Goal: Information Seeking & Learning: Learn about a topic

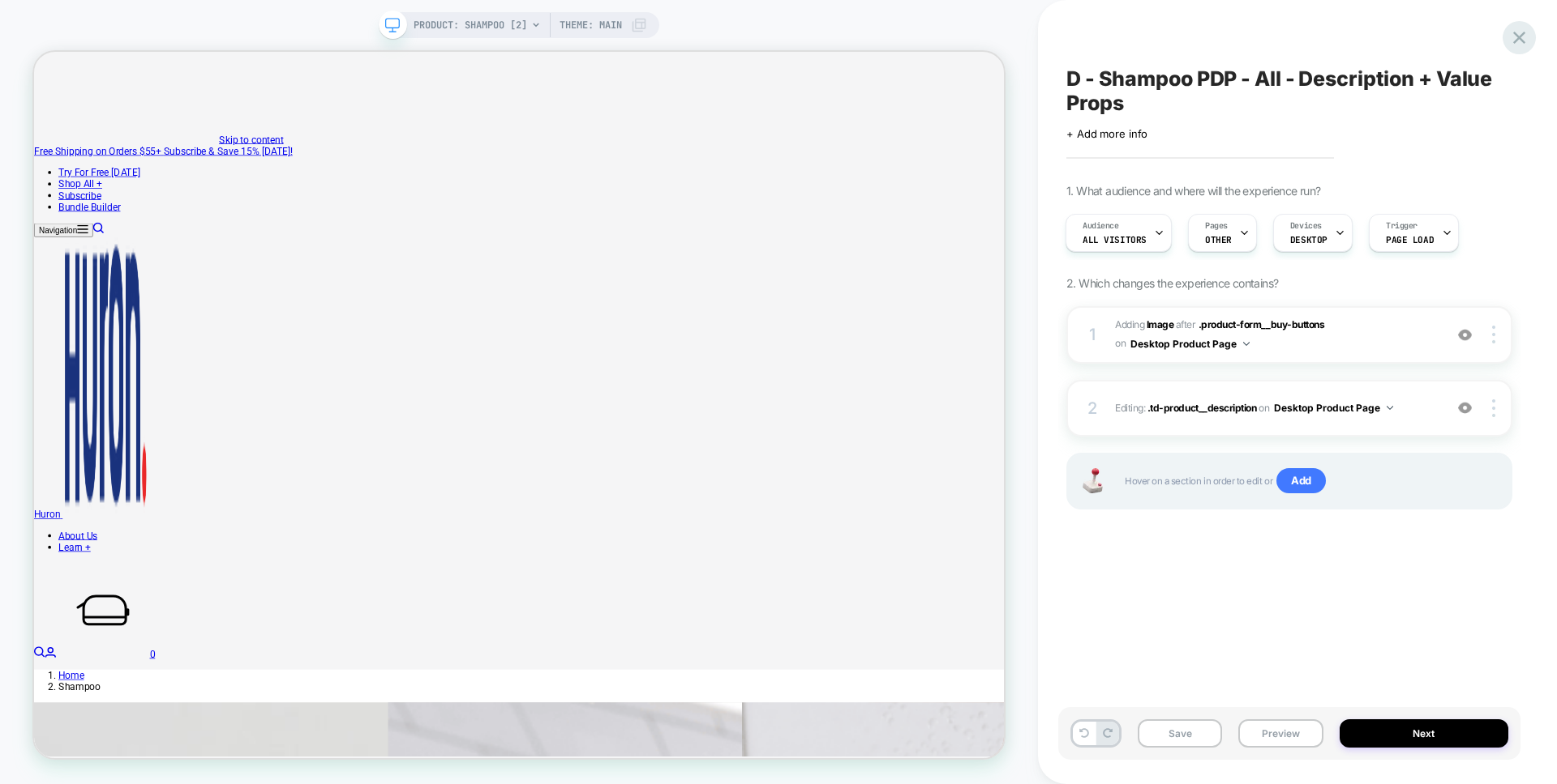
click at [1510, 38] on icon at bounding box center [1519, 38] width 22 height 22
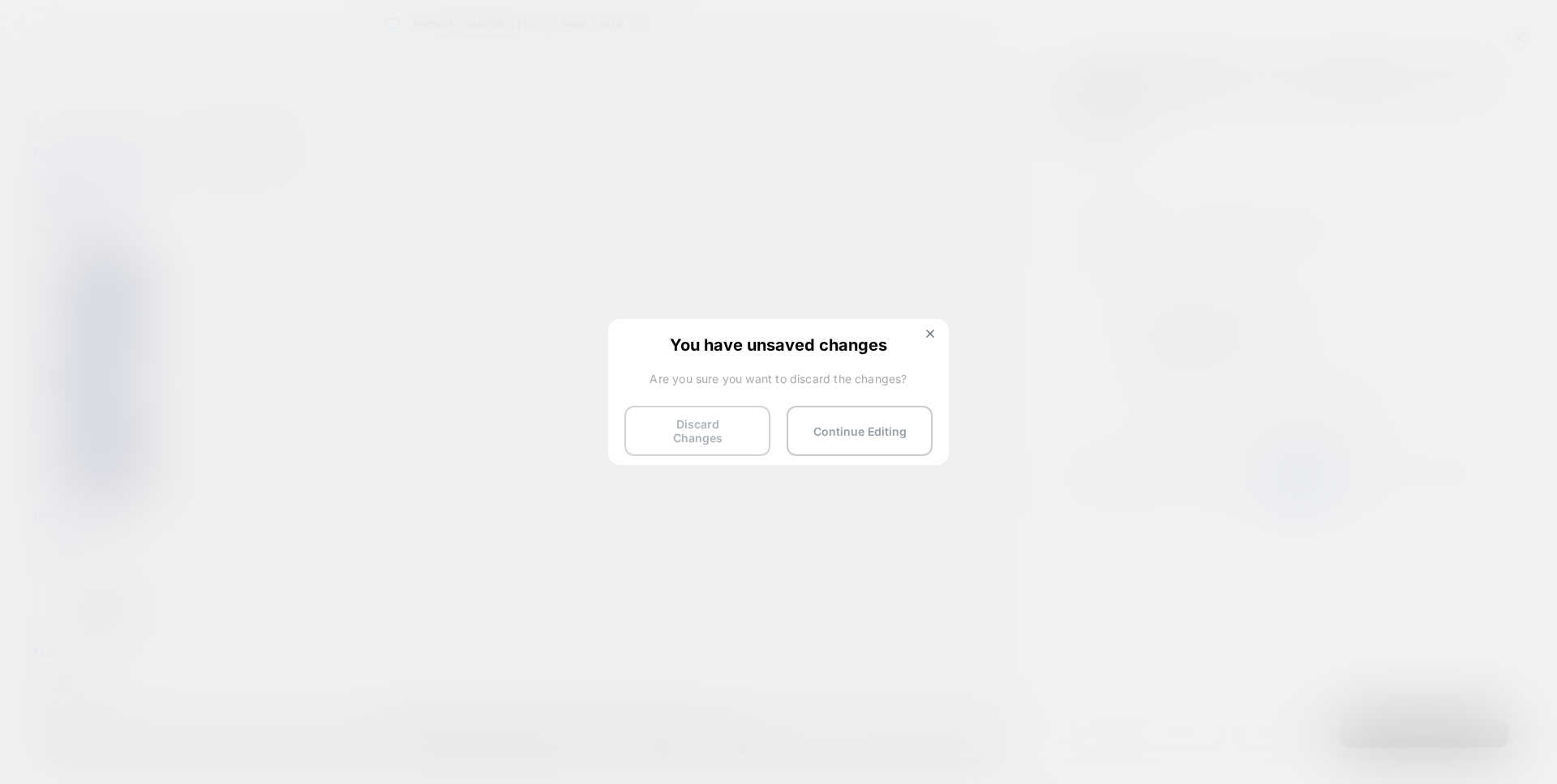
click at [708, 439] on button "Discard Changes" at bounding box center [696, 431] width 146 height 50
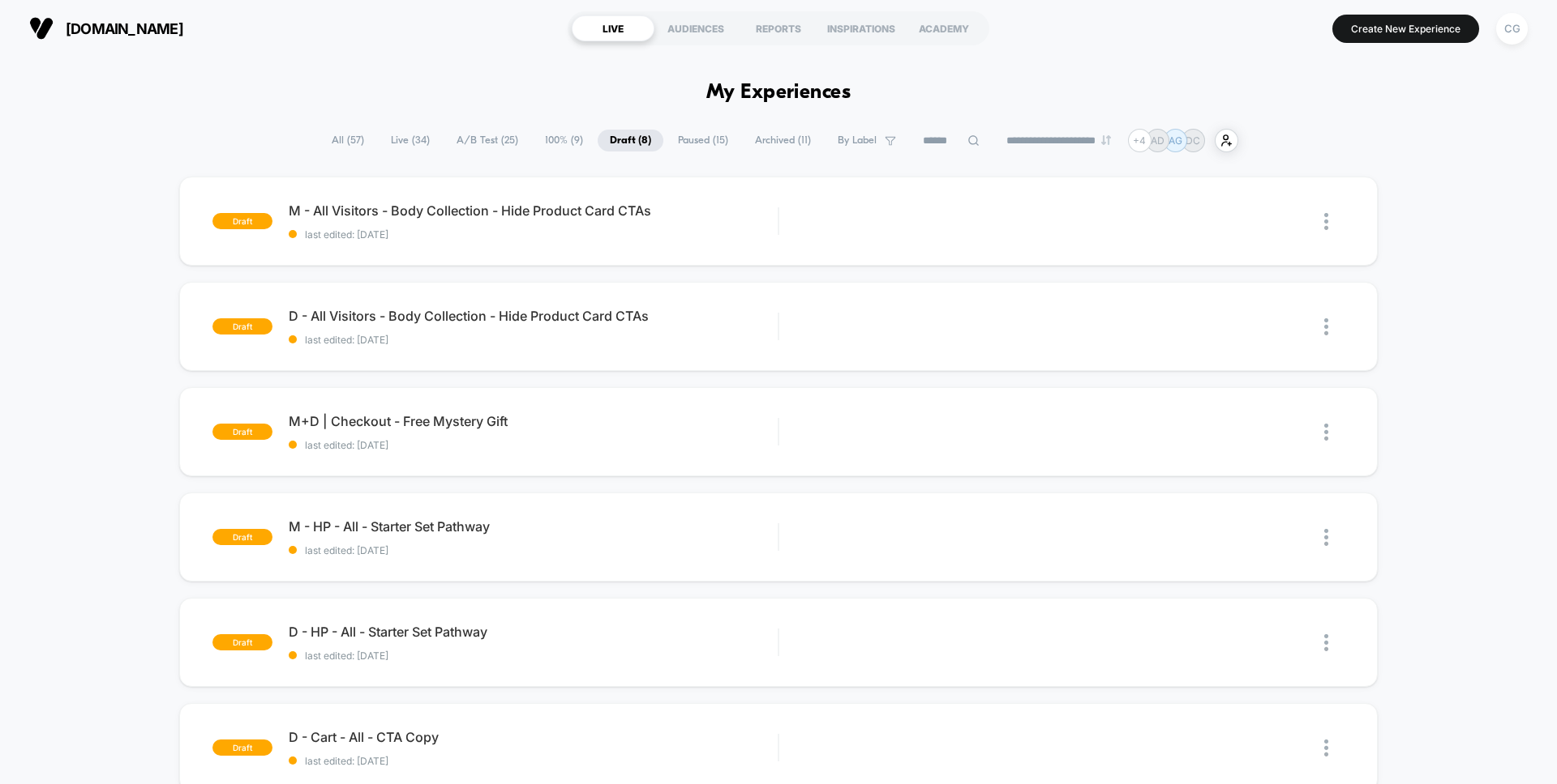
click at [390, 146] on span "Live ( 34 )" at bounding box center [410, 141] width 63 height 22
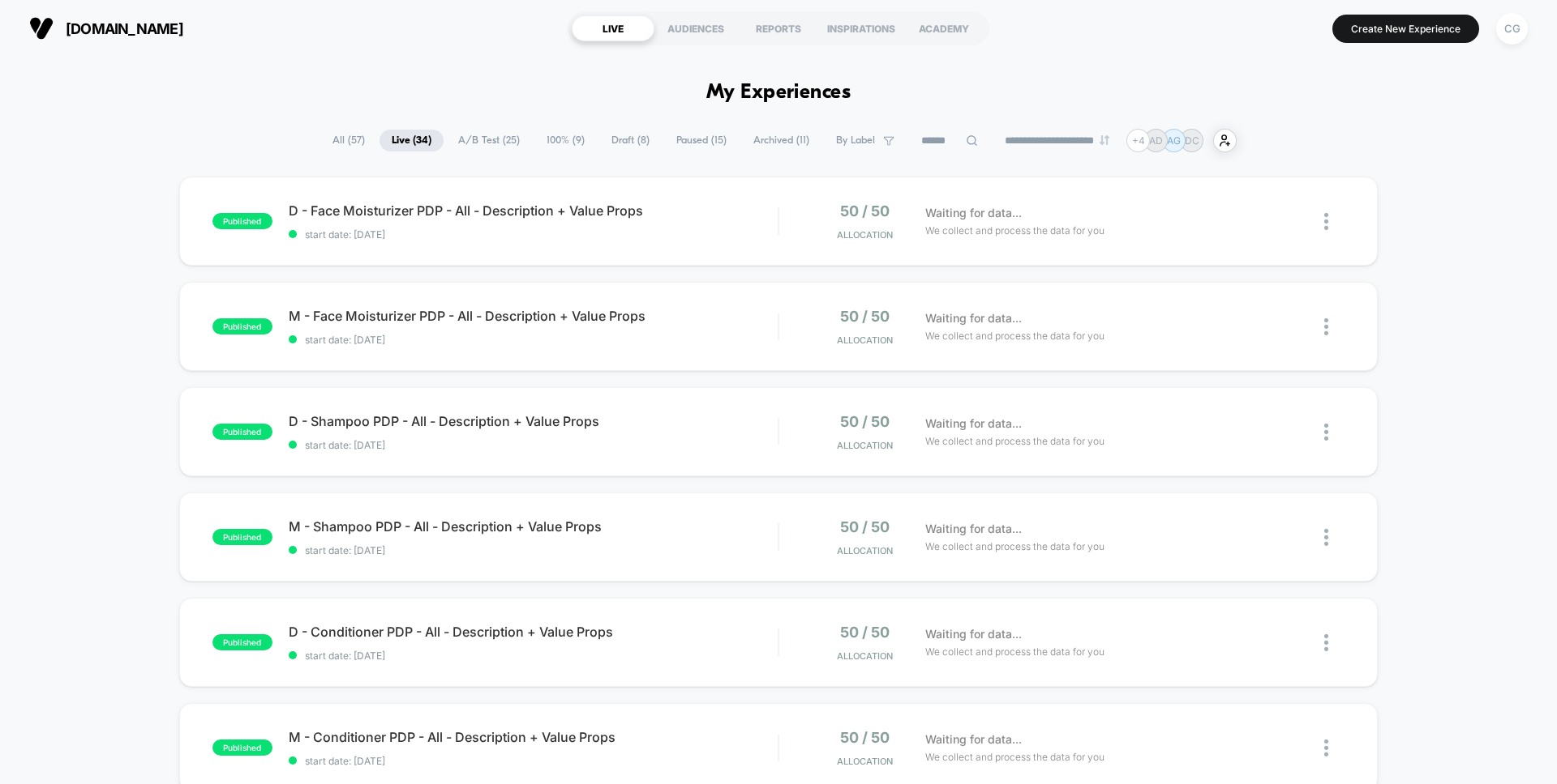
click at [484, 147] on span "A/B Test ( 25 )" at bounding box center [488, 141] width 86 height 22
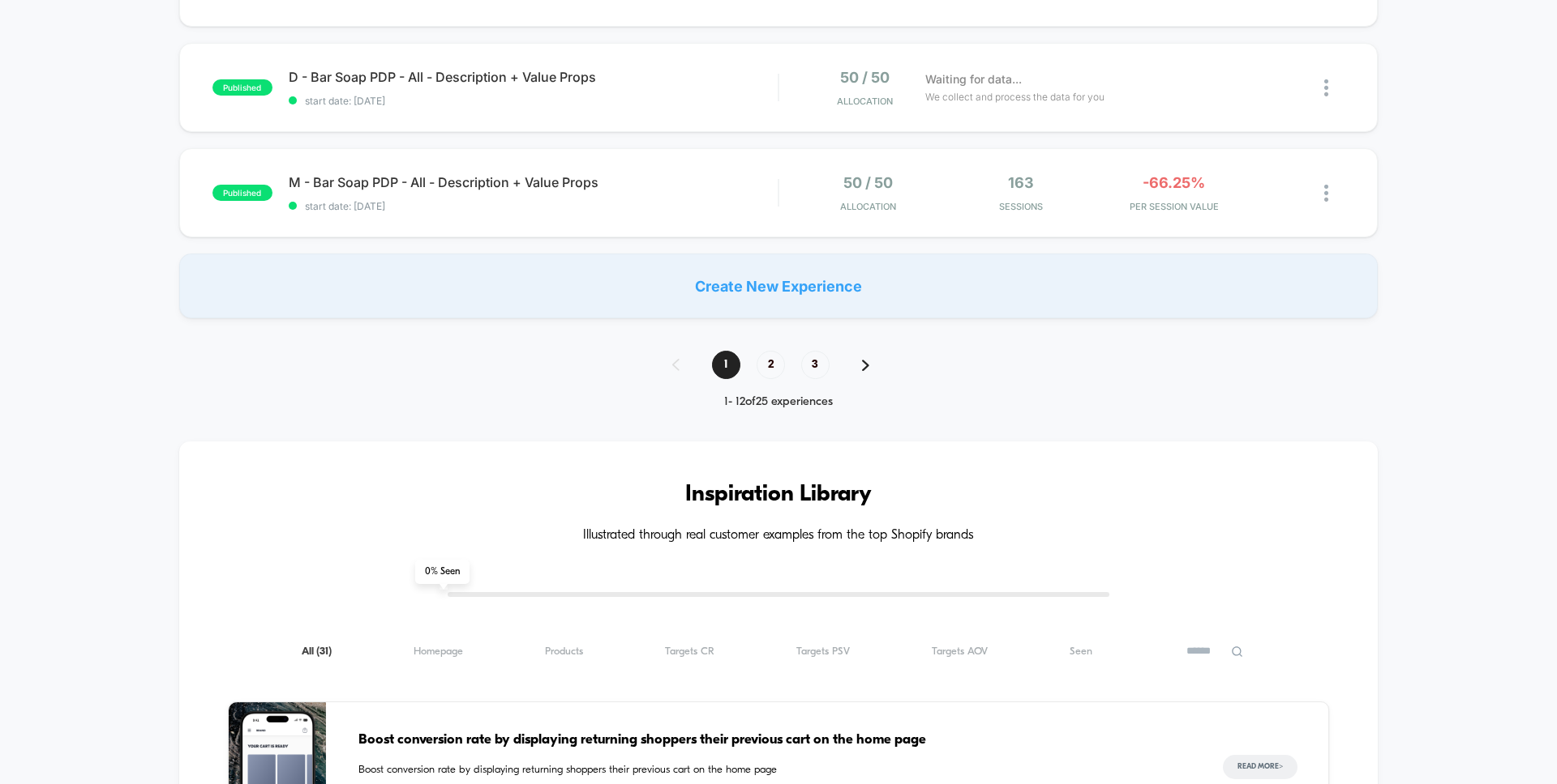
scroll to position [842, 0]
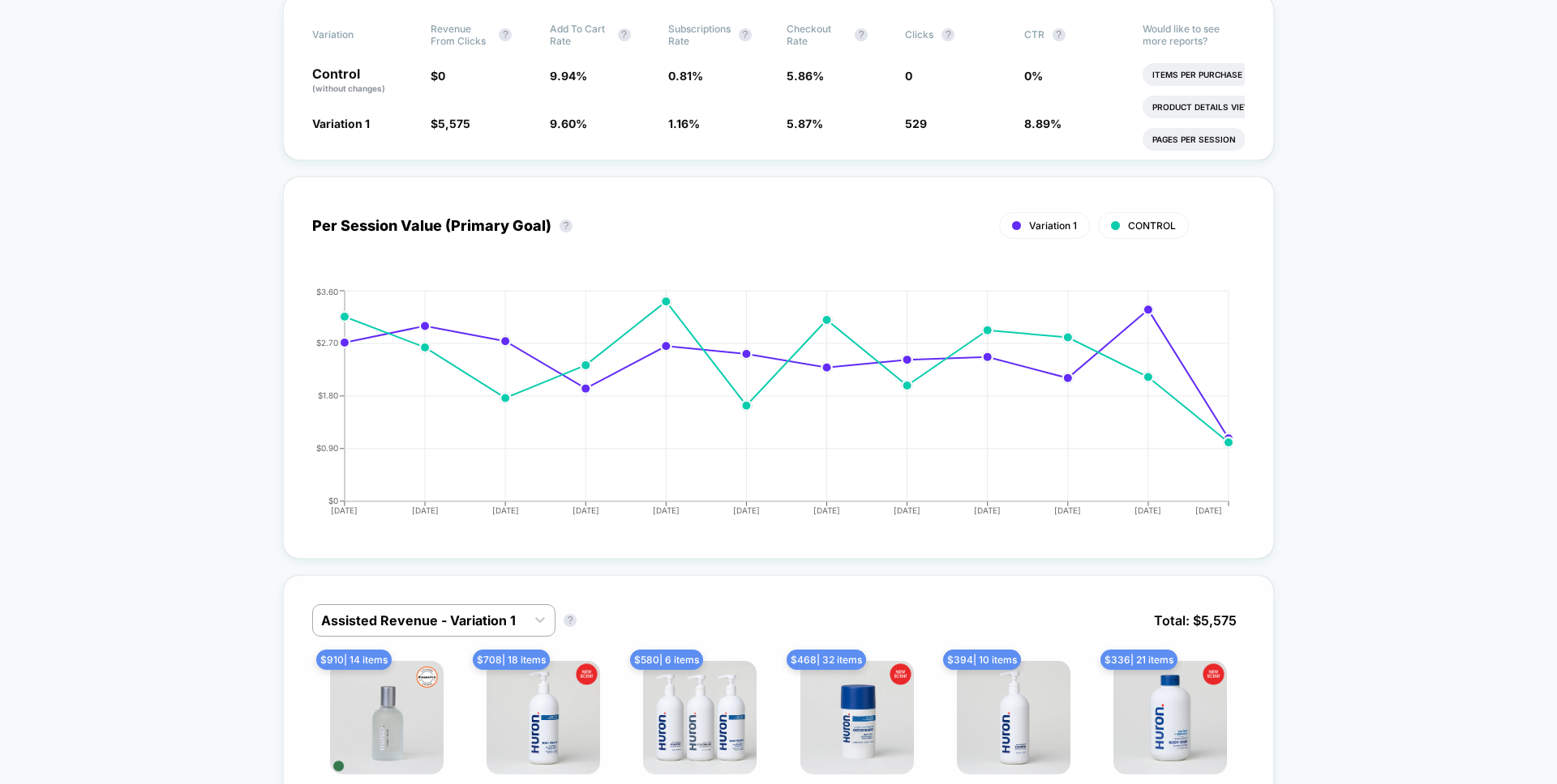
scroll to position [530, 0]
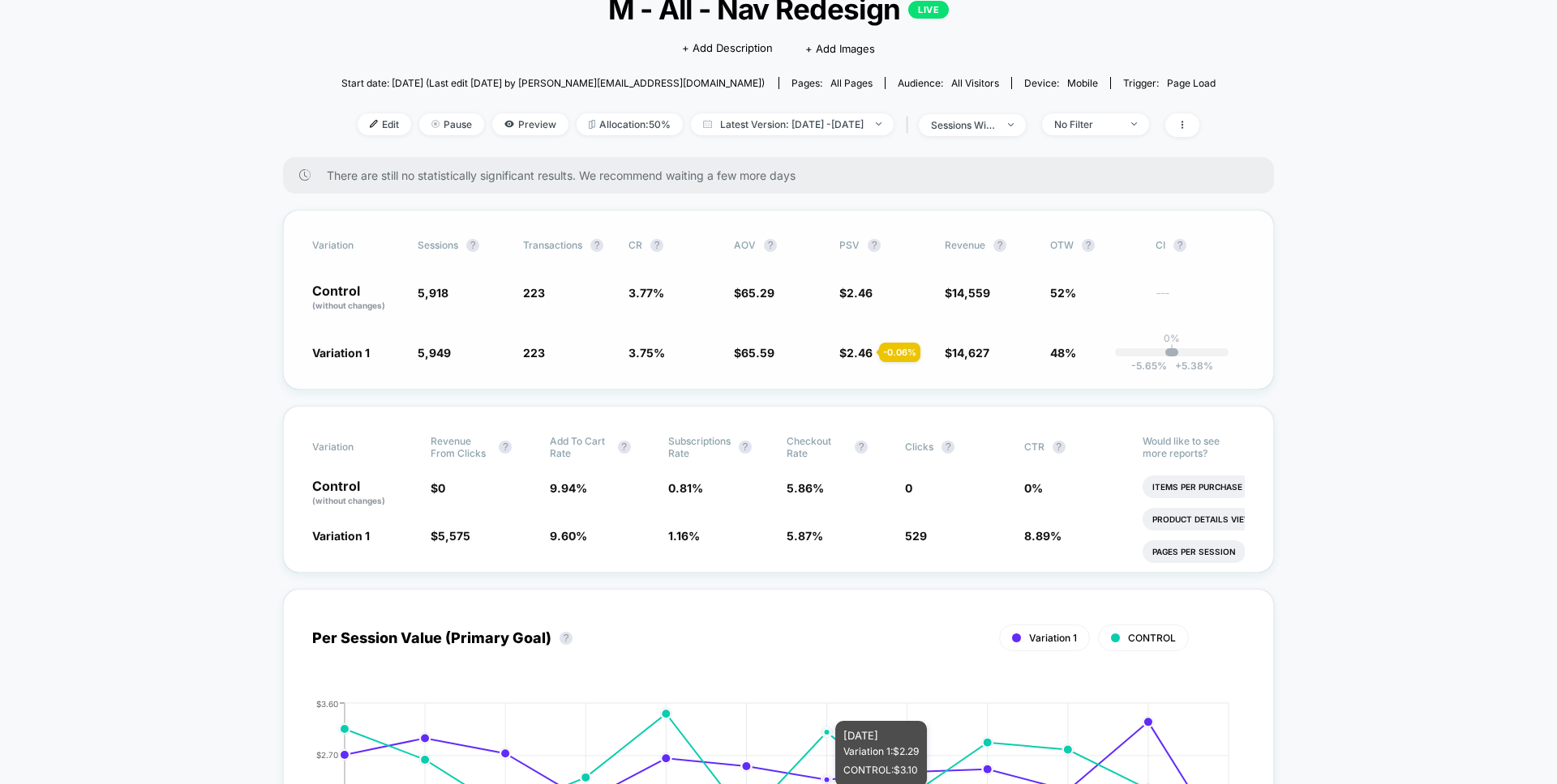
scroll to position [0, 0]
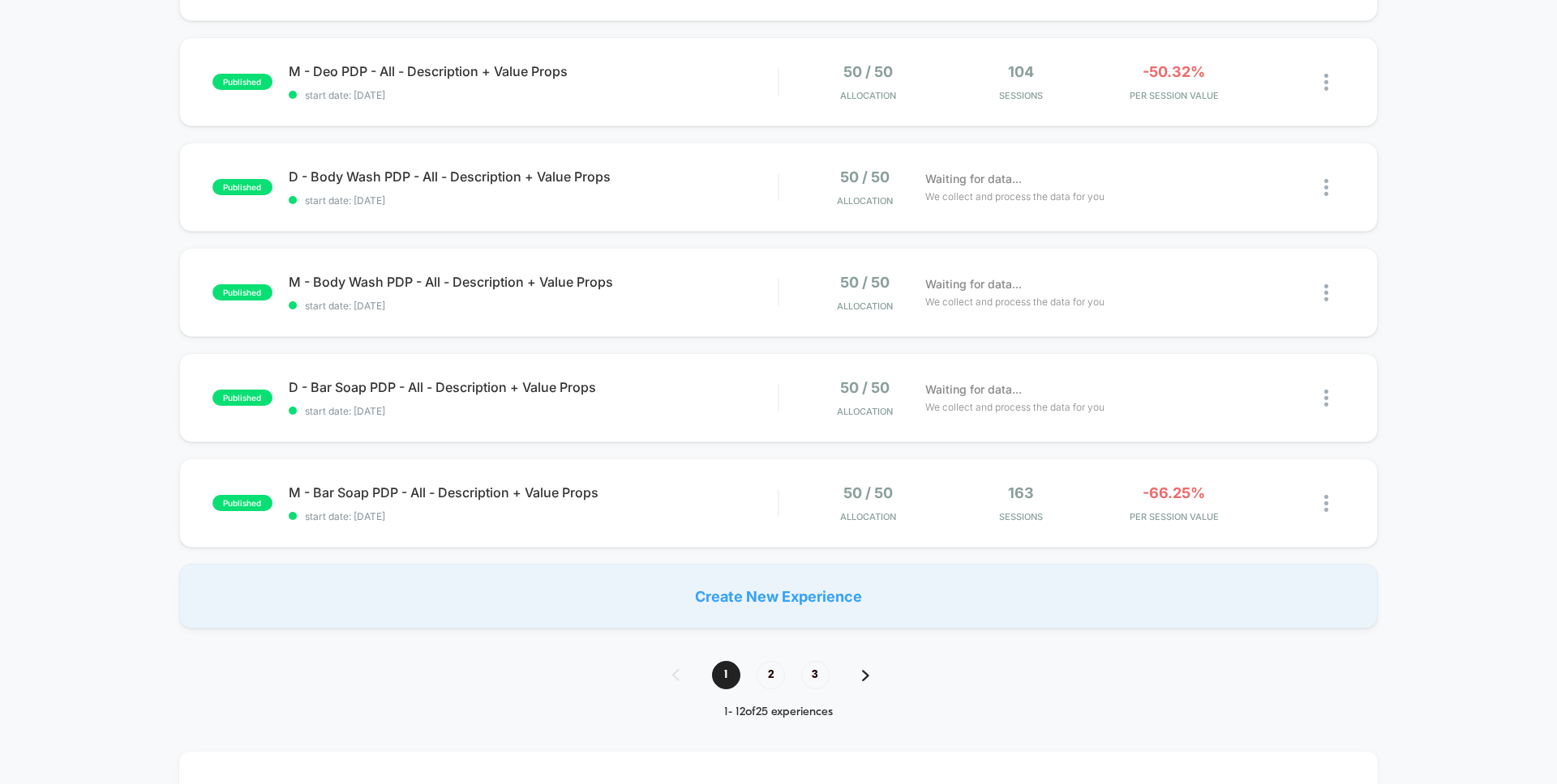
scroll to position [886, 0]
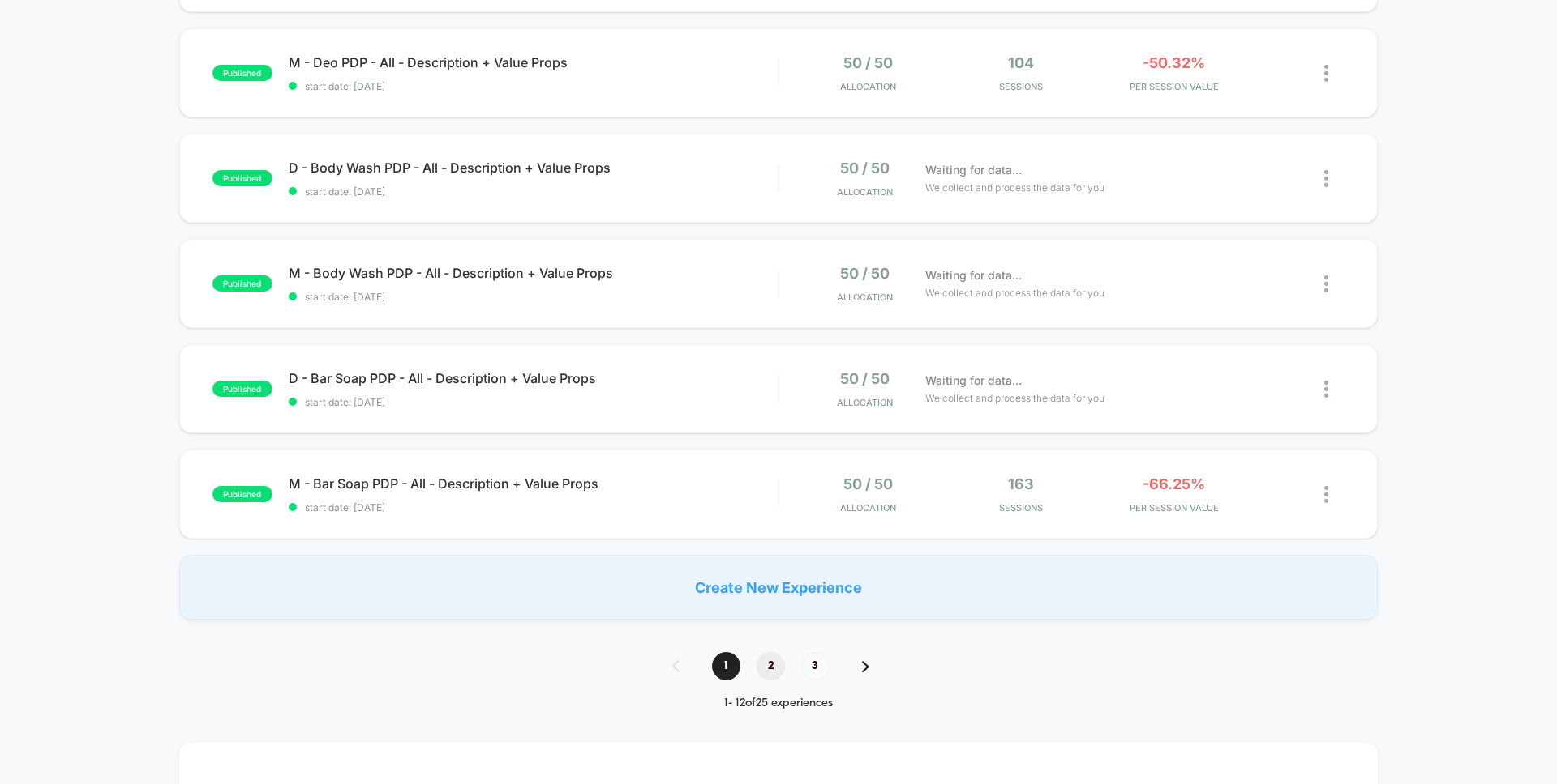
click at [768, 667] on span "2" at bounding box center [771, 666] width 29 height 29
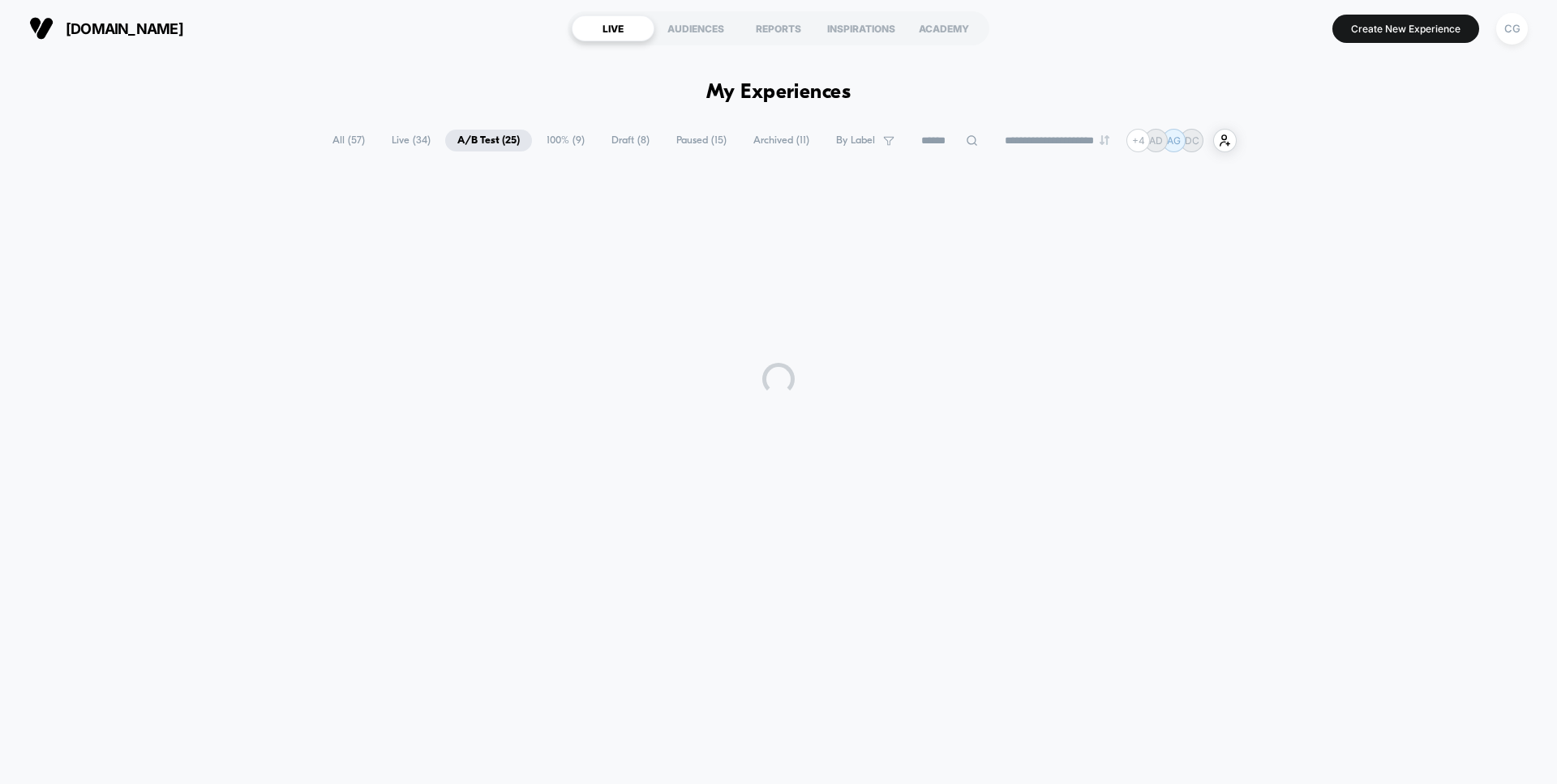
scroll to position [0, 0]
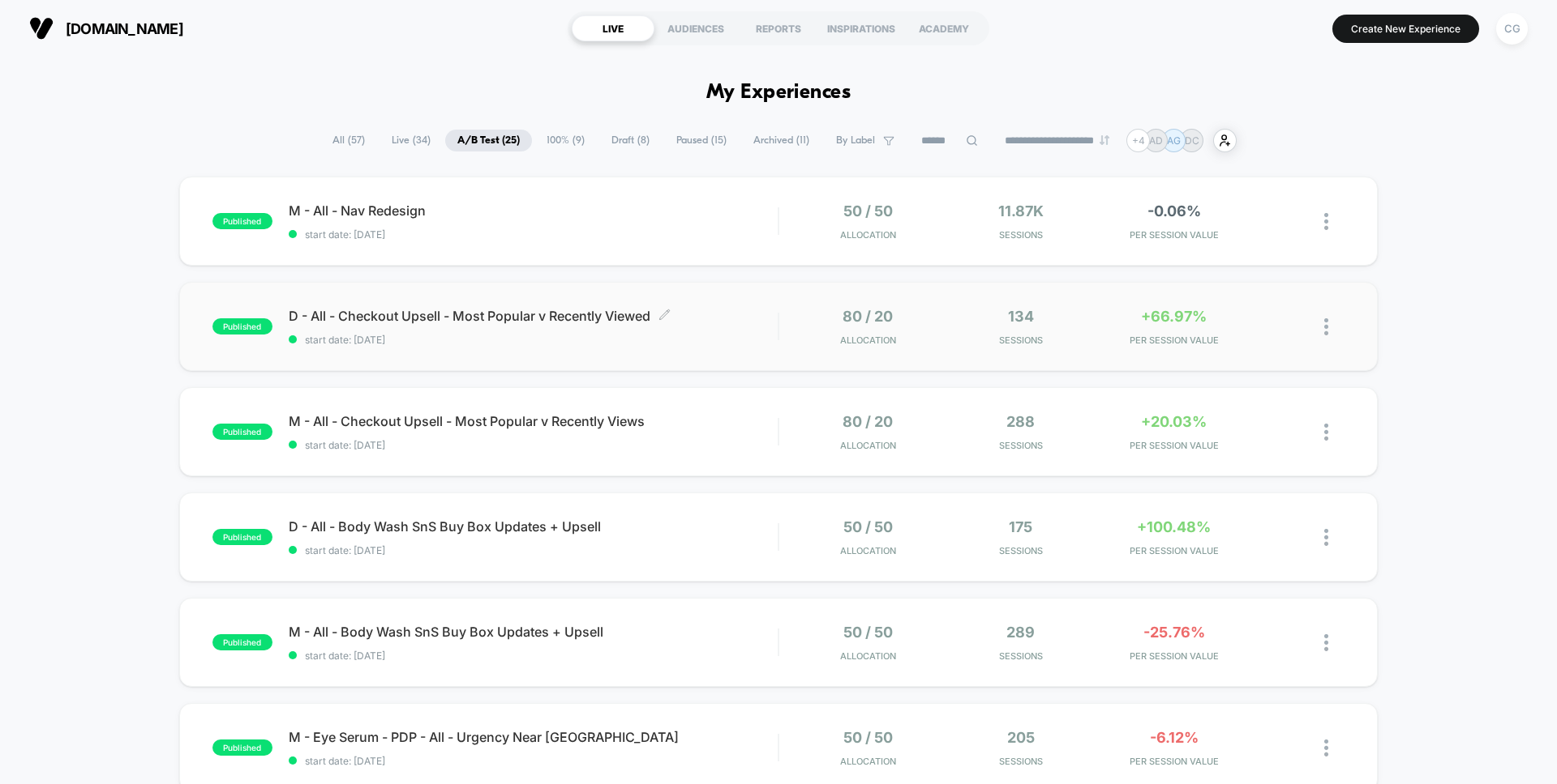
click at [531, 320] on span "D - All - Checkout Upsell - Most Popular v Recently Viewed Click to edit experi…" at bounding box center [533, 316] width 489 height 16
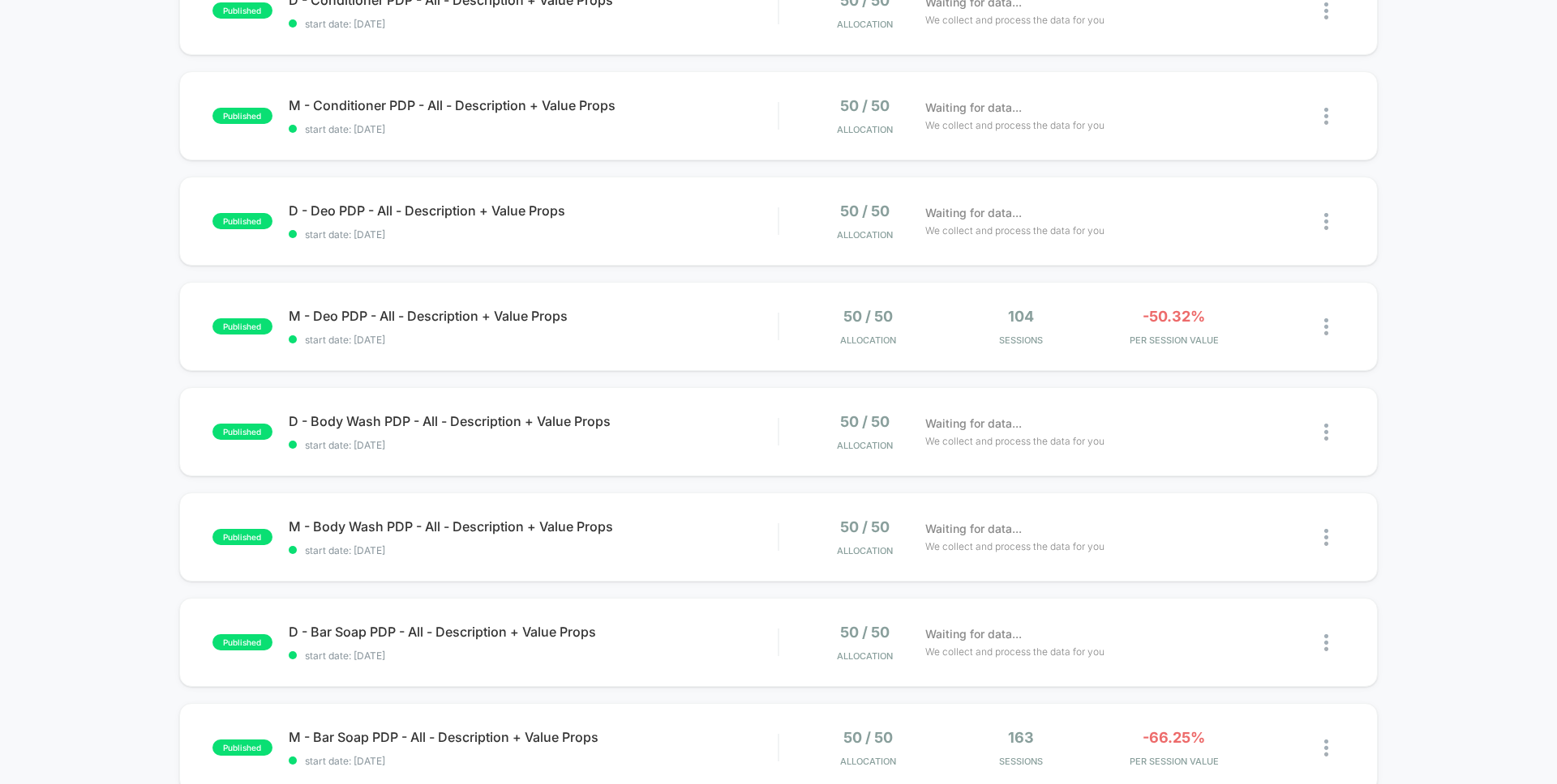
scroll to position [868, 0]
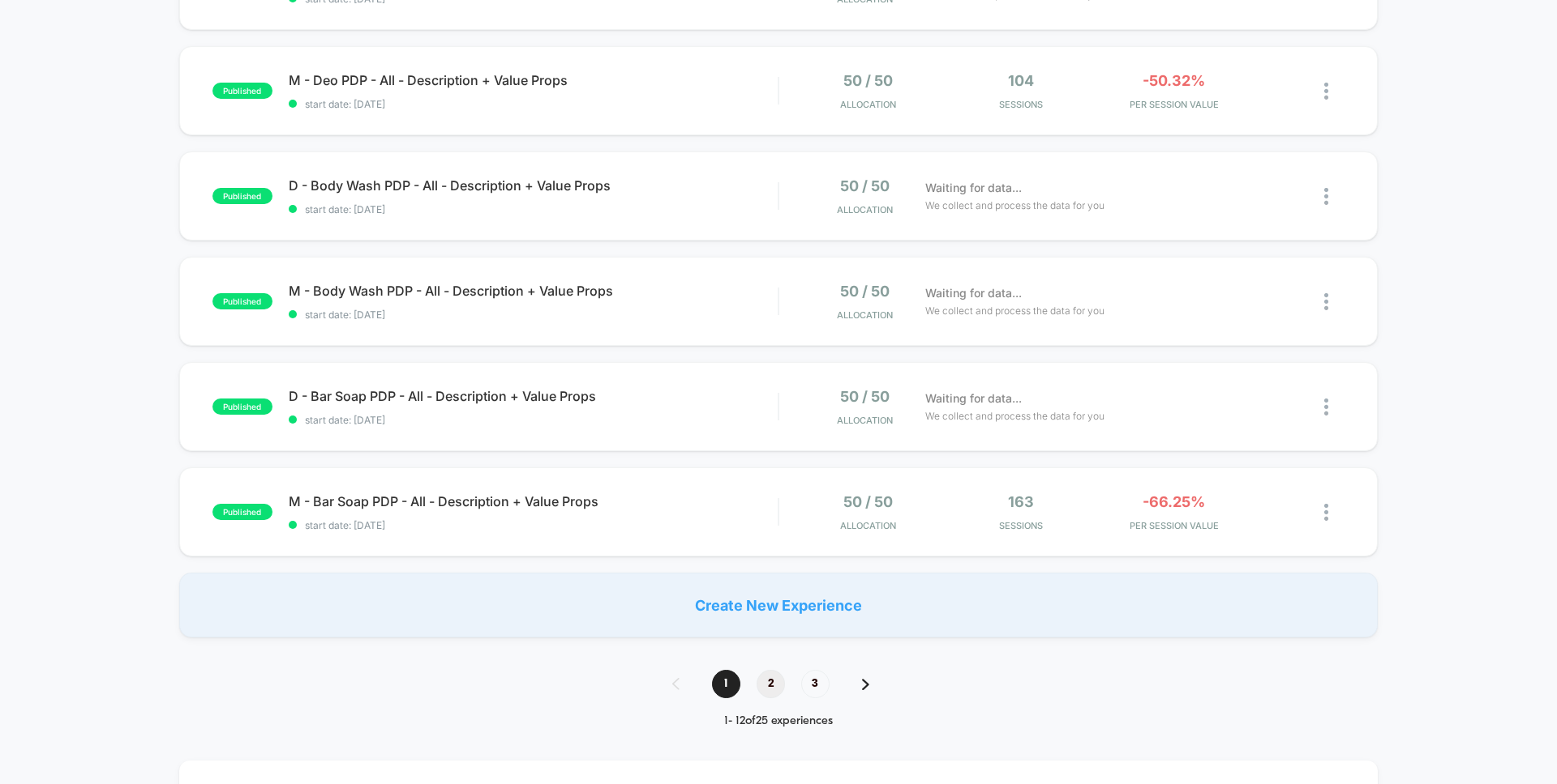
click at [766, 684] on span "2" at bounding box center [771, 684] width 29 height 29
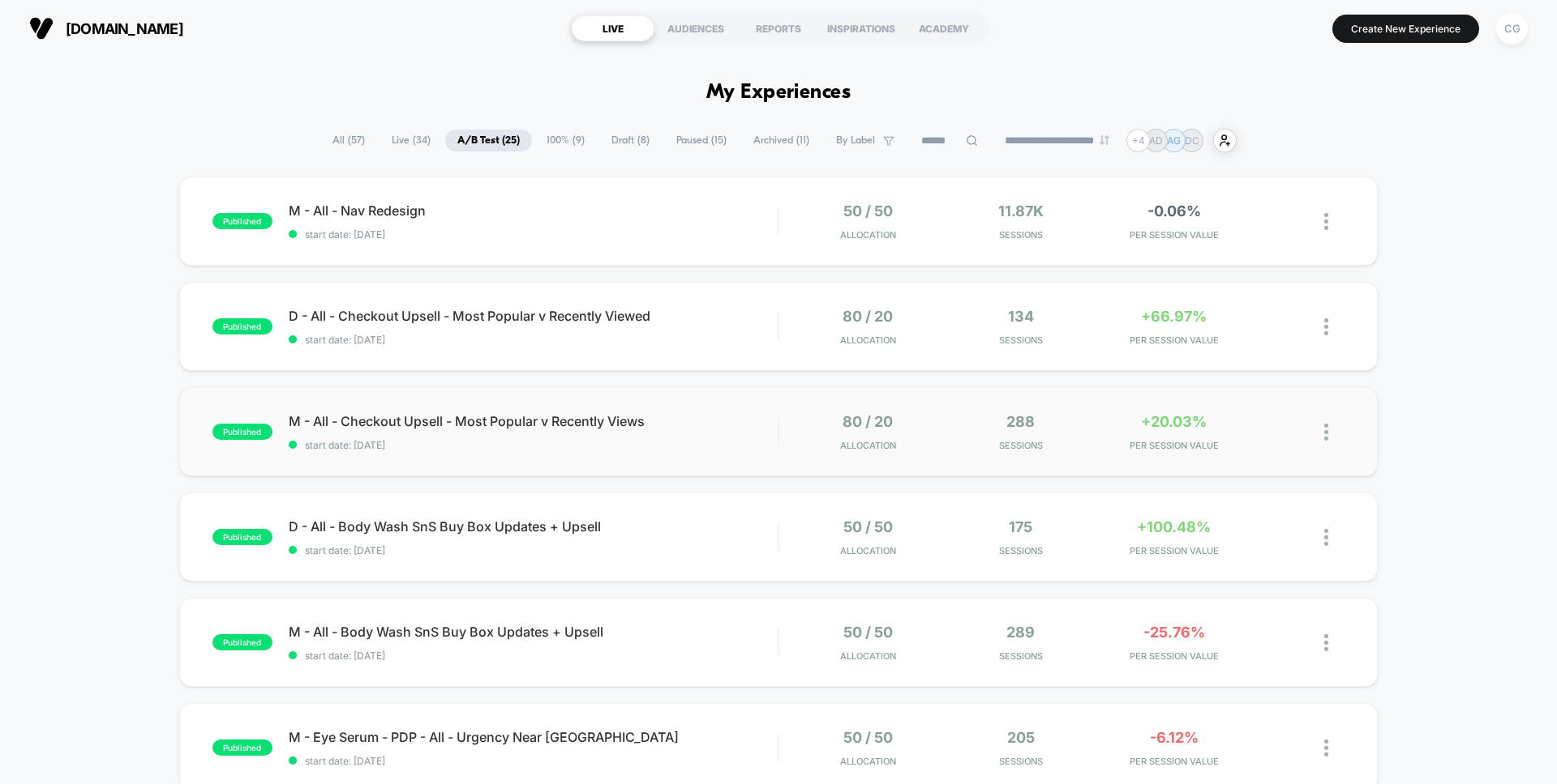
click at [598, 397] on div "published M - All - Checkout Upsell - Most Popular v Recently Views start date:…" at bounding box center [778, 432] width 1198 height 89
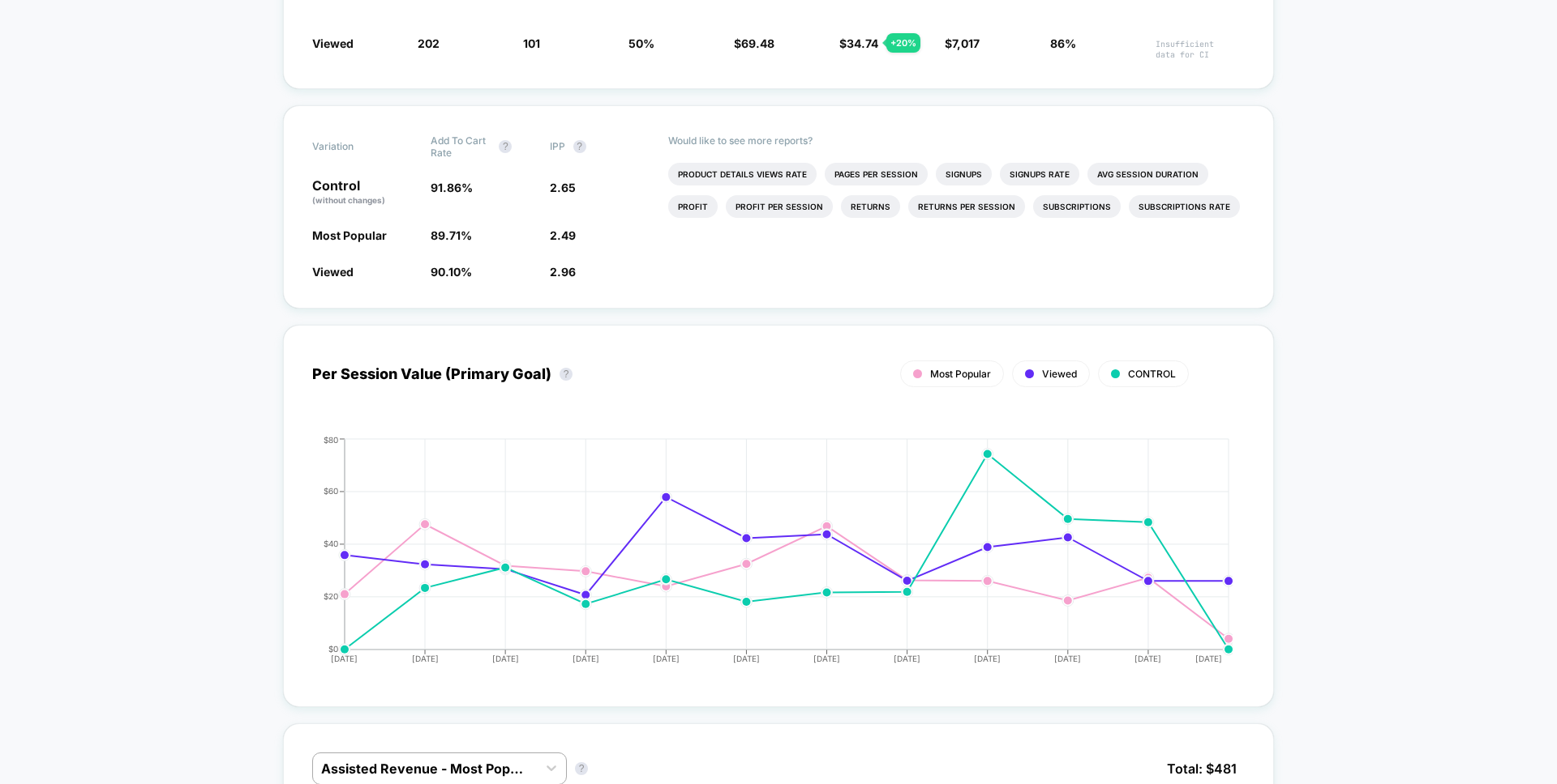
scroll to position [274, 0]
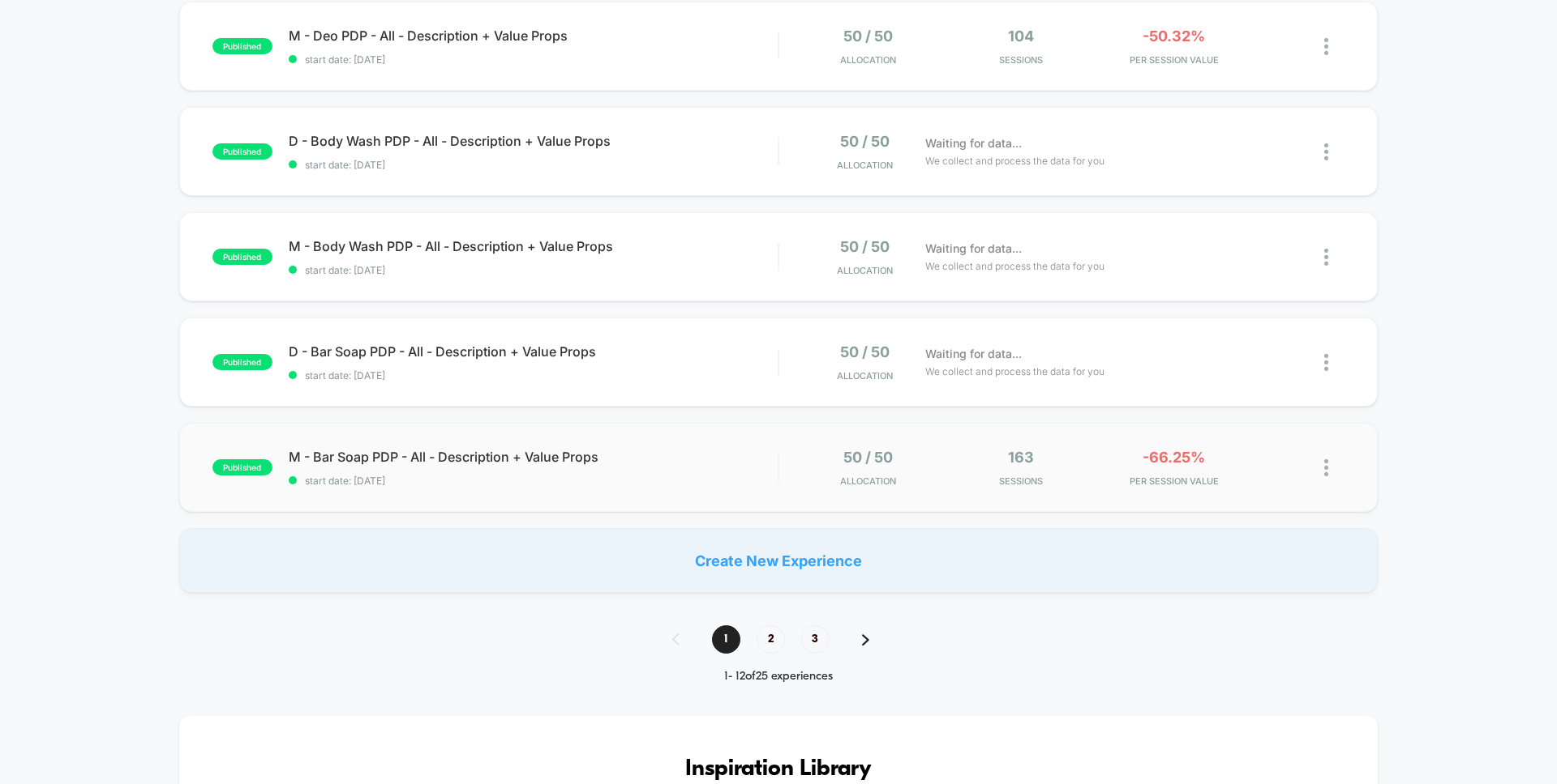
scroll to position [856, 0]
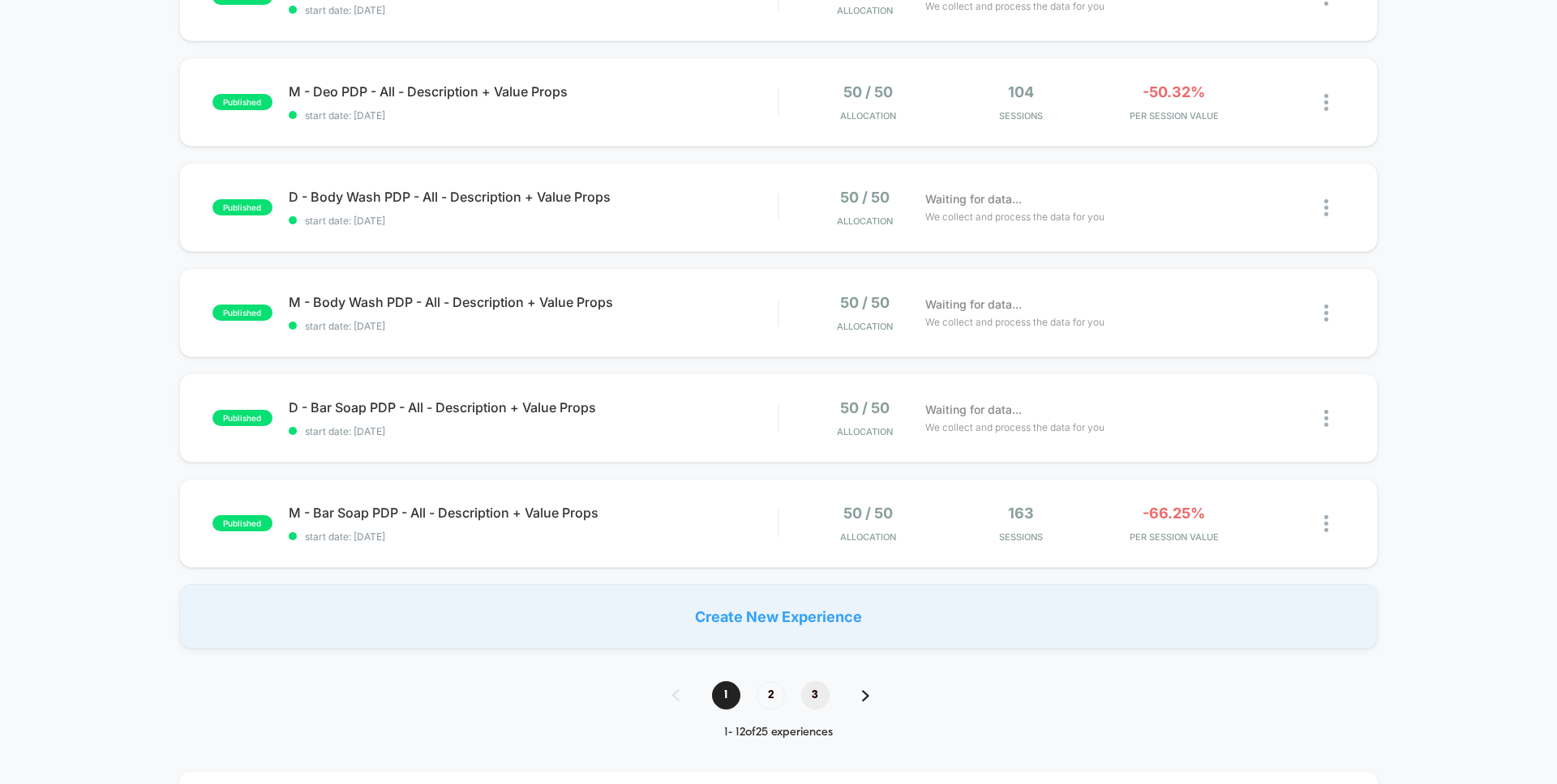
click at [808, 695] on span "3" at bounding box center [815, 695] width 29 height 29
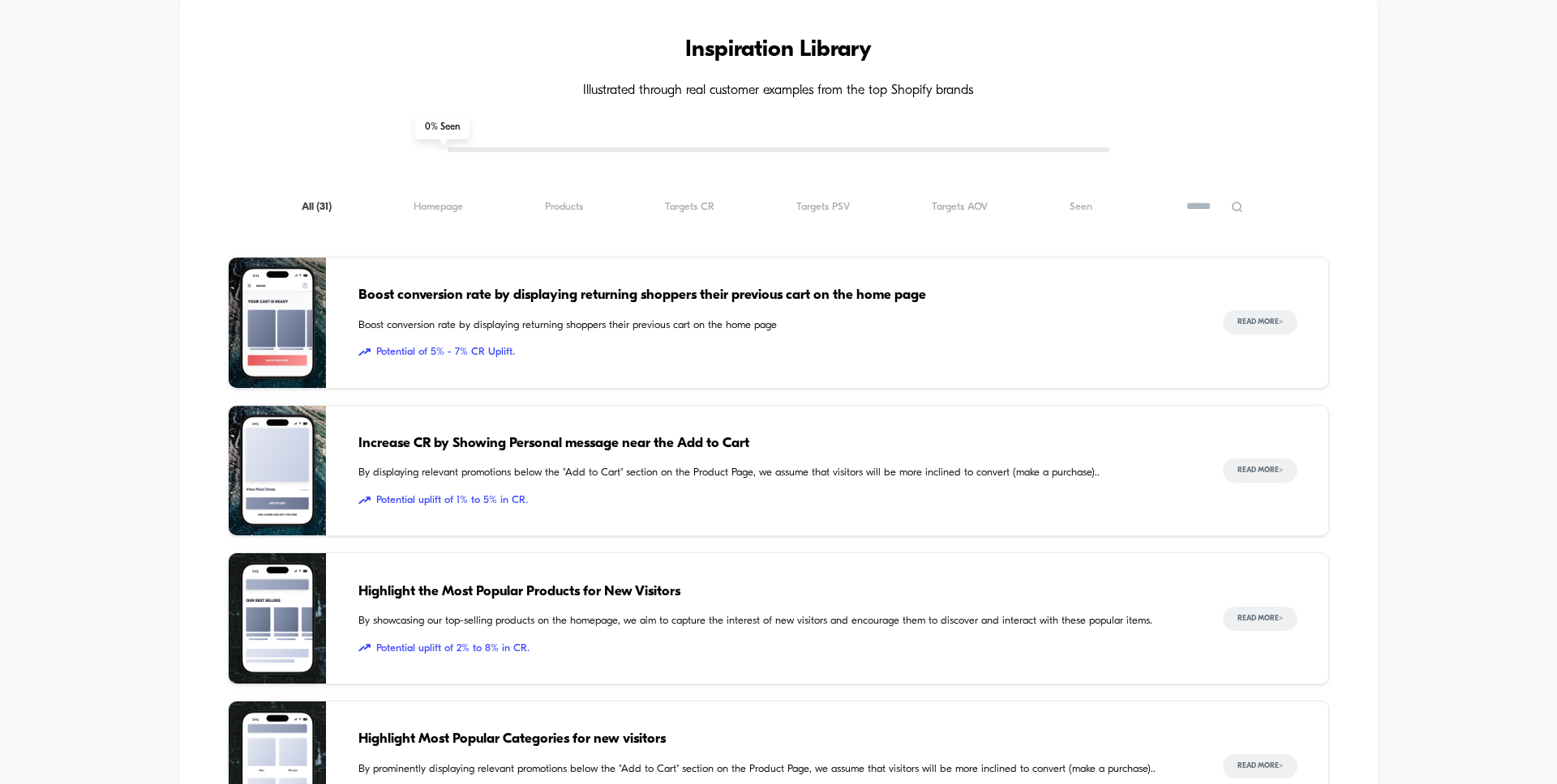
scroll to position [0, 0]
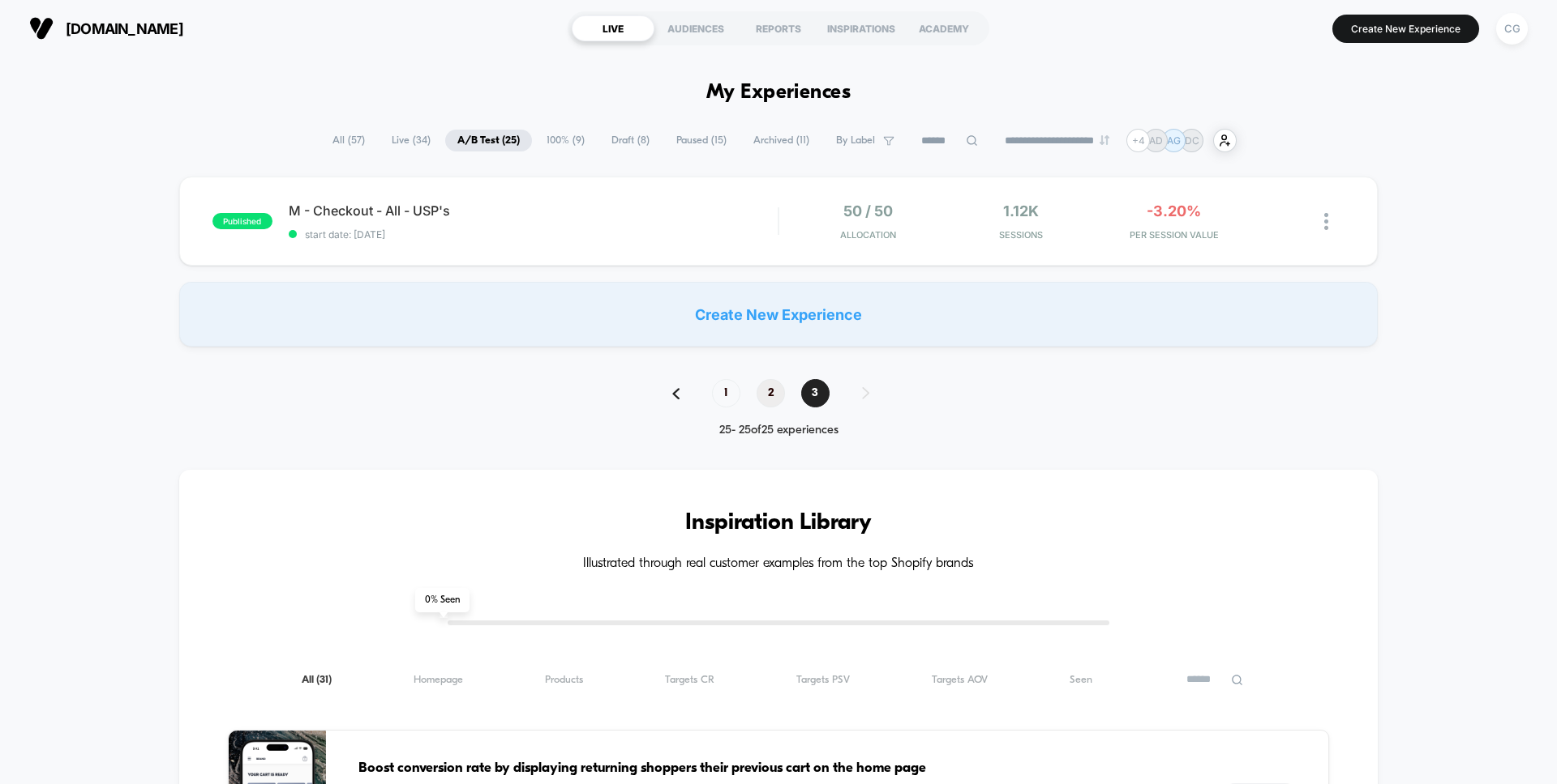
click at [772, 391] on span "2" at bounding box center [771, 393] width 29 height 29
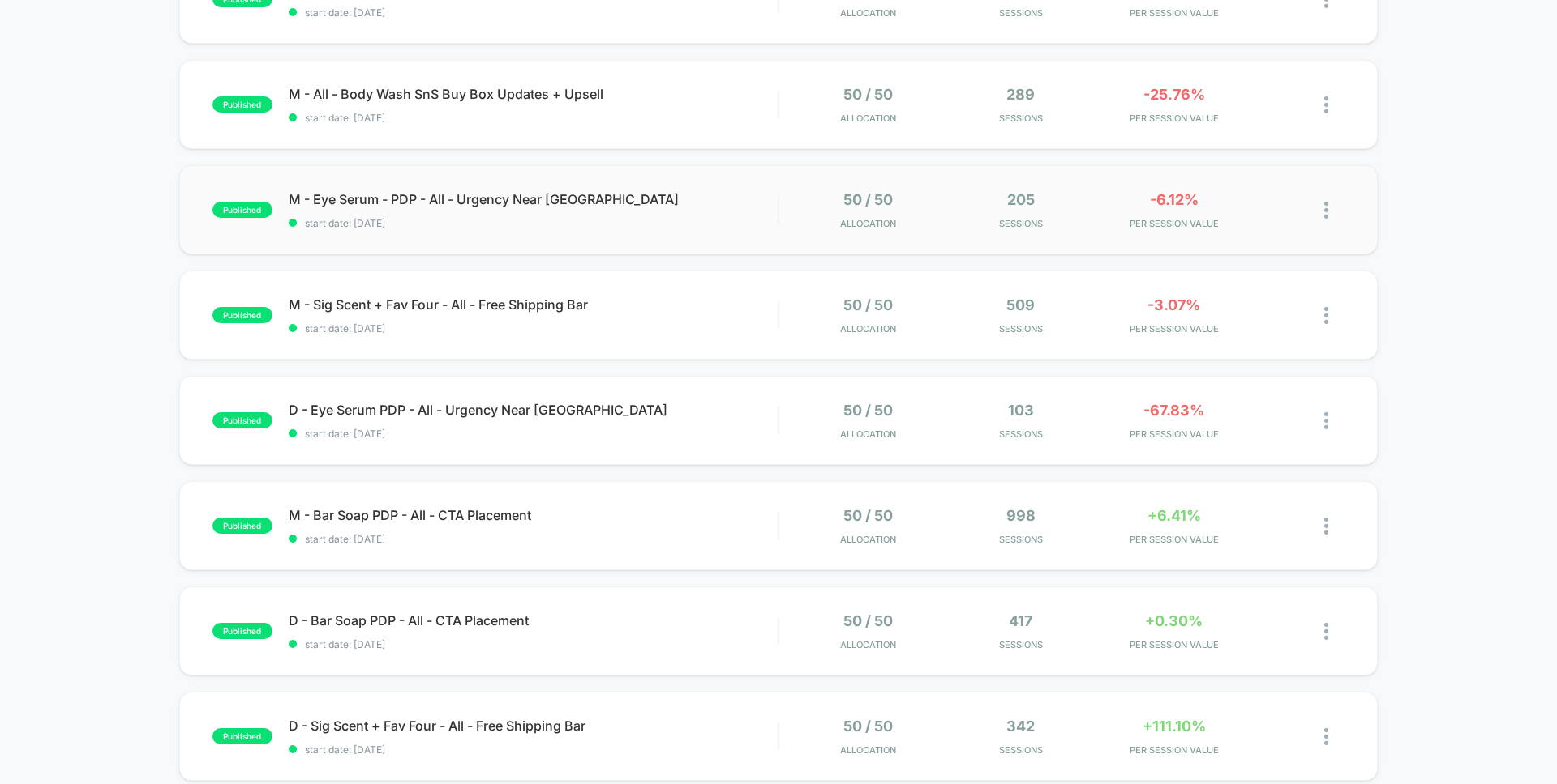
scroll to position [221, 0]
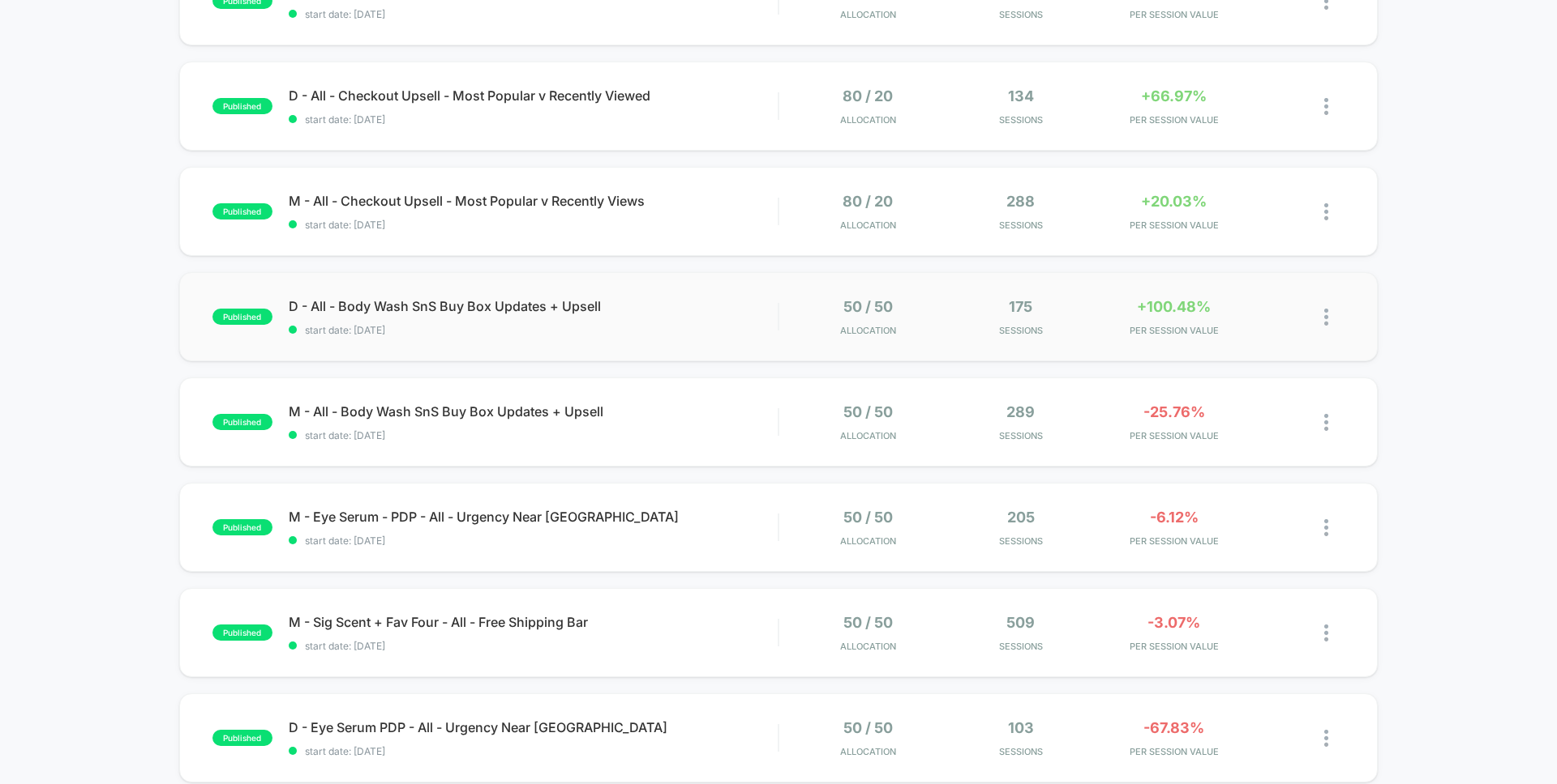
click at [774, 355] on div "published D - All - Body Wash SnS Buy Box Updates + Upsell start date: 9/17/202…" at bounding box center [778, 317] width 1198 height 89
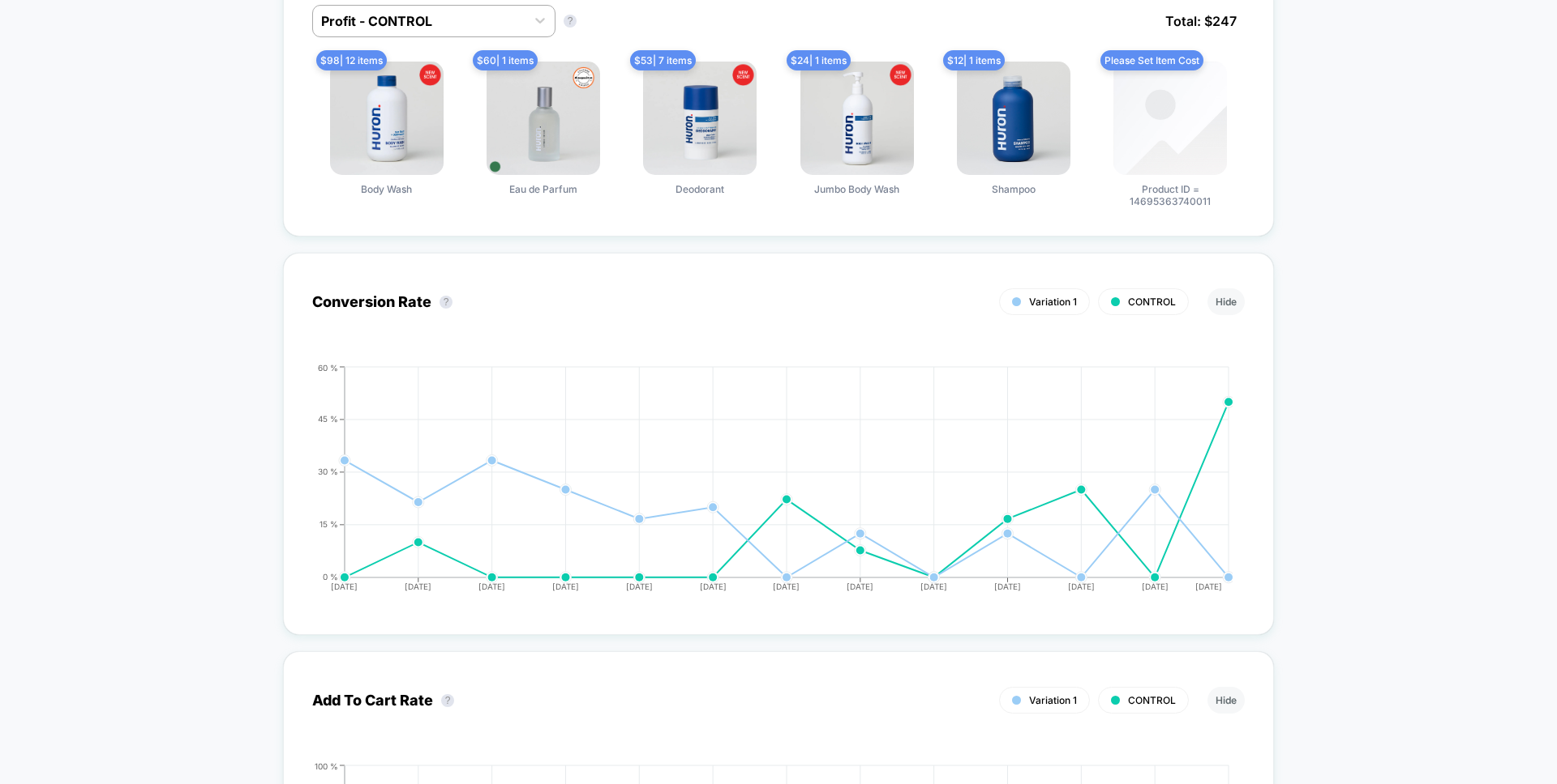
scroll to position [1141, 0]
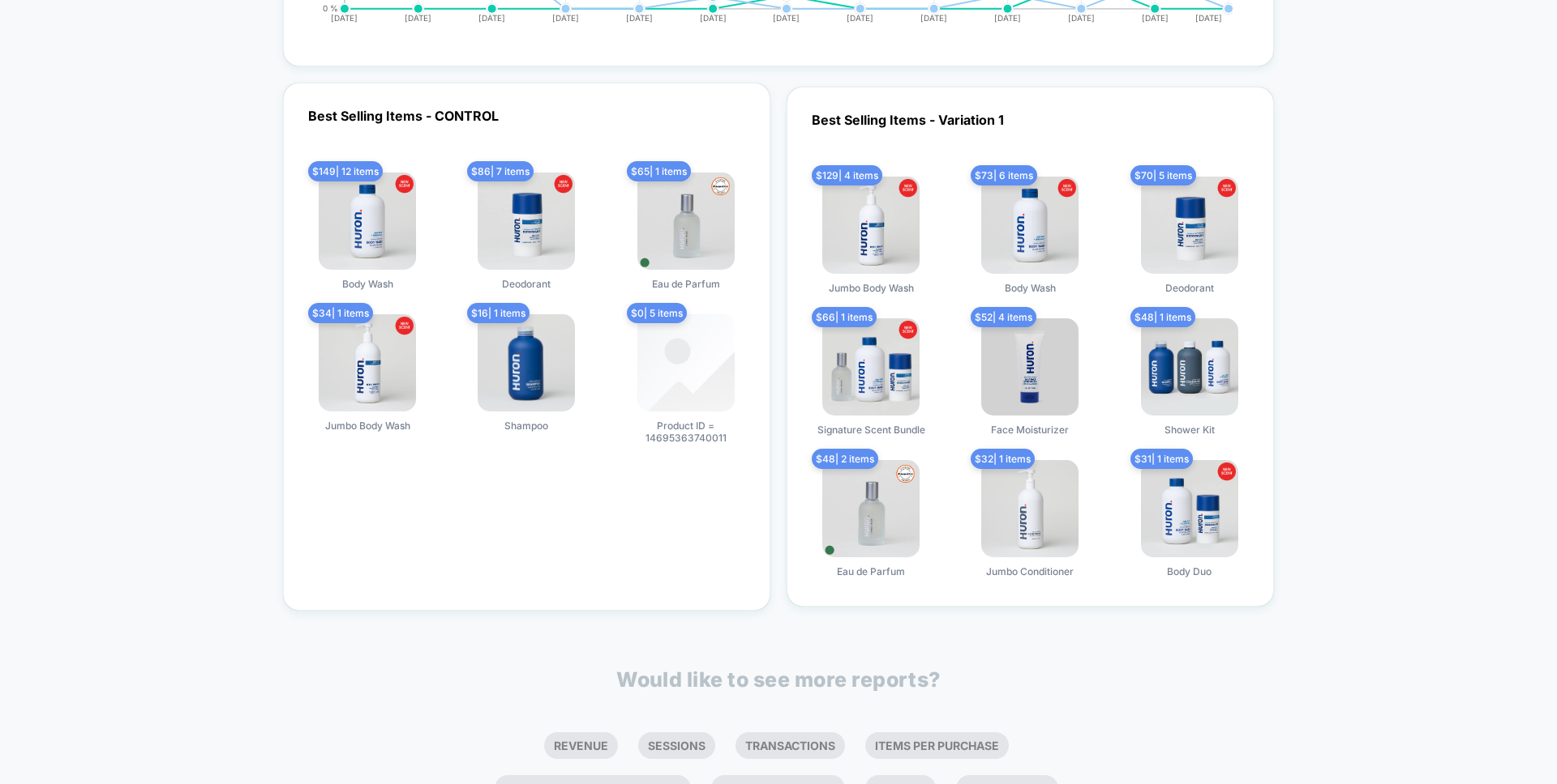
scroll to position [2989, 0]
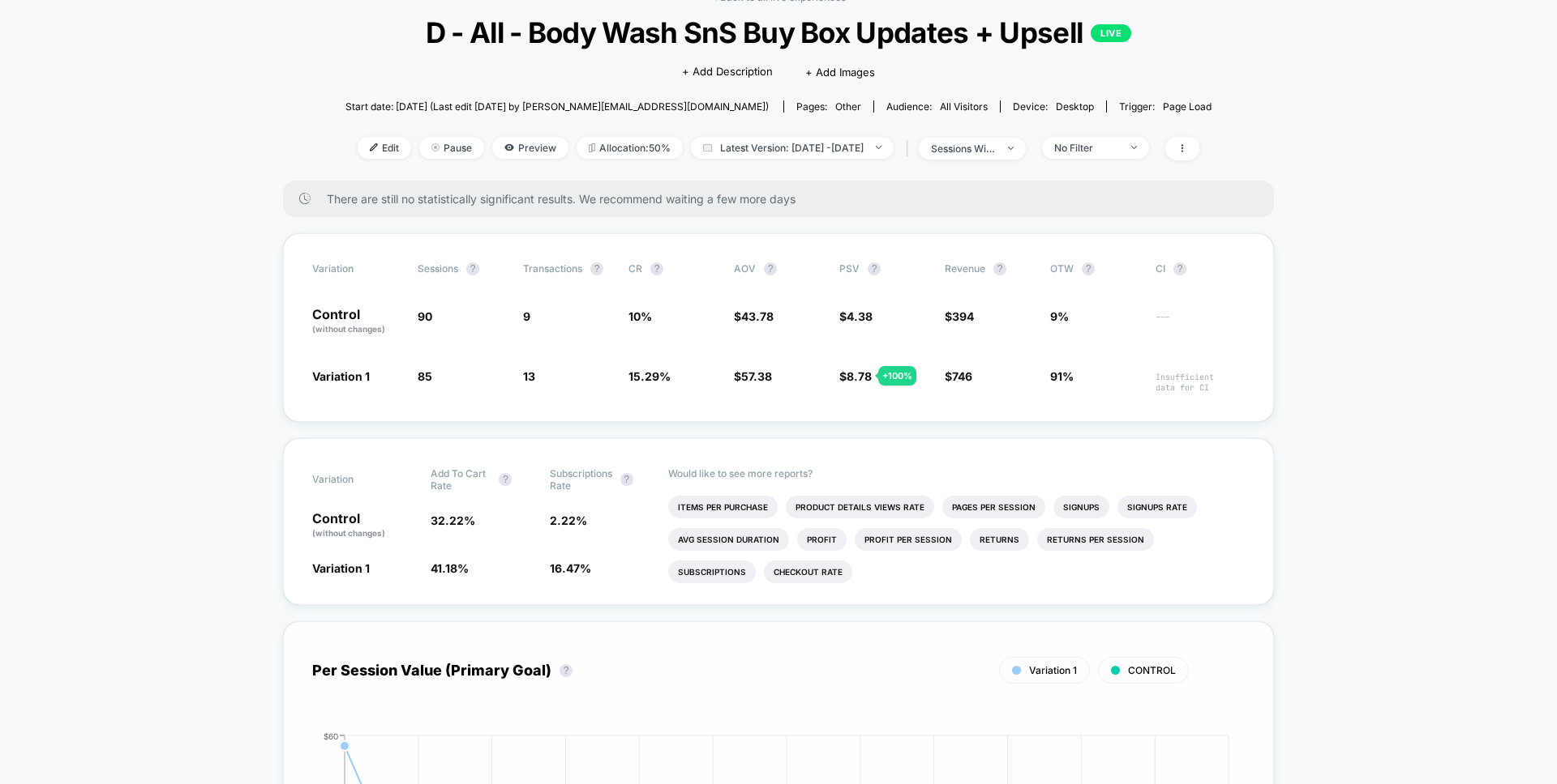
scroll to position [0, 0]
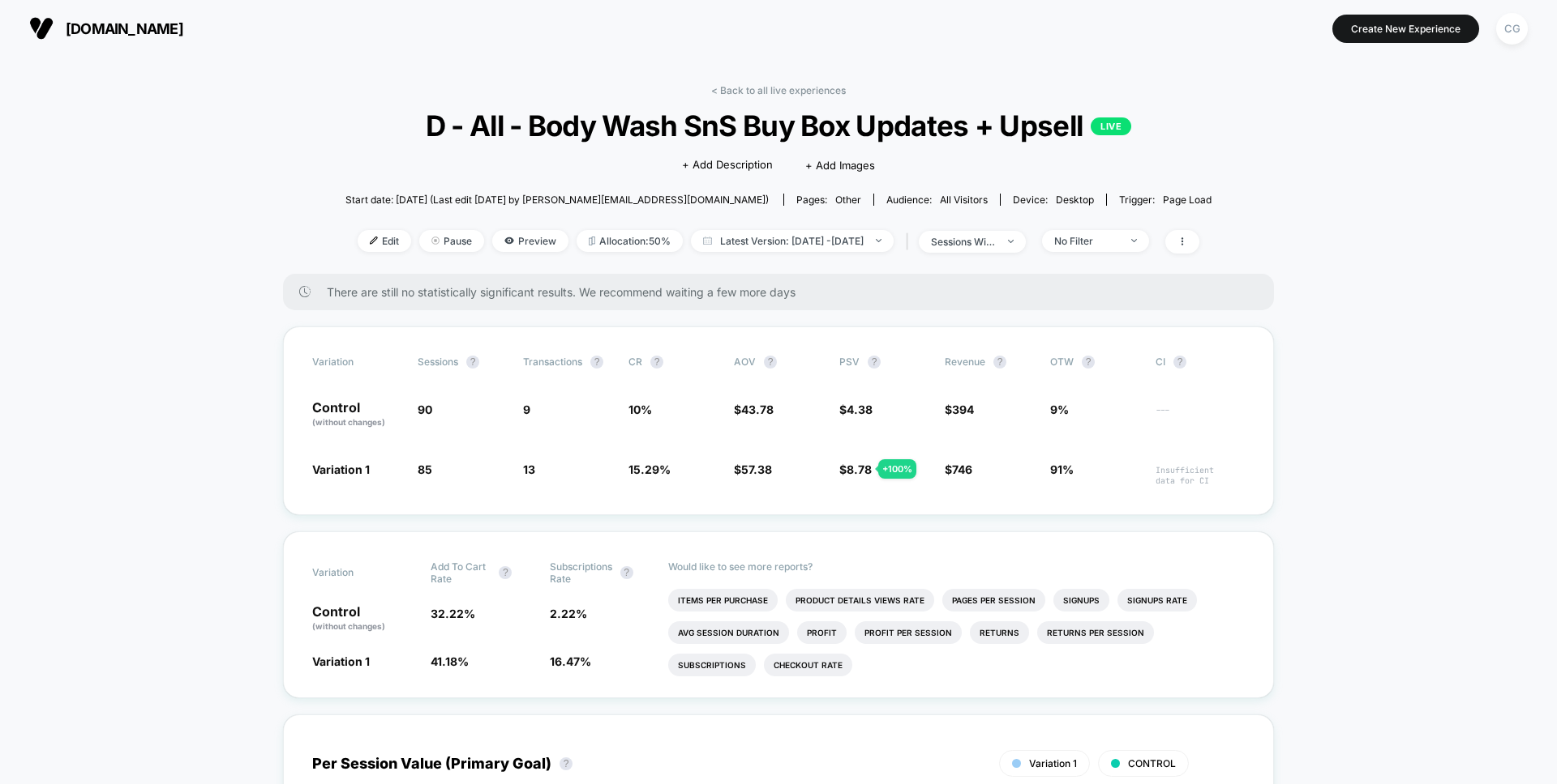
click at [77, 17] on button "[DOMAIN_NAME]" at bounding box center [106, 29] width 163 height 26
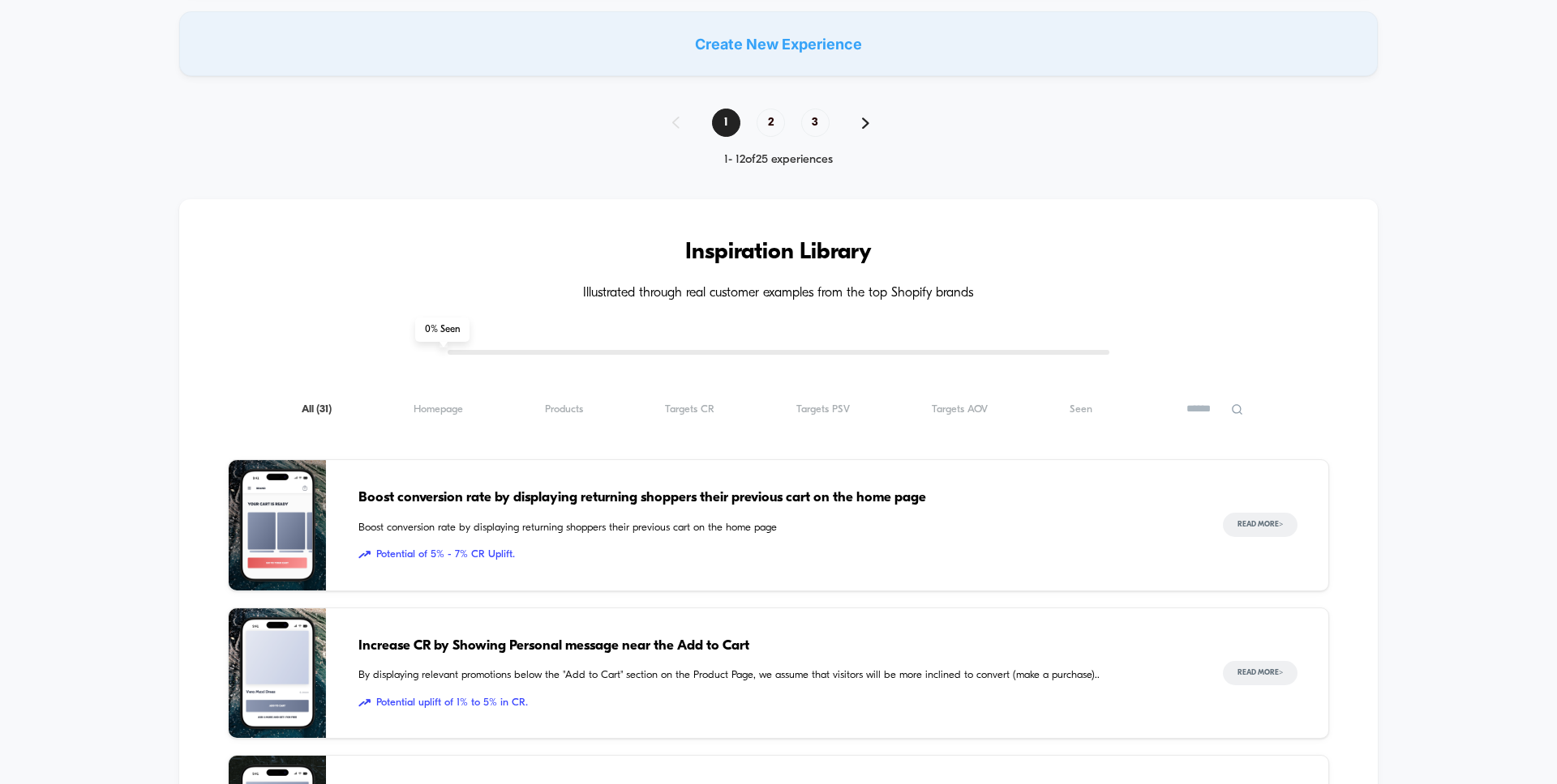
scroll to position [1446, 0]
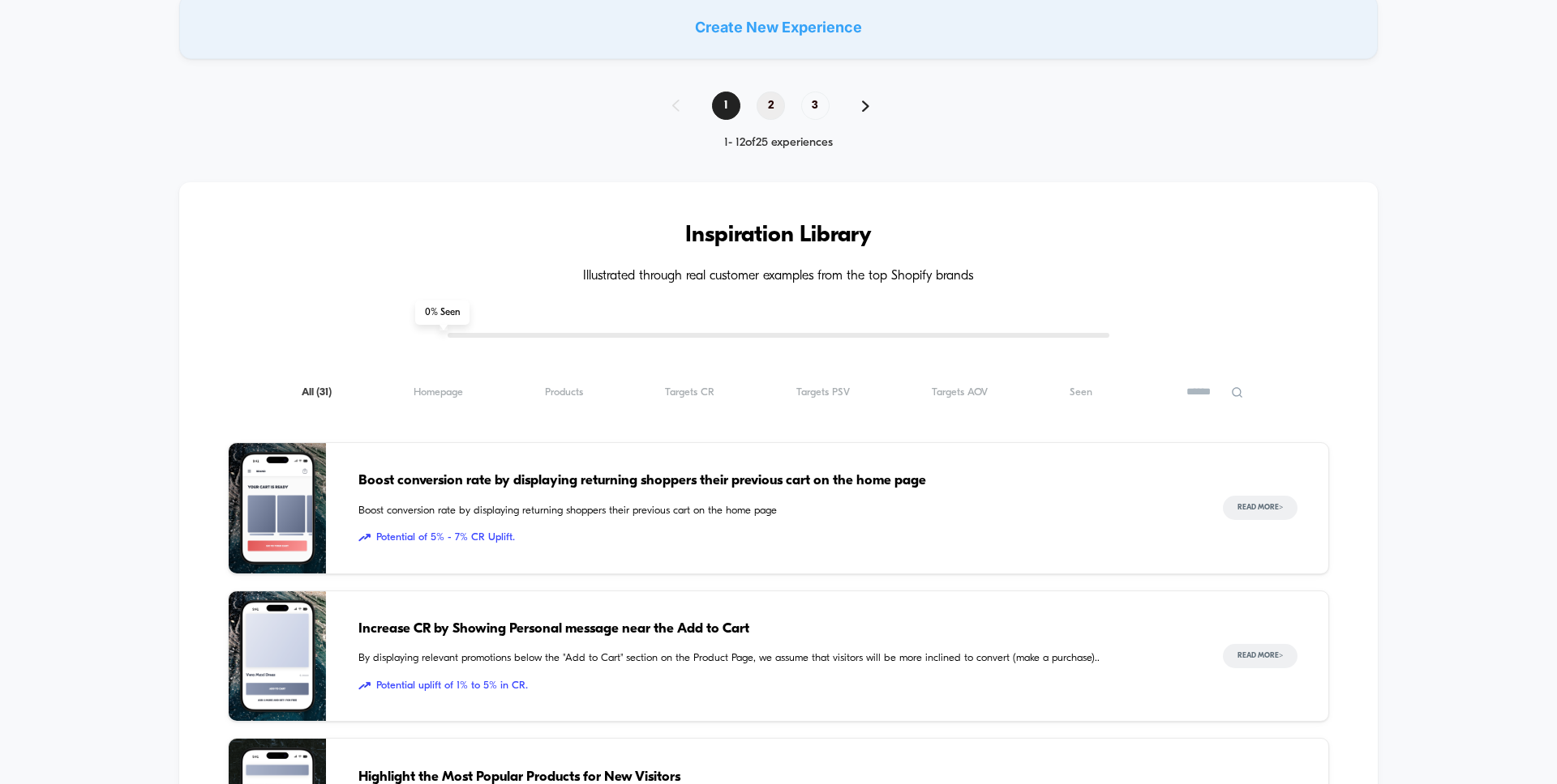
click at [765, 109] on span "2" at bounding box center [771, 105] width 29 height 29
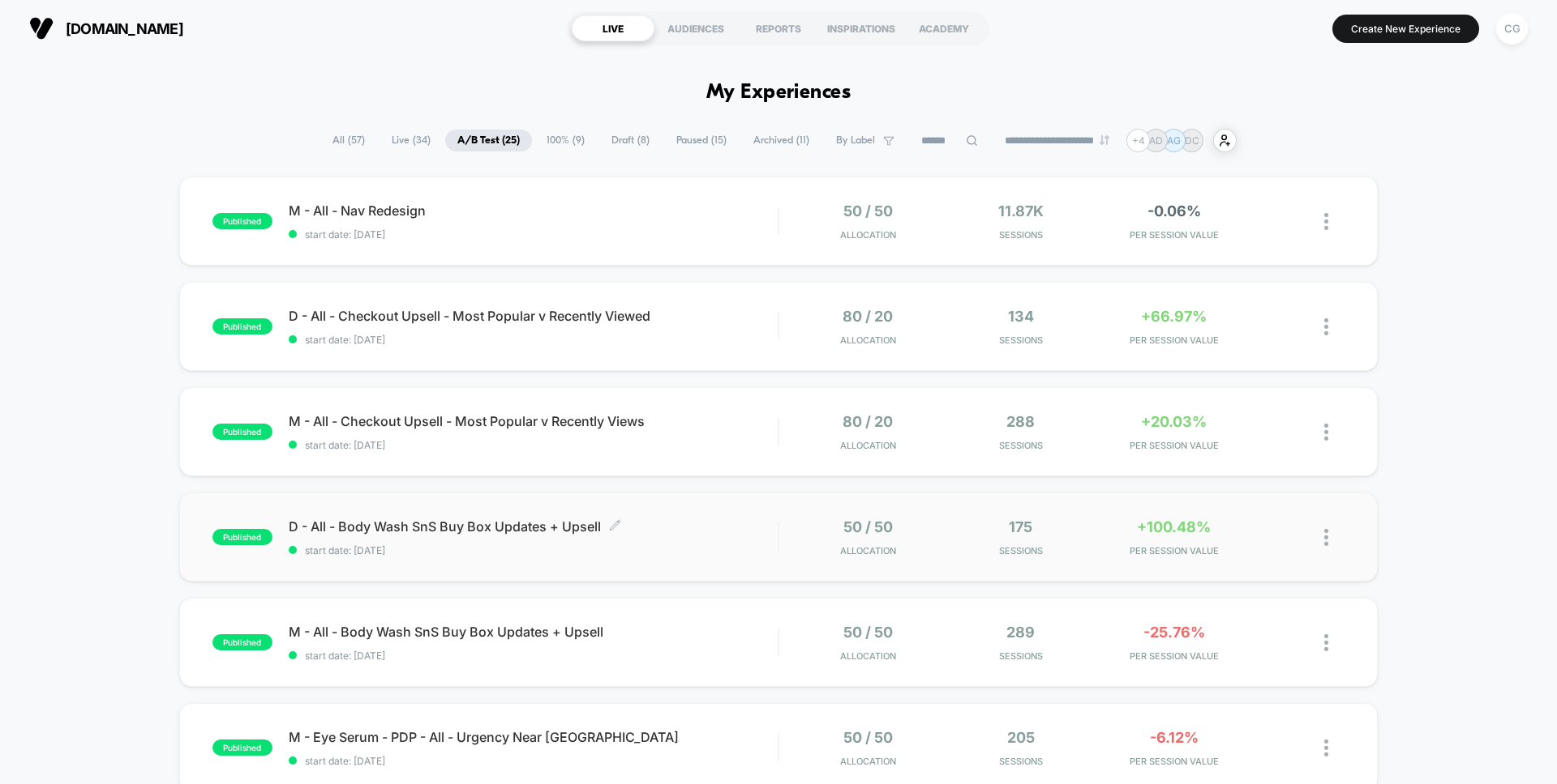
click at [718, 536] on div "D - All - Body Wash SnS Buy Box Updates + Upsell Click to edit experience detai…" at bounding box center [533, 538] width 489 height 38
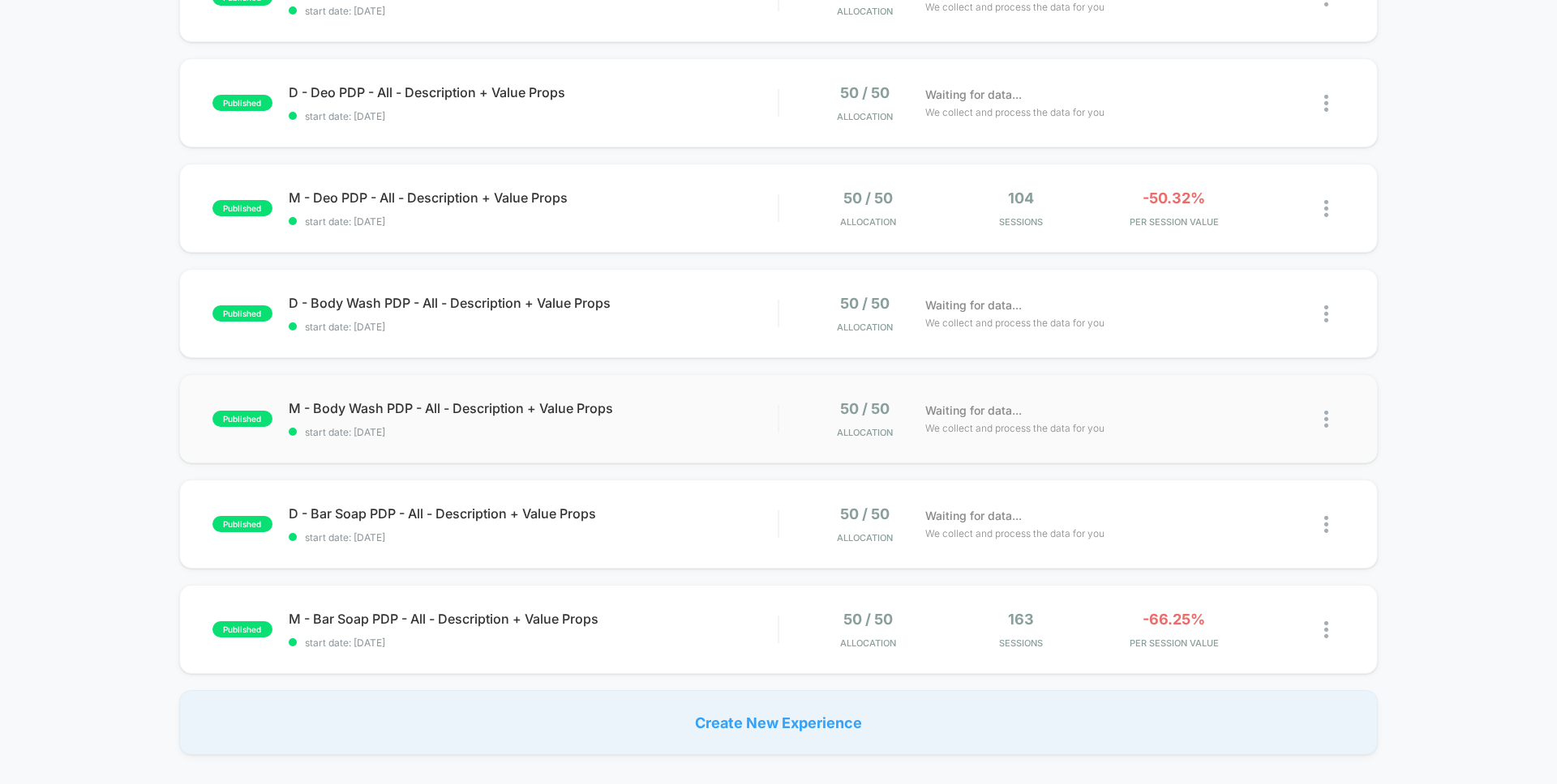
scroll to position [1065, 0]
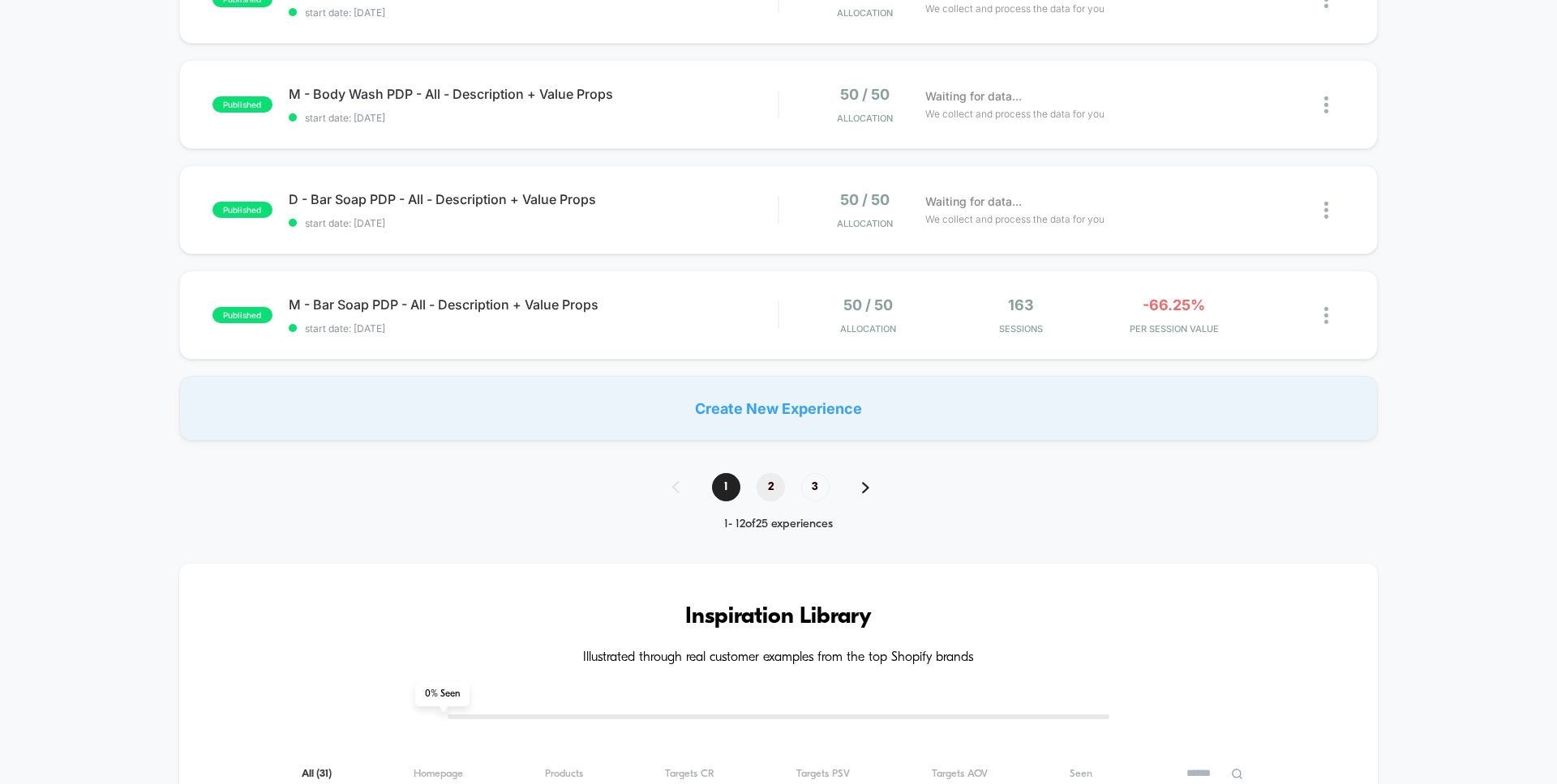
click at [779, 488] on span "2" at bounding box center [771, 487] width 29 height 29
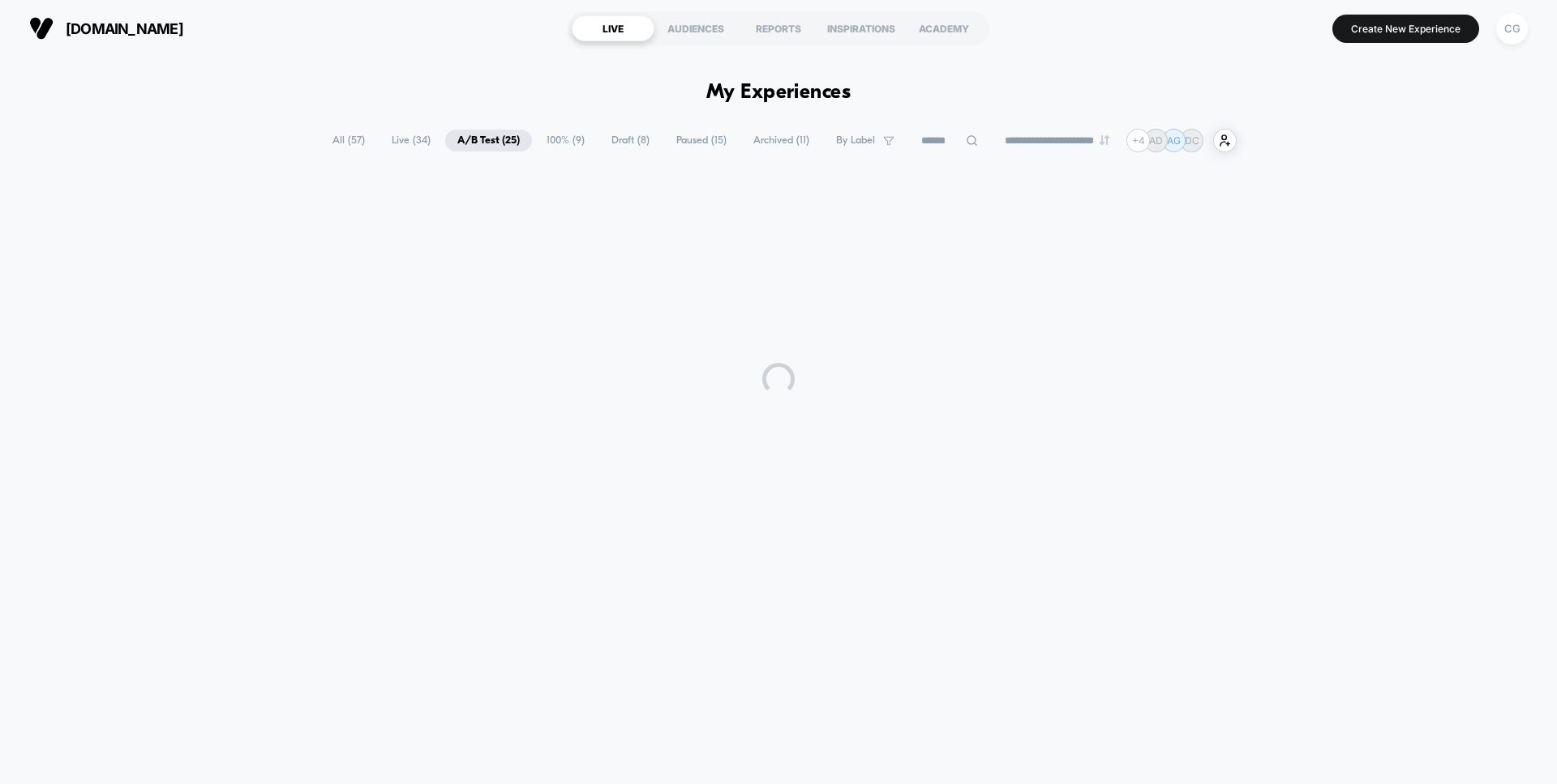
scroll to position [0, 0]
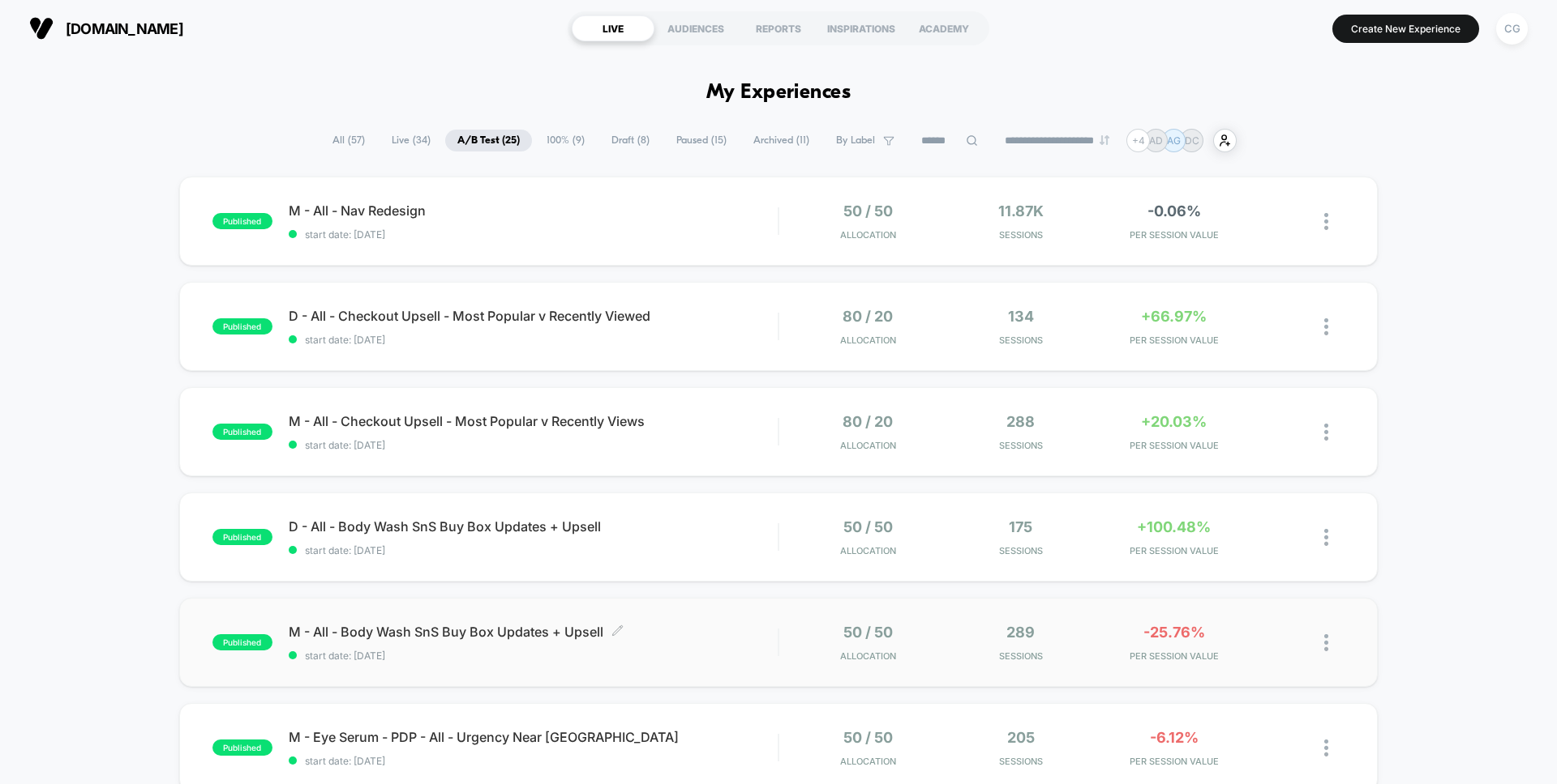
click at [724, 632] on span "M - All - Body Wash SnS Buy Box Updates + Upsell Click to edit experience detai…" at bounding box center [533, 632] width 489 height 16
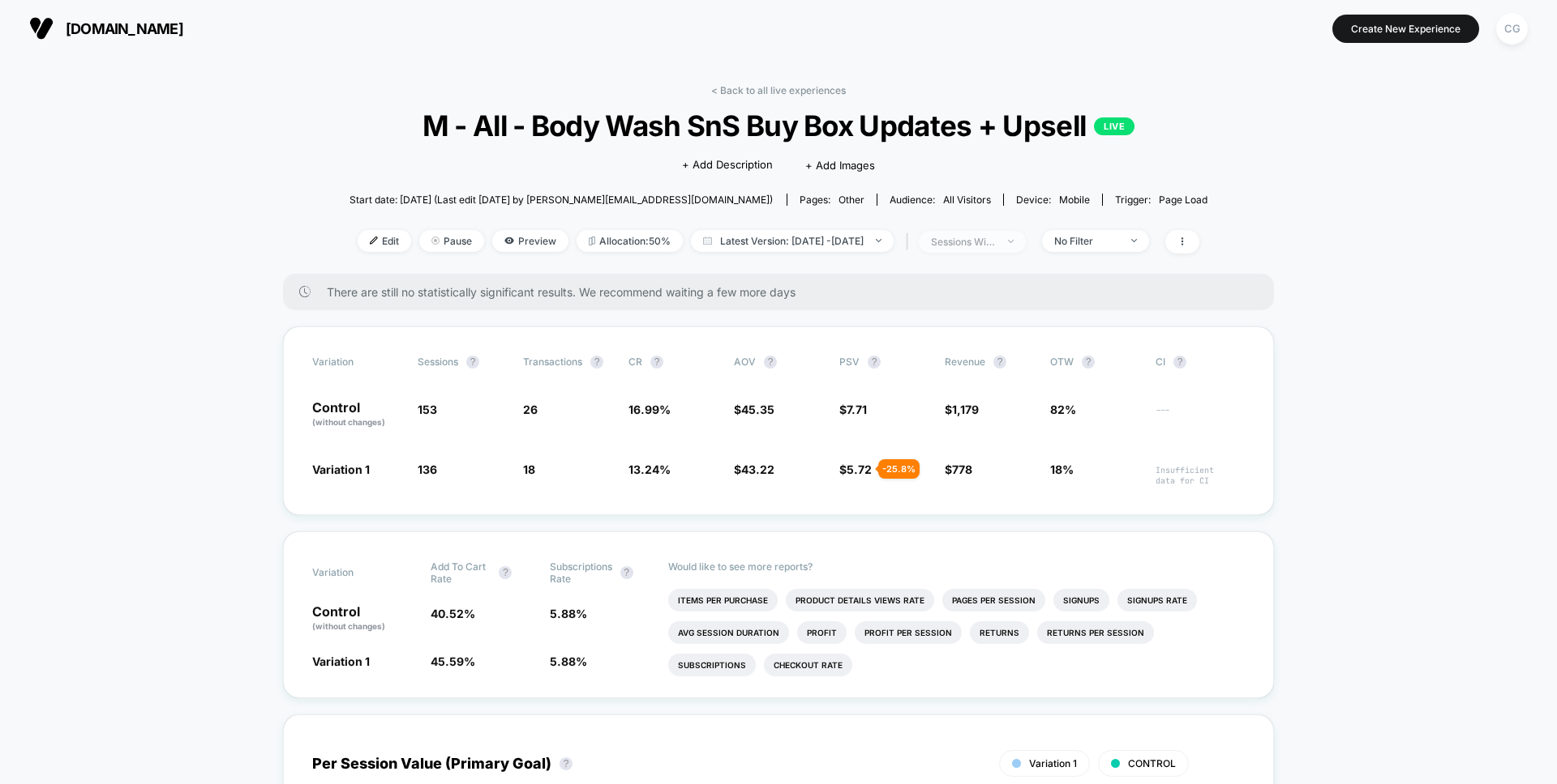
click at [1025, 240] on span "sessions with impression" at bounding box center [972, 242] width 107 height 22
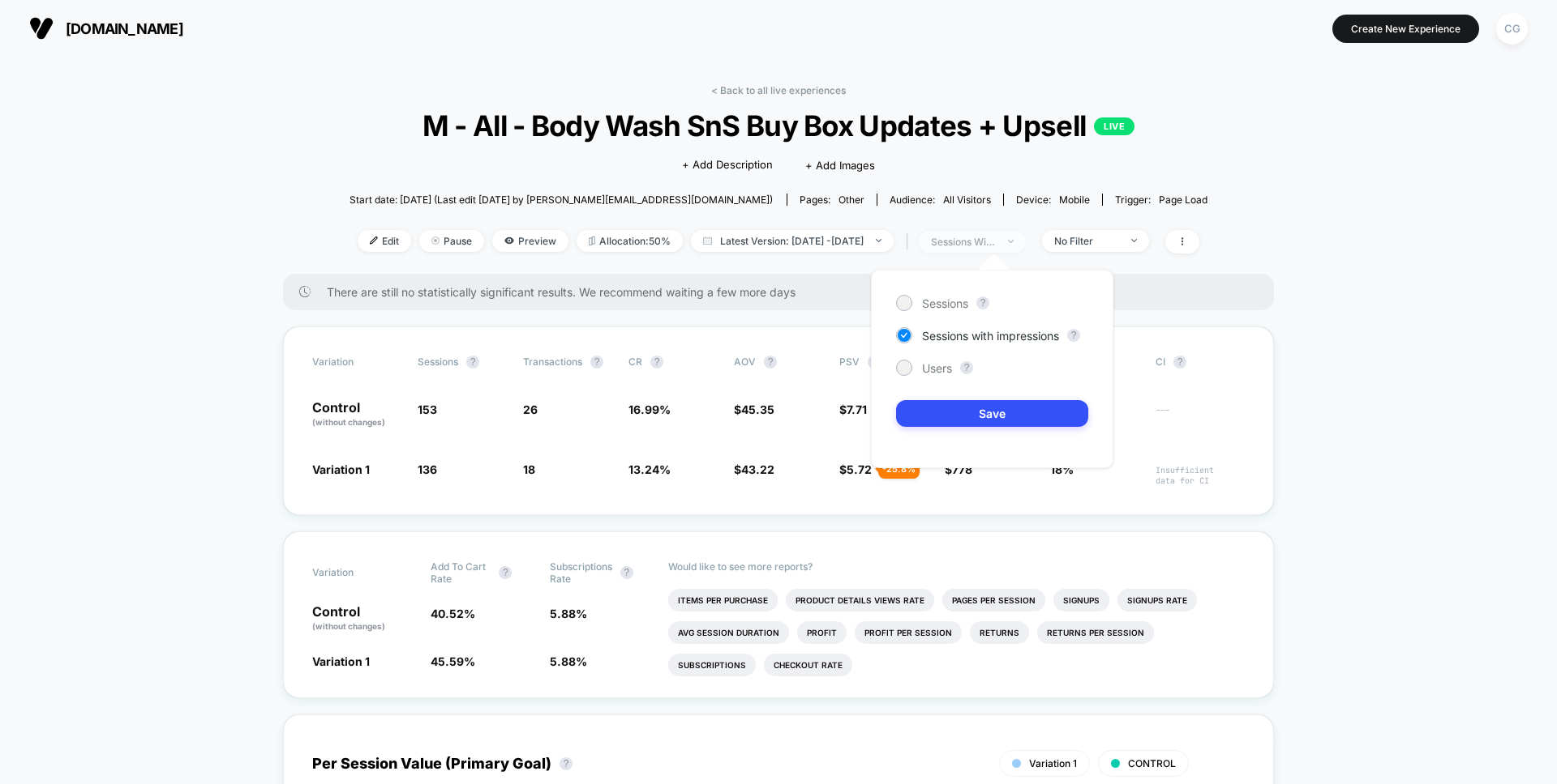
click at [1025, 240] on span "sessions with impression" at bounding box center [972, 242] width 107 height 22
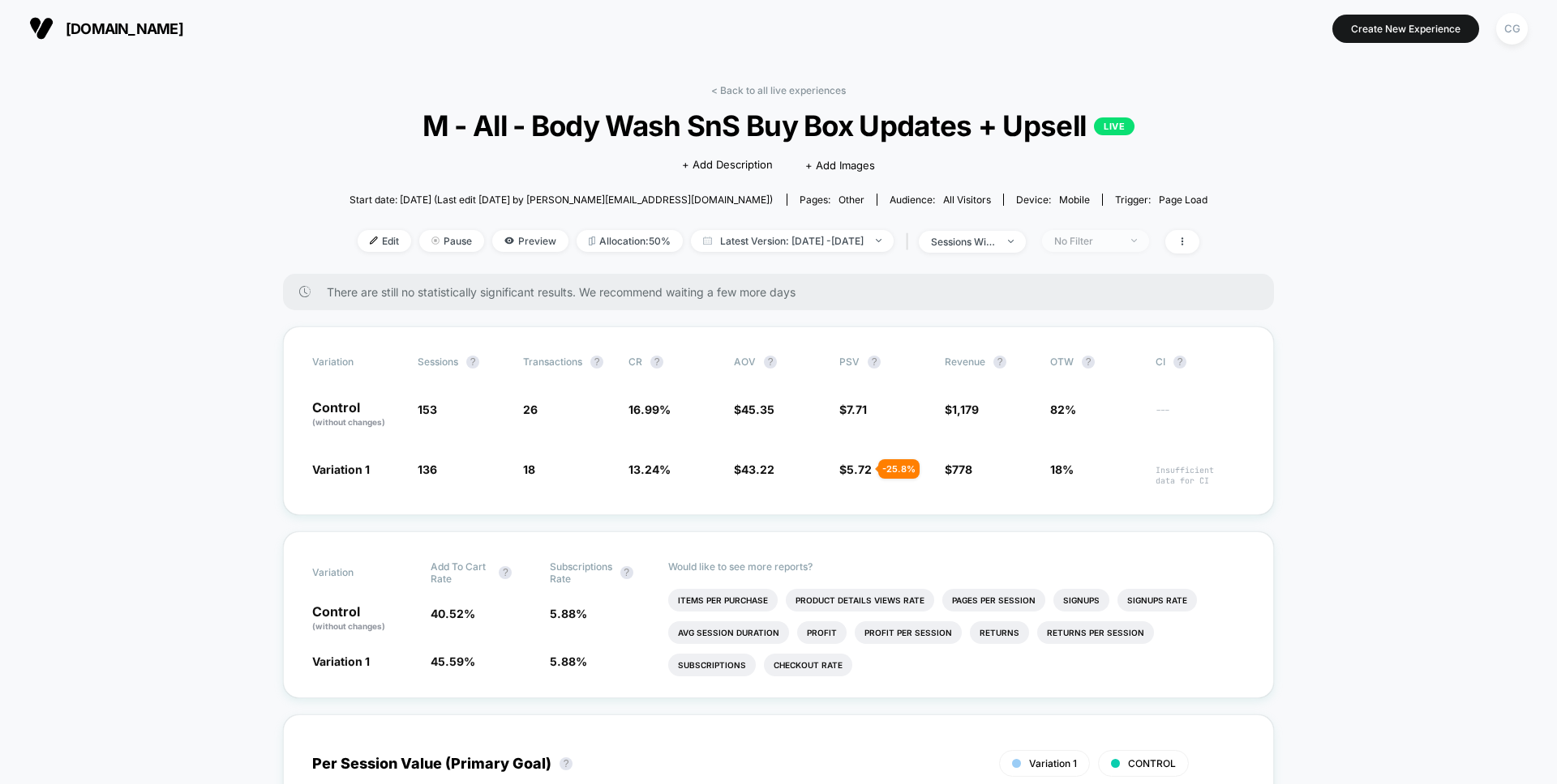
click at [1095, 242] on div "No Filter" at bounding box center [1086, 241] width 64 height 12
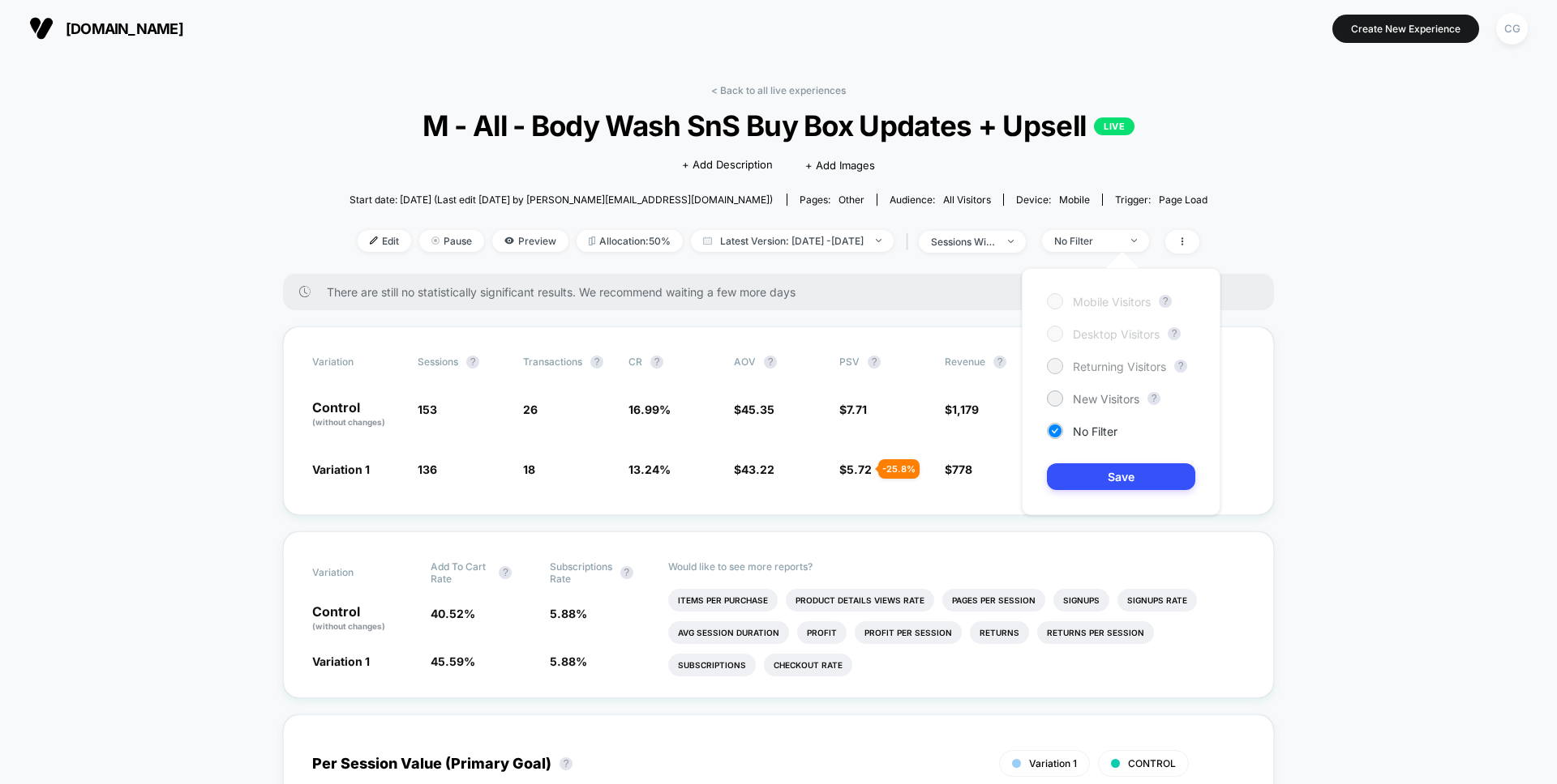
click at [1092, 367] on span "Returning Visitors" at bounding box center [1119, 366] width 93 height 14
click at [1111, 484] on button "Save" at bounding box center [1121, 476] width 149 height 27
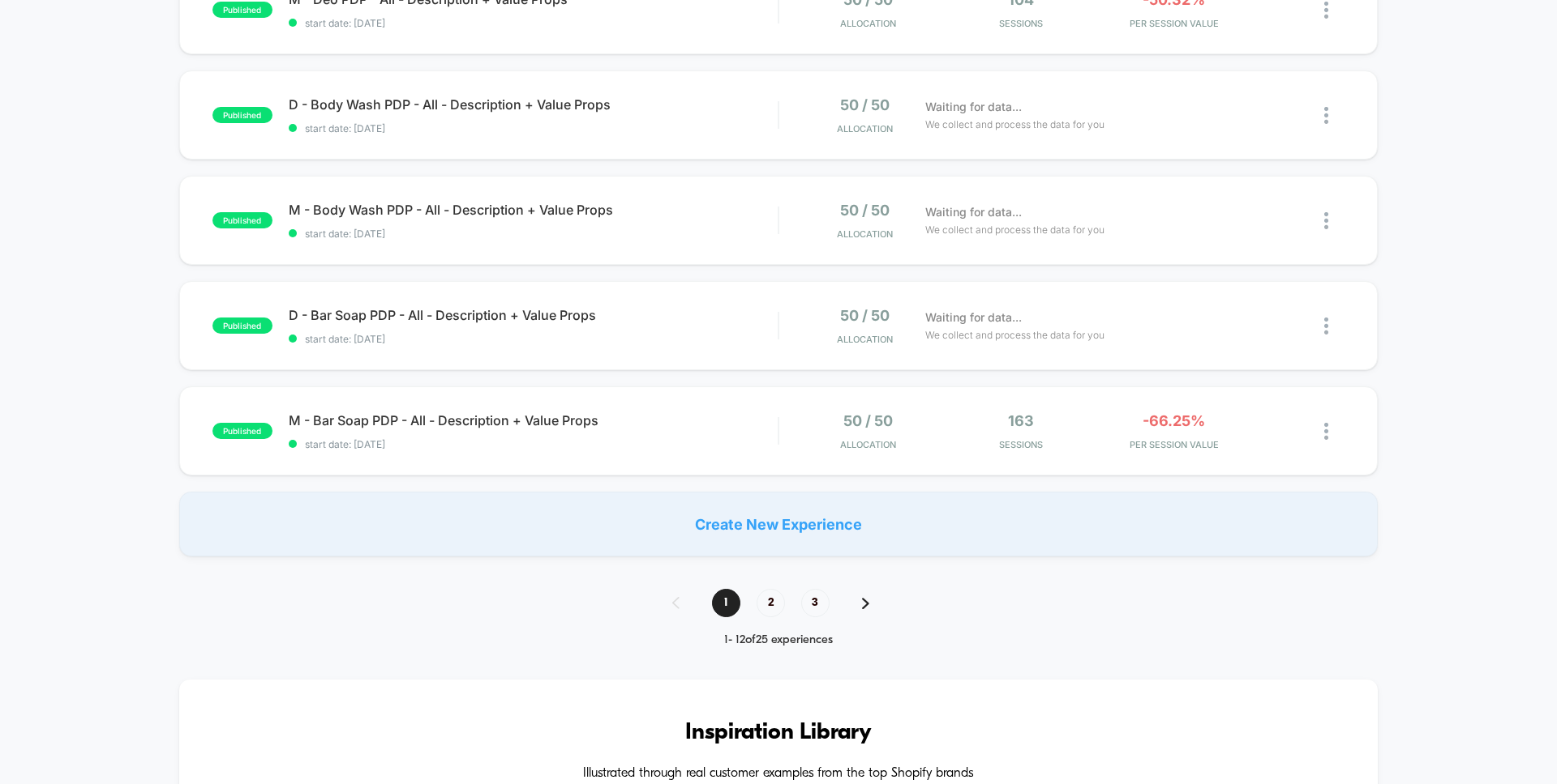
scroll to position [983, 0]
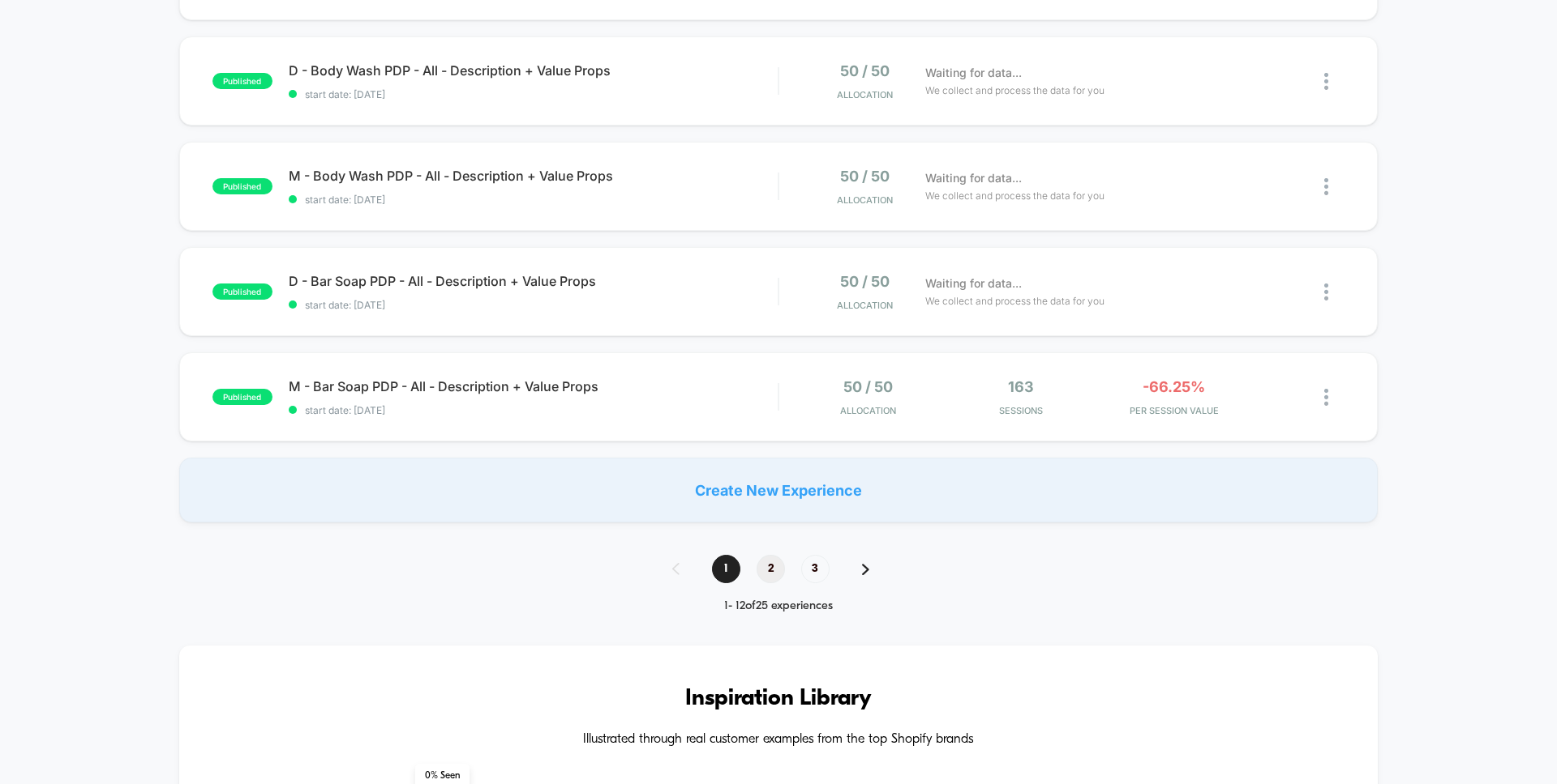
click at [783, 570] on span "2" at bounding box center [771, 569] width 29 height 29
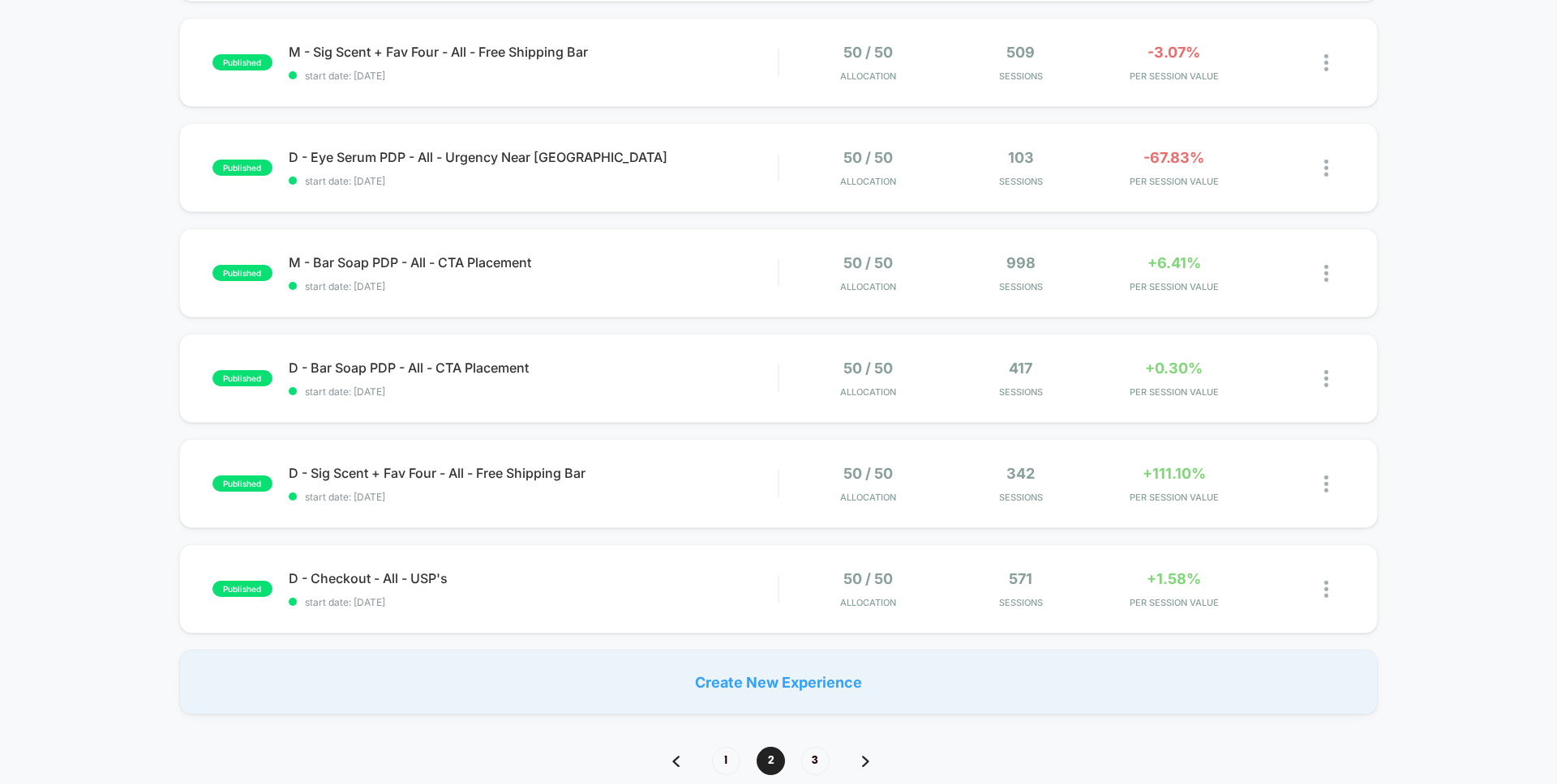
scroll to position [817, 0]
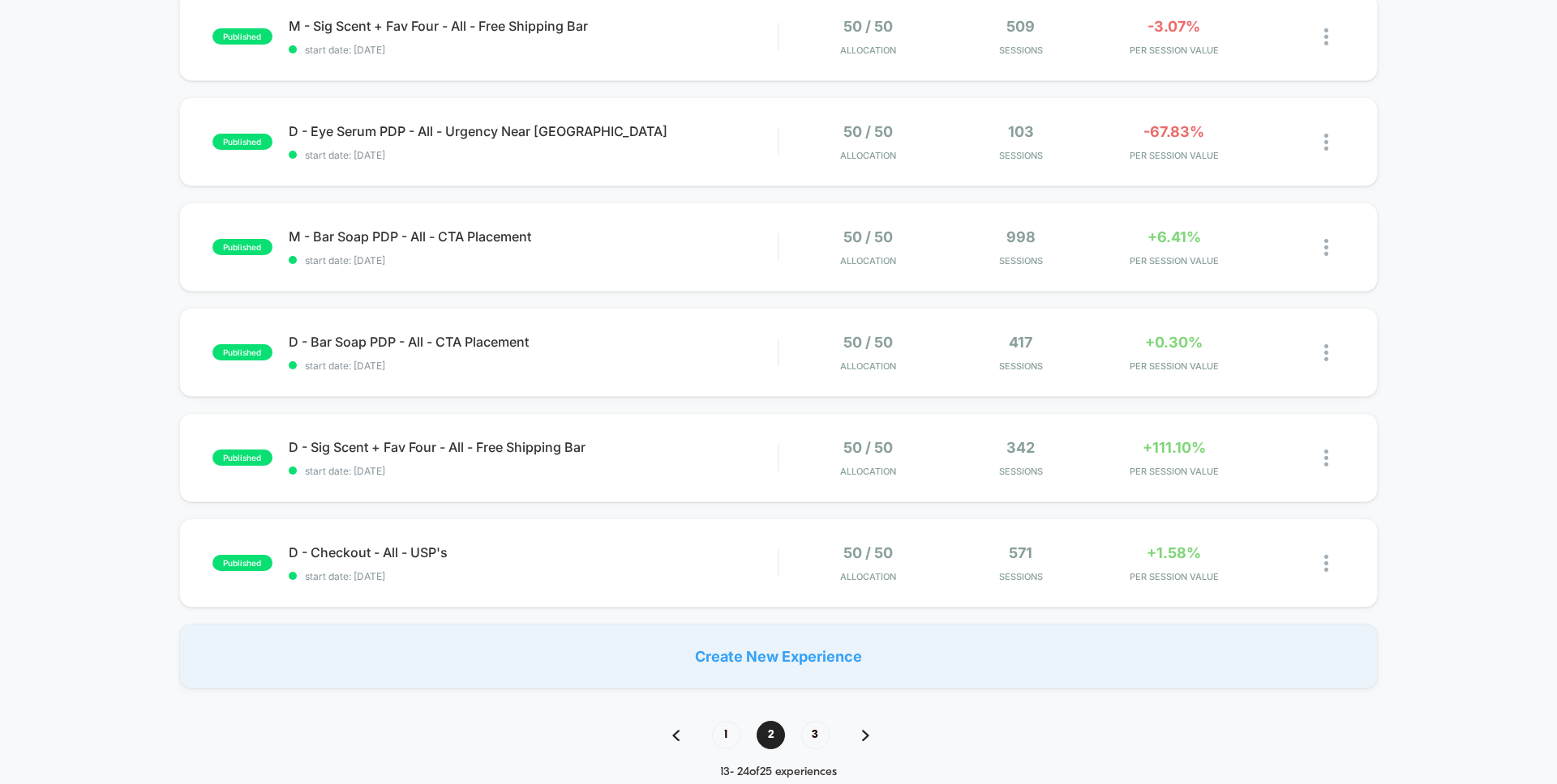
click at [800, 732] on div "1 2 3" at bounding box center [778, 735] width 246 height 29
click at [804, 736] on span "3" at bounding box center [815, 735] width 29 height 29
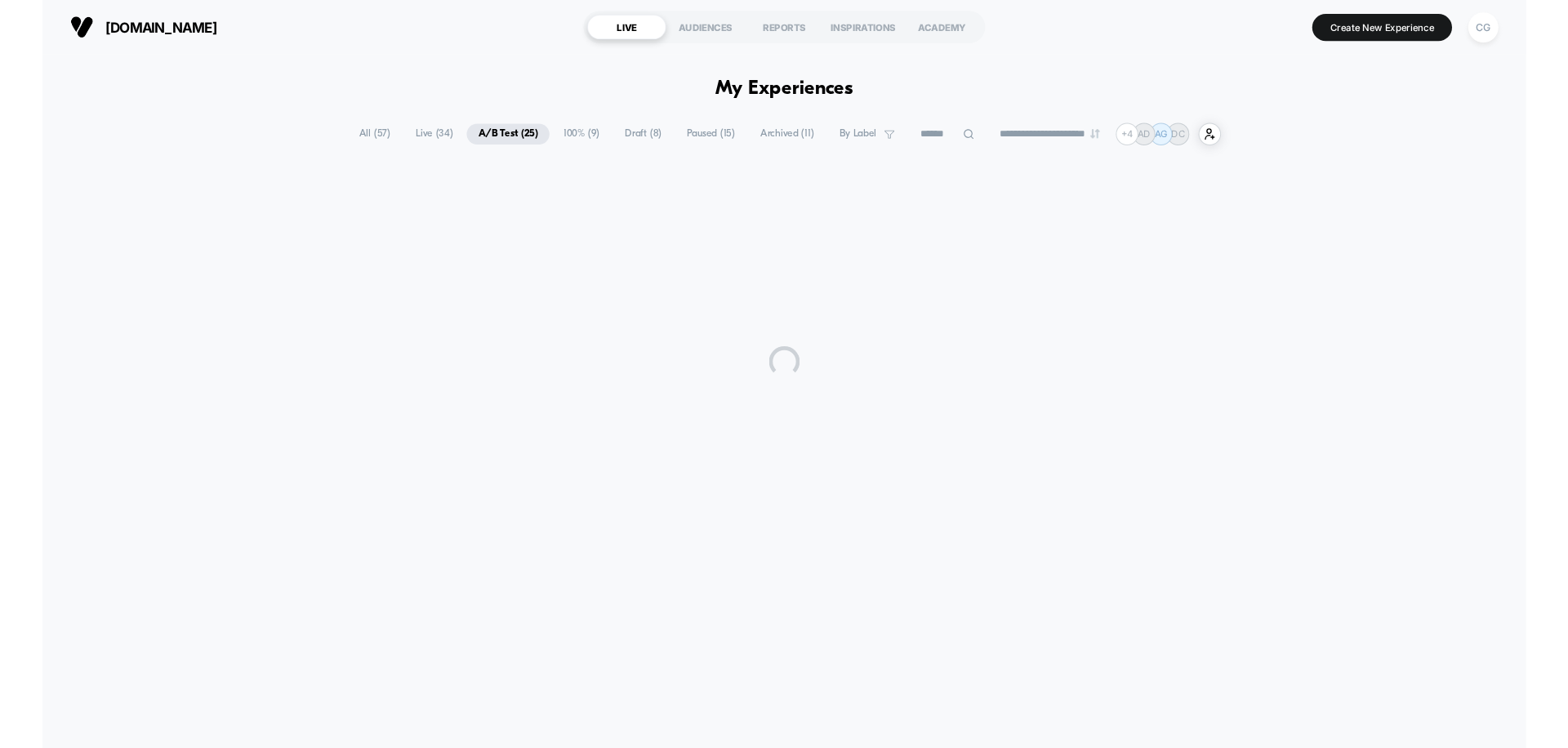
scroll to position [0, 0]
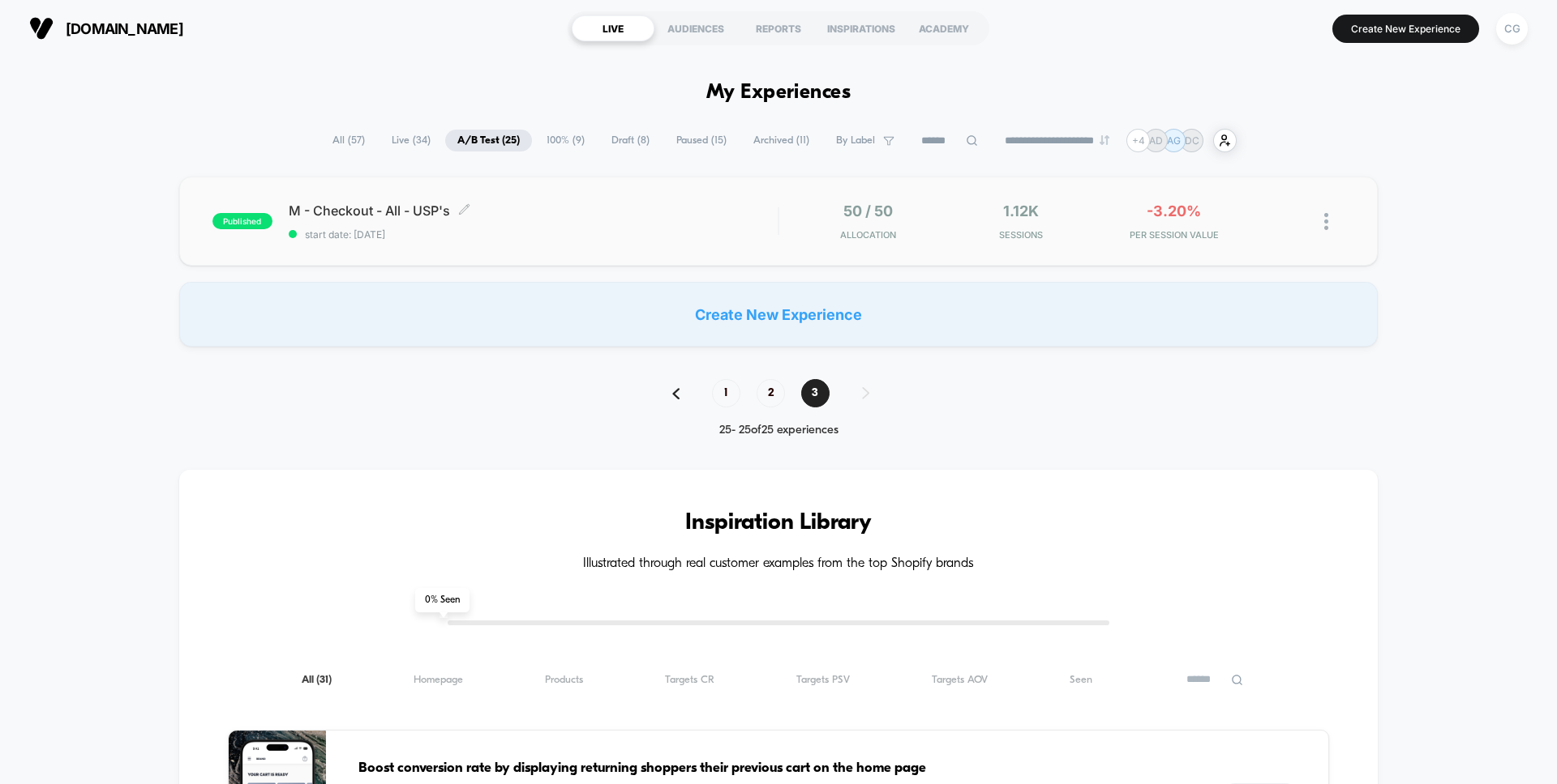
click at [549, 226] on div "M - Checkout - All - USP's Click to edit experience details Click to edit exper…" at bounding box center [533, 222] width 489 height 38
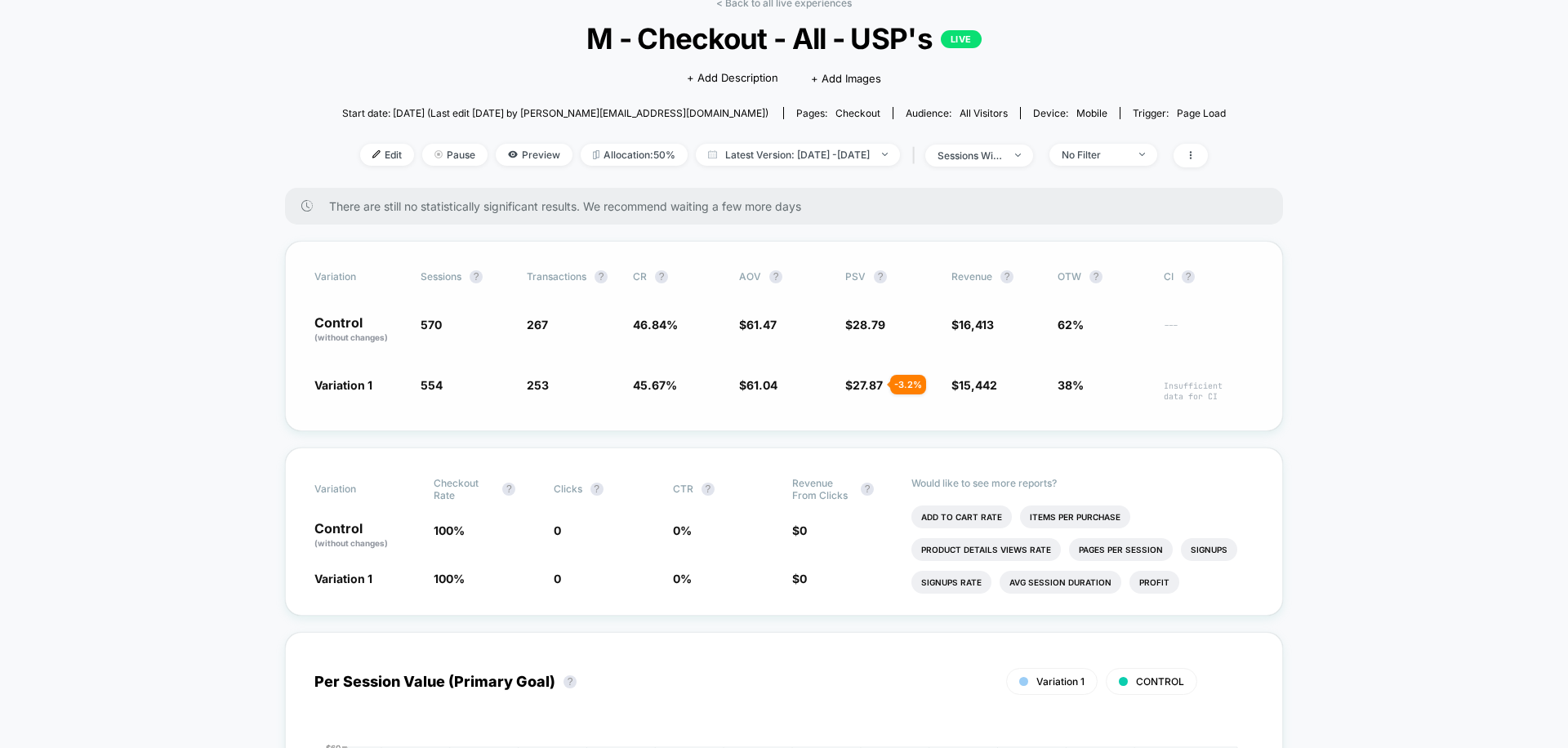
scroll to position [85, 0]
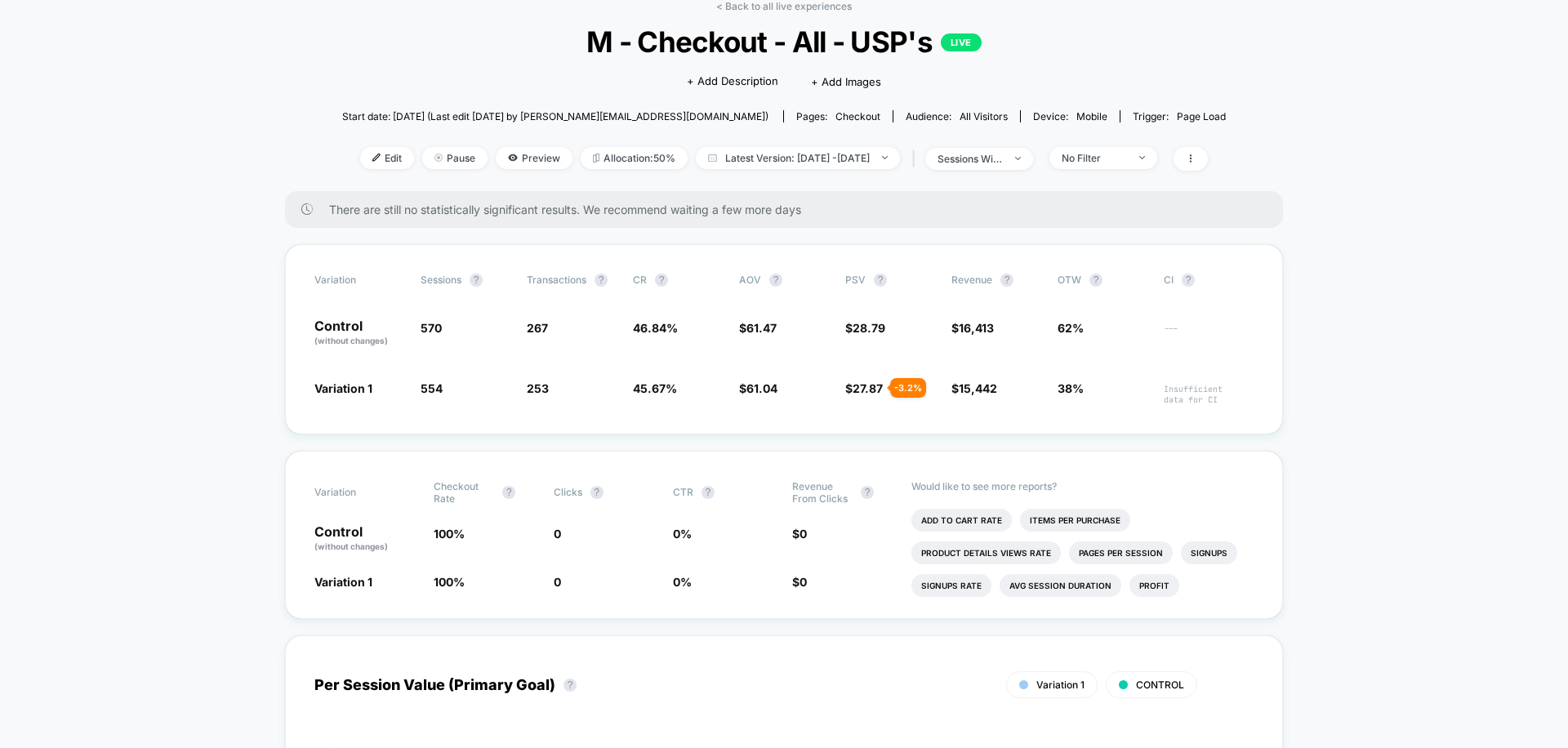
click at [1037, 144] on div "< Back to all live experiences M - Checkout - All - USP's LIVE Click to edit ex…" at bounding box center [784, 96] width 884 height 191
click at [1032, 151] on span "sessions with impression" at bounding box center [979, 159] width 108 height 22
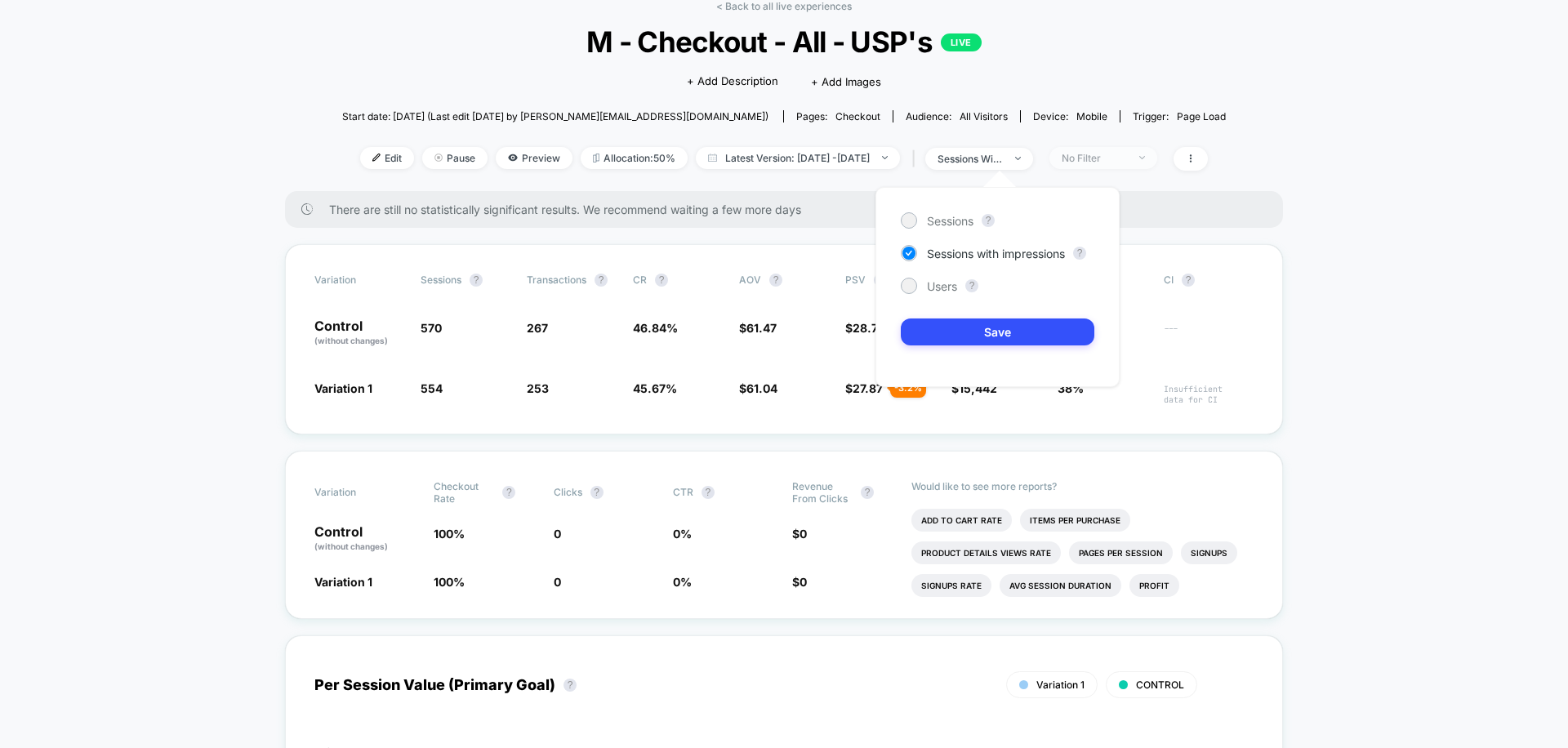
click at [1101, 160] on div "No Filter" at bounding box center [1093, 158] width 65 height 12
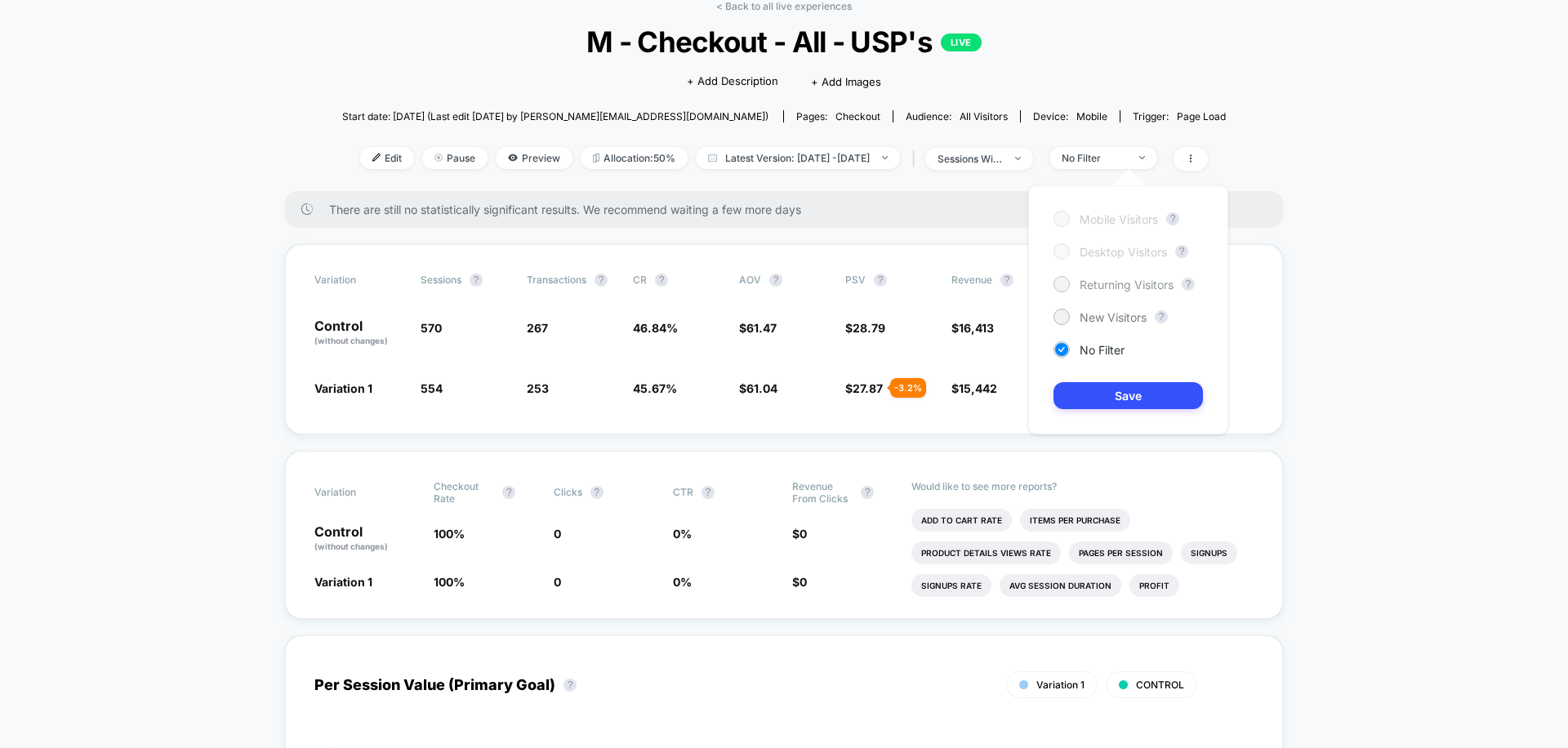
click at [1108, 289] on span "Returning Visitors" at bounding box center [1126, 284] width 94 height 14
click at [1112, 399] on button "Save" at bounding box center [1128, 395] width 150 height 27
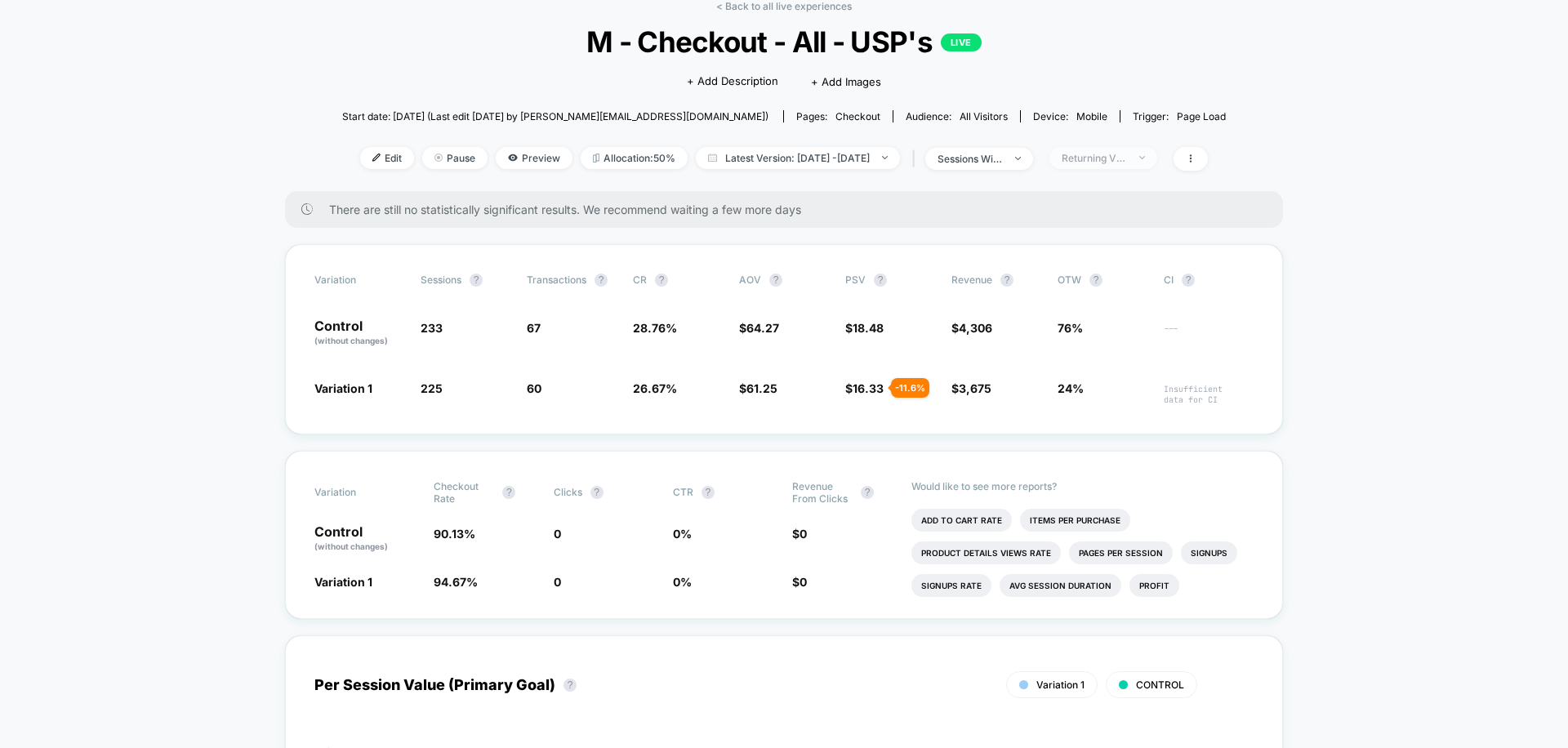
click at [1116, 149] on span "Returning Visitors" at bounding box center [1103, 158] width 108 height 22
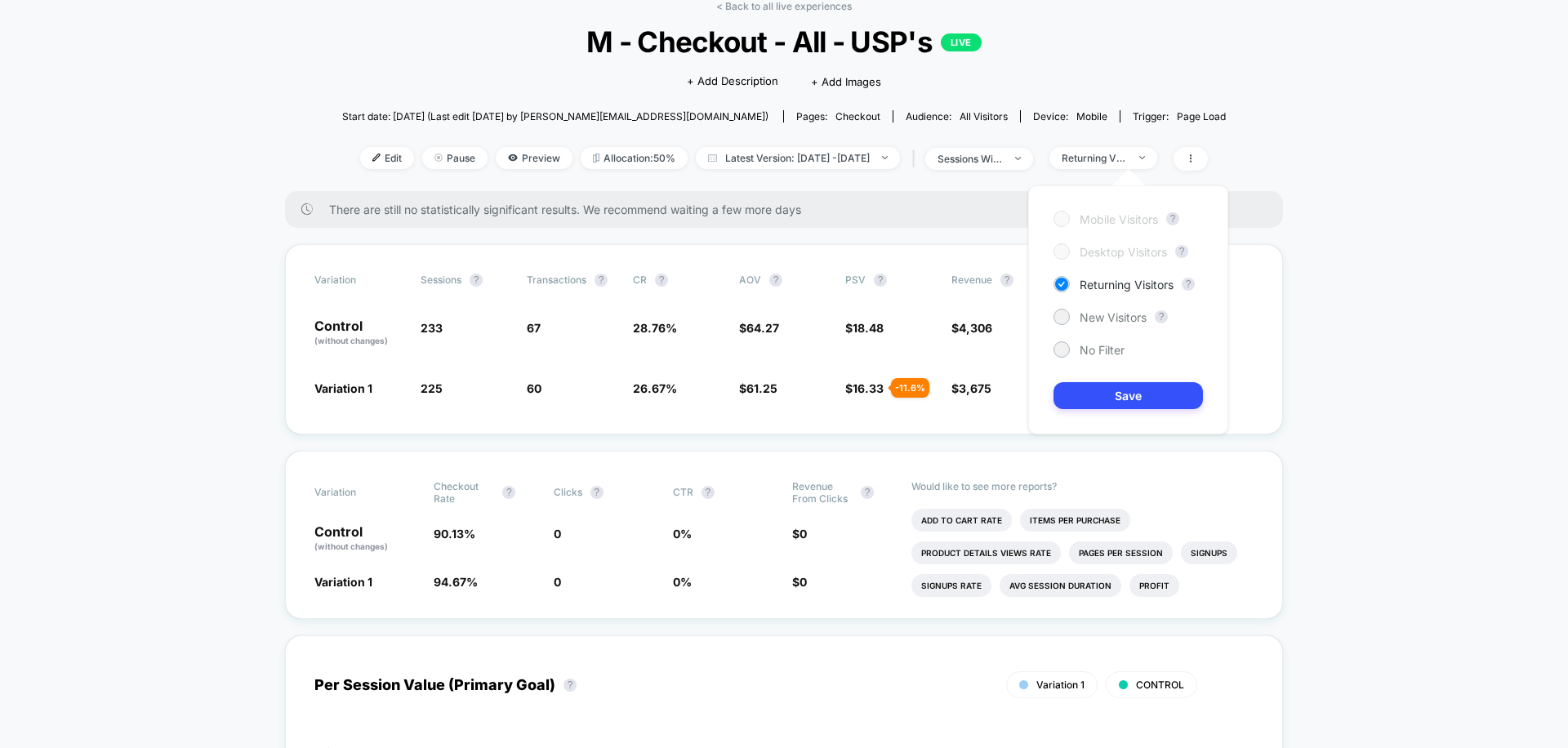
click at [1107, 306] on div "Mobile Visitors ? Desktop Visitors ? Returning Visitors ? New Visitors ? No Fil…" at bounding box center [1128, 310] width 200 height 249
click at [1109, 313] on span "New Visitors" at bounding box center [1112, 317] width 67 height 14
click at [1103, 399] on button "Save" at bounding box center [1128, 395] width 150 height 27
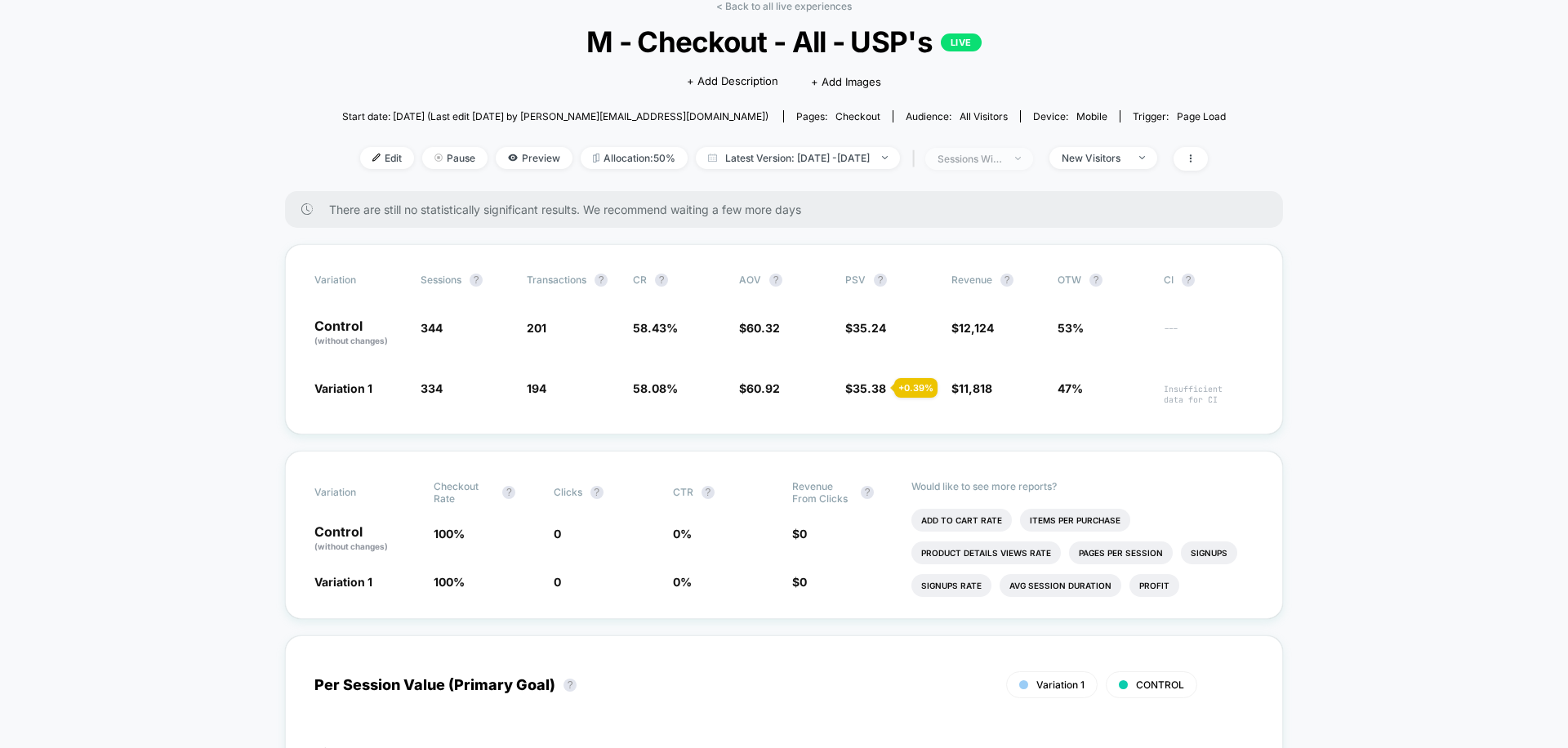
click at [1002, 160] on div "sessions with impression" at bounding box center [970, 159] width 65 height 12
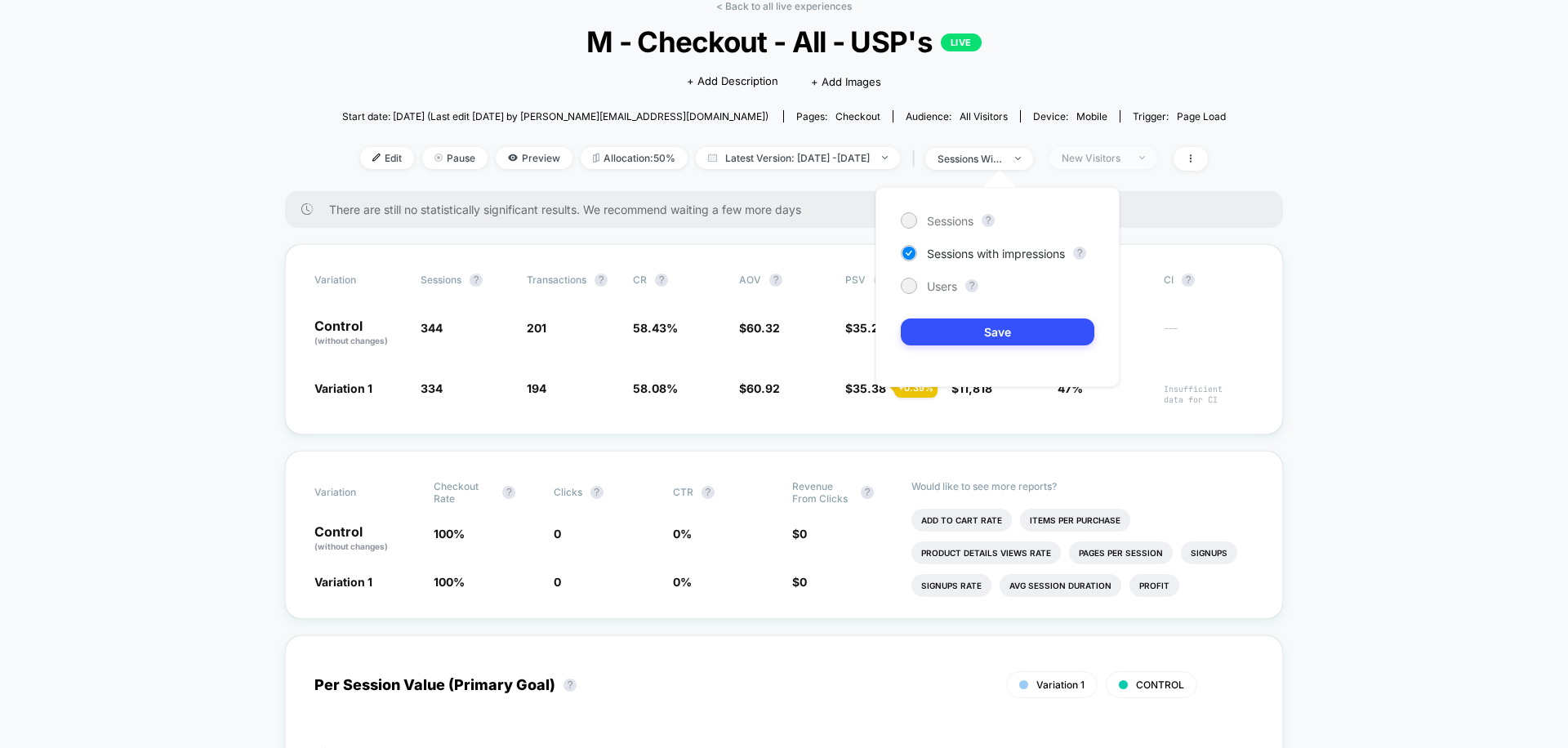
click at [1132, 147] on span "New Visitors" at bounding box center [1103, 158] width 108 height 22
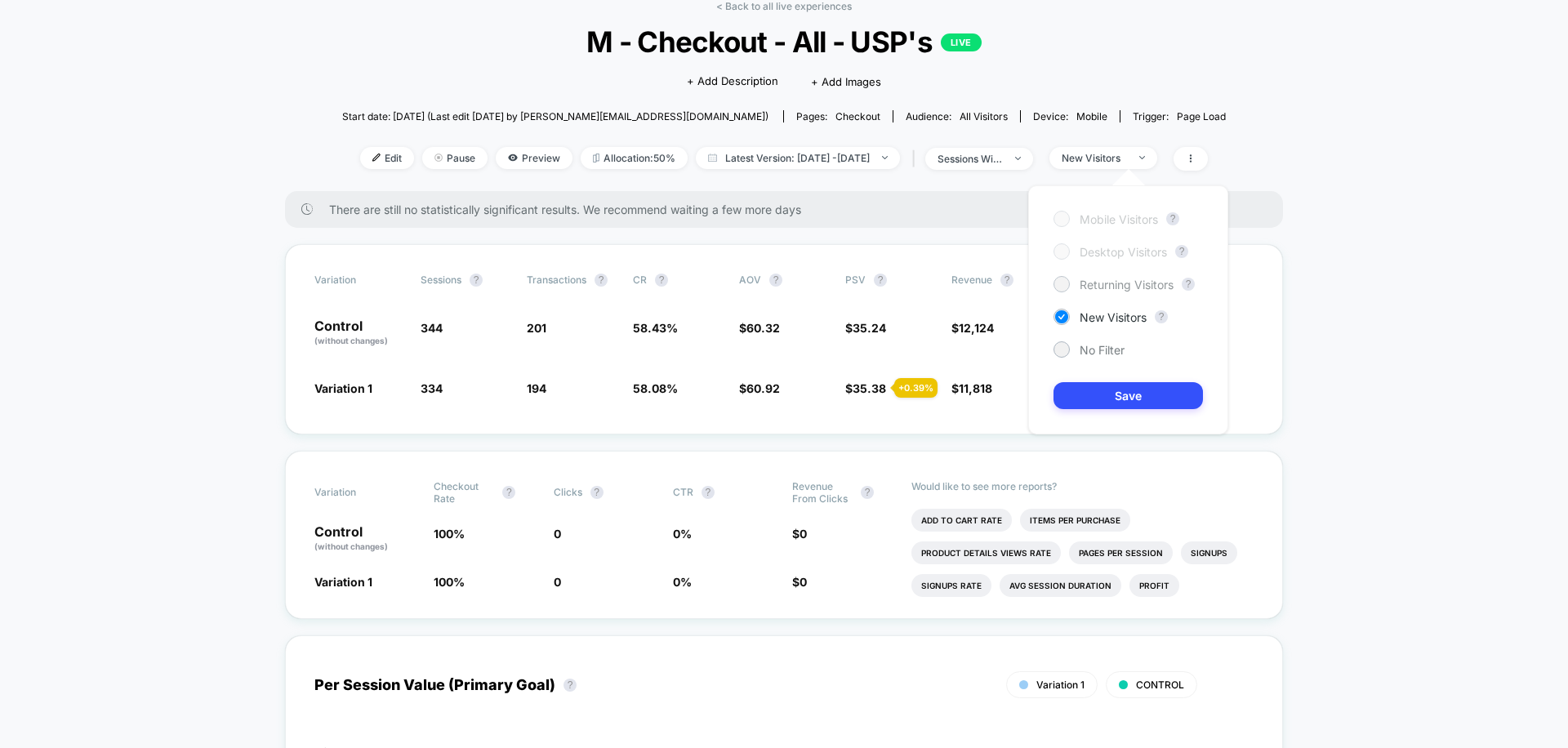
click at [1080, 284] on span "Returning Visitors" at bounding box center [1126, 284] width 94 height 14
click at [1123, 399] on button "Save" at bounding box center [1128, 395] width 150 height 27
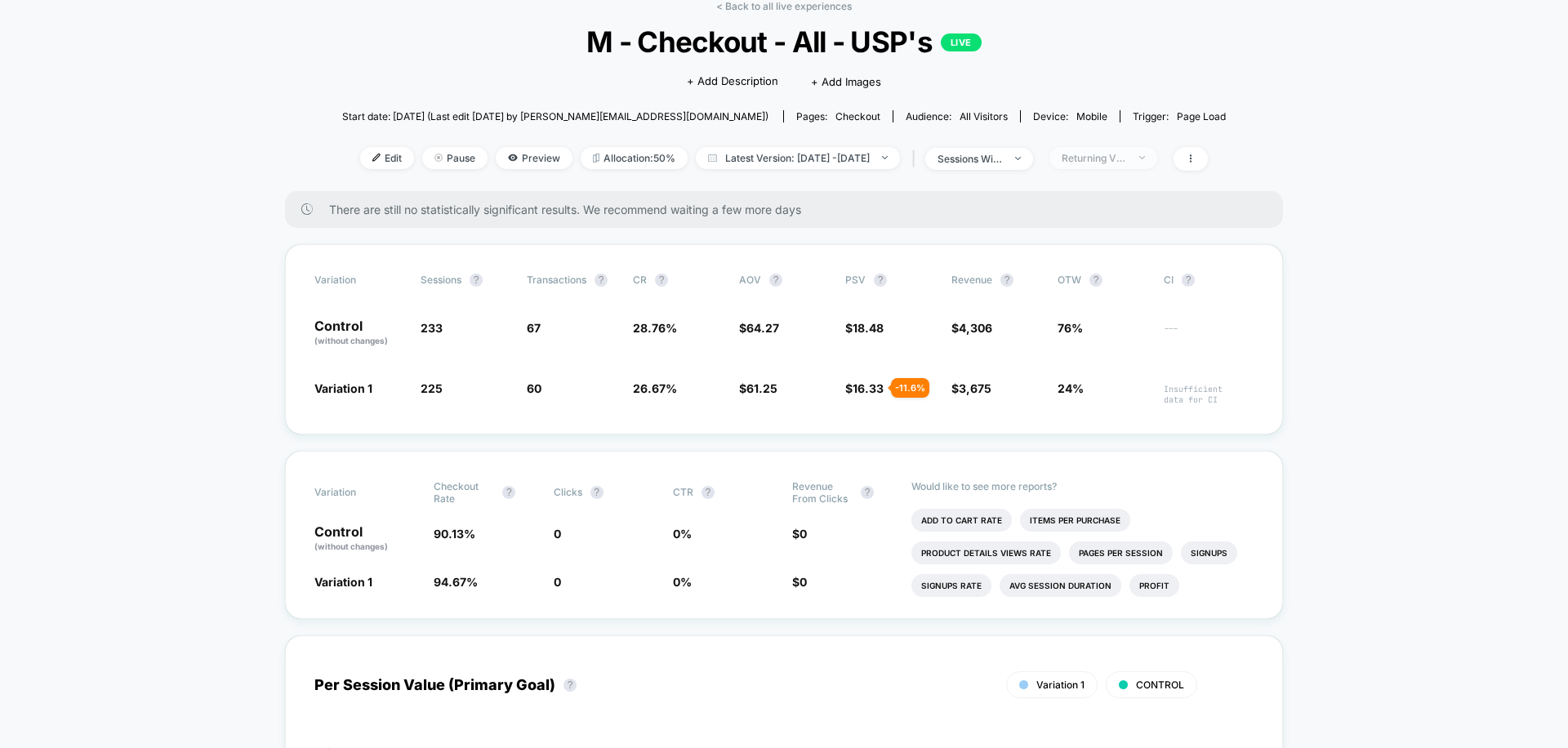
click at [1157, 156] on span "Returning Visitors" at bounding box center [1103, 158] width 108 height 22
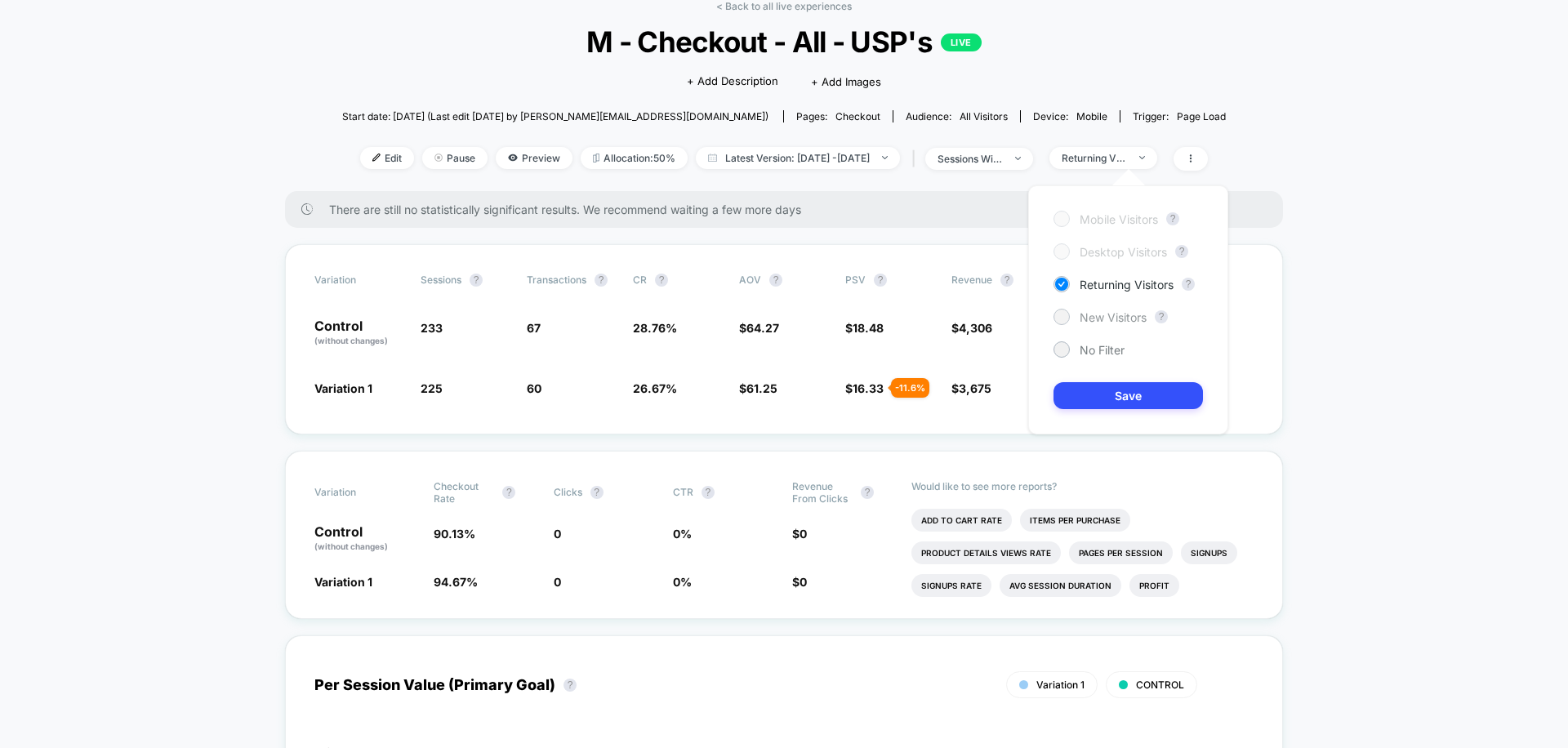
click at [1096, 315] on span "New Visitors" at bounding box center [1112, 317] width 67 height 14
click at [1105, 386] on button "Save" at bounding box center [1128, 395] width 150 height 27
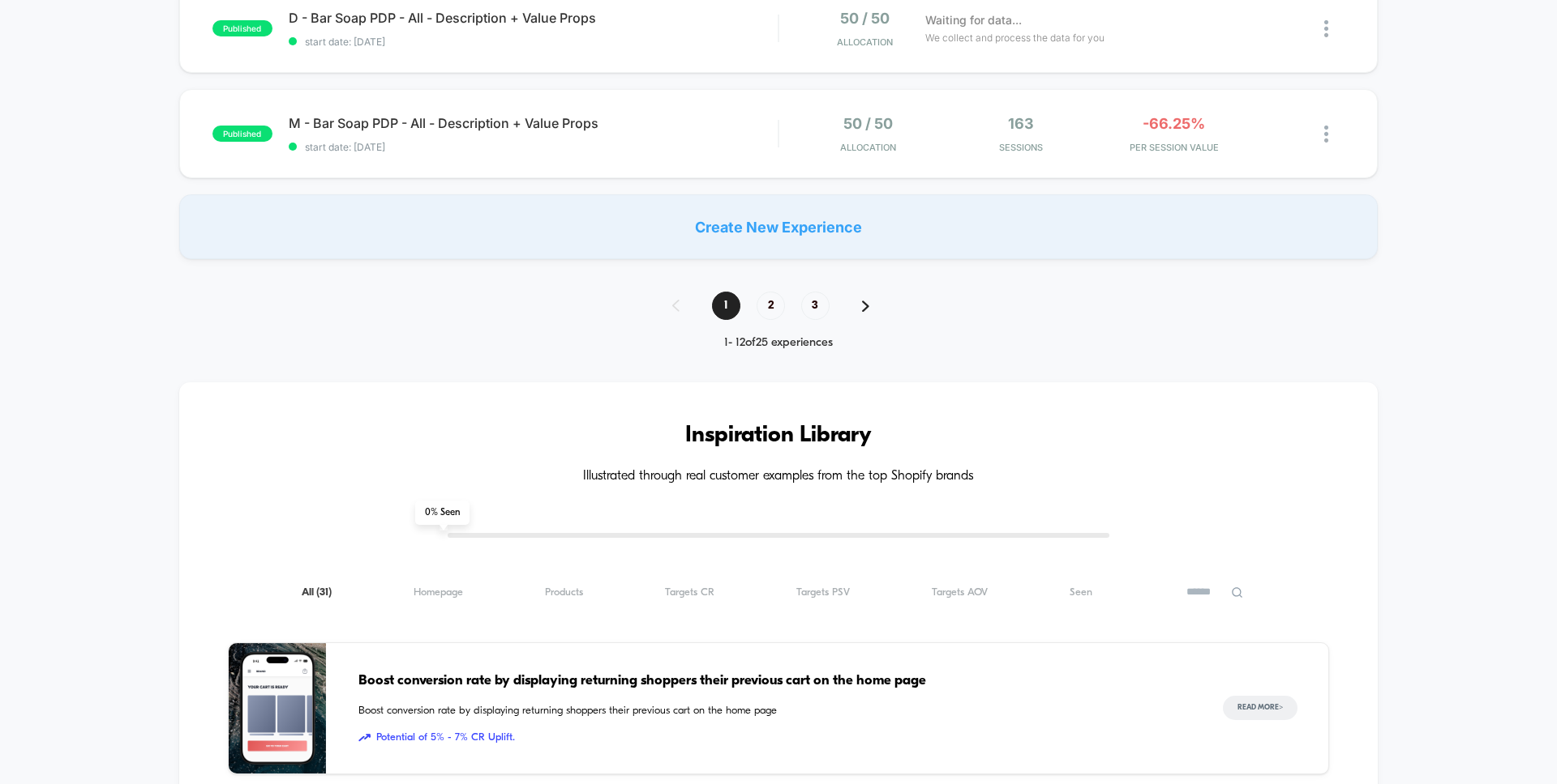
scroll to position [1021, 0]
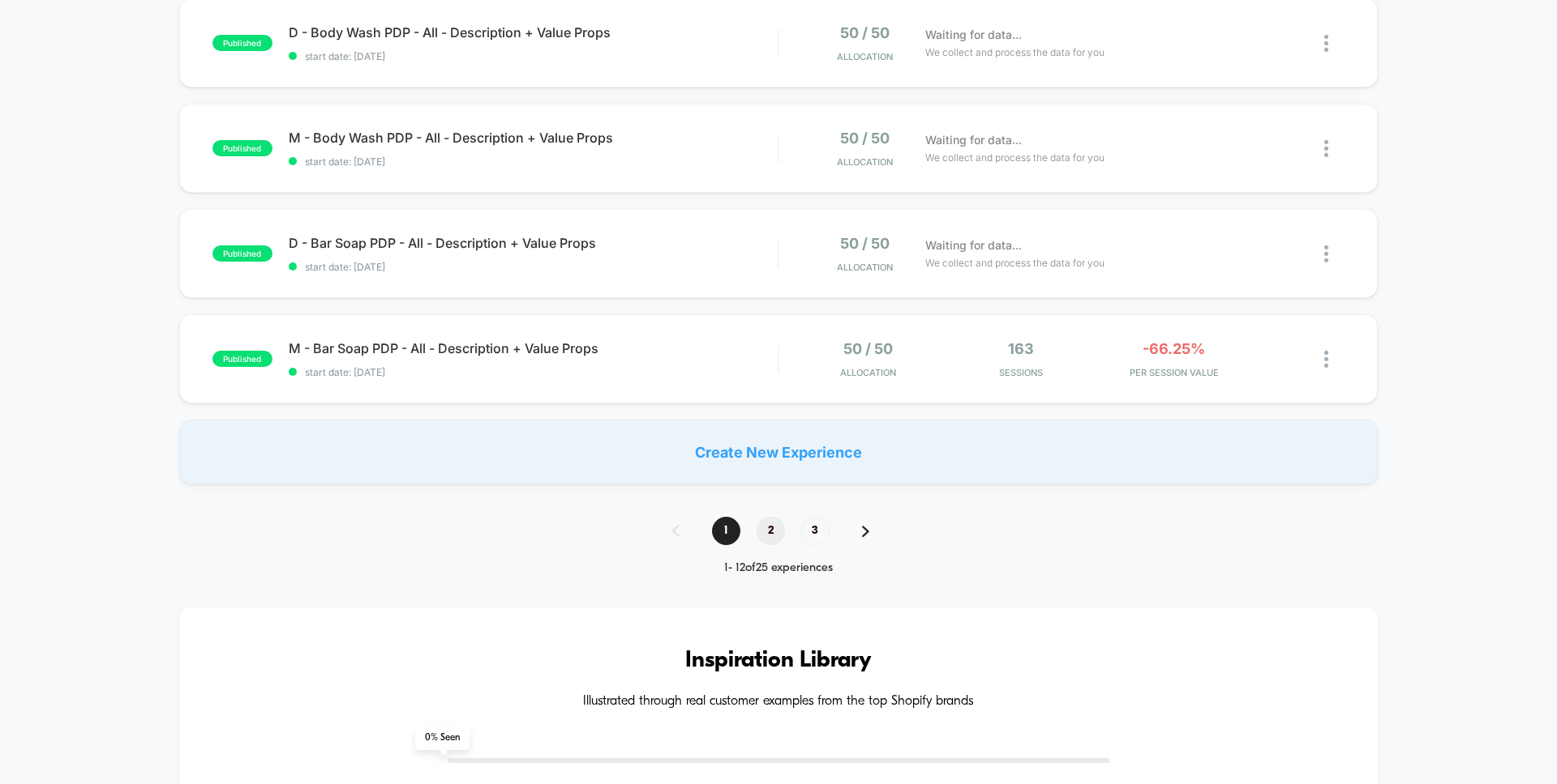
click at [762, 539] on span "2" at bounding box center [771, 531] width 29 height 29
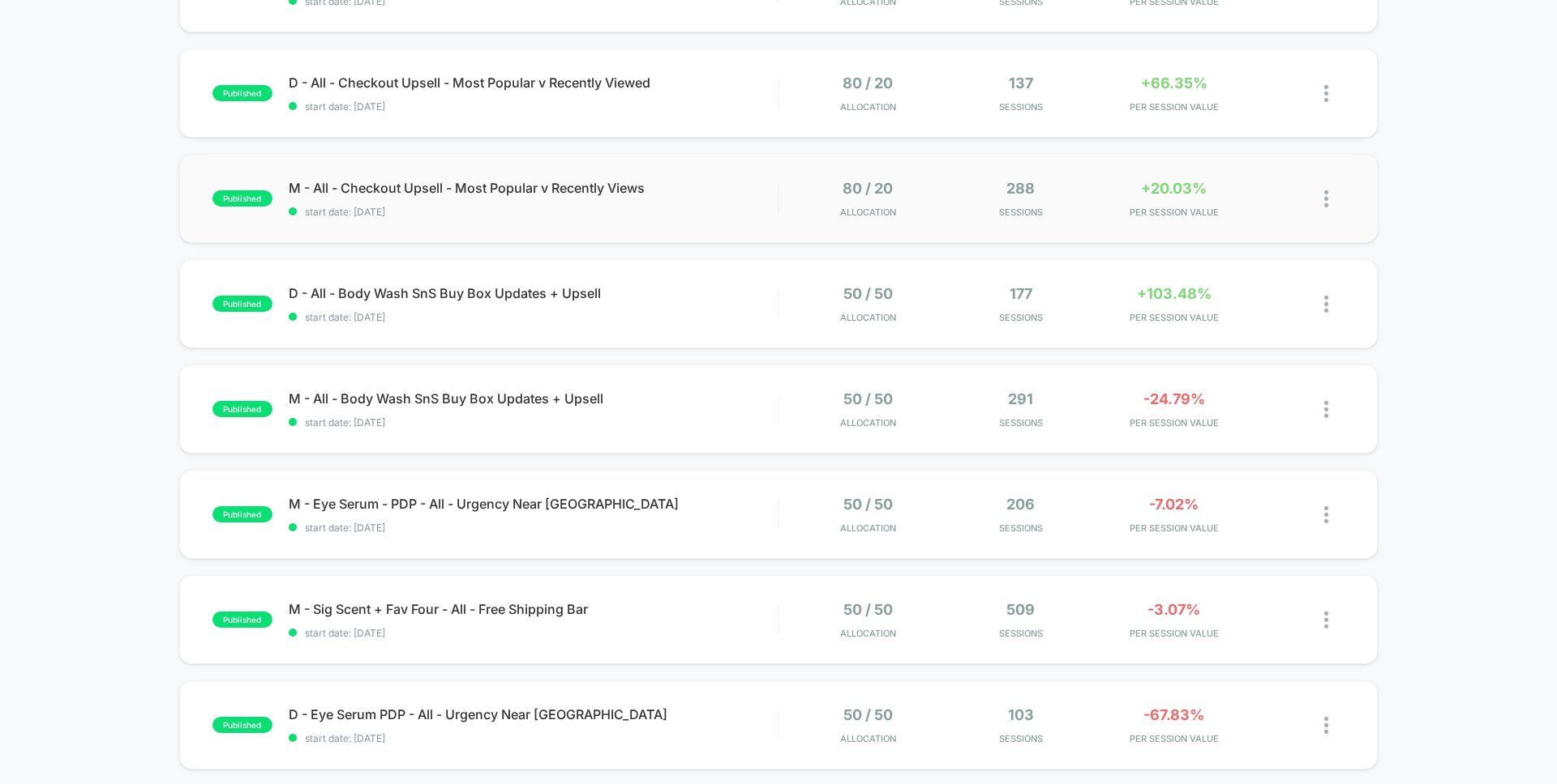
scroll to position [784, 0]
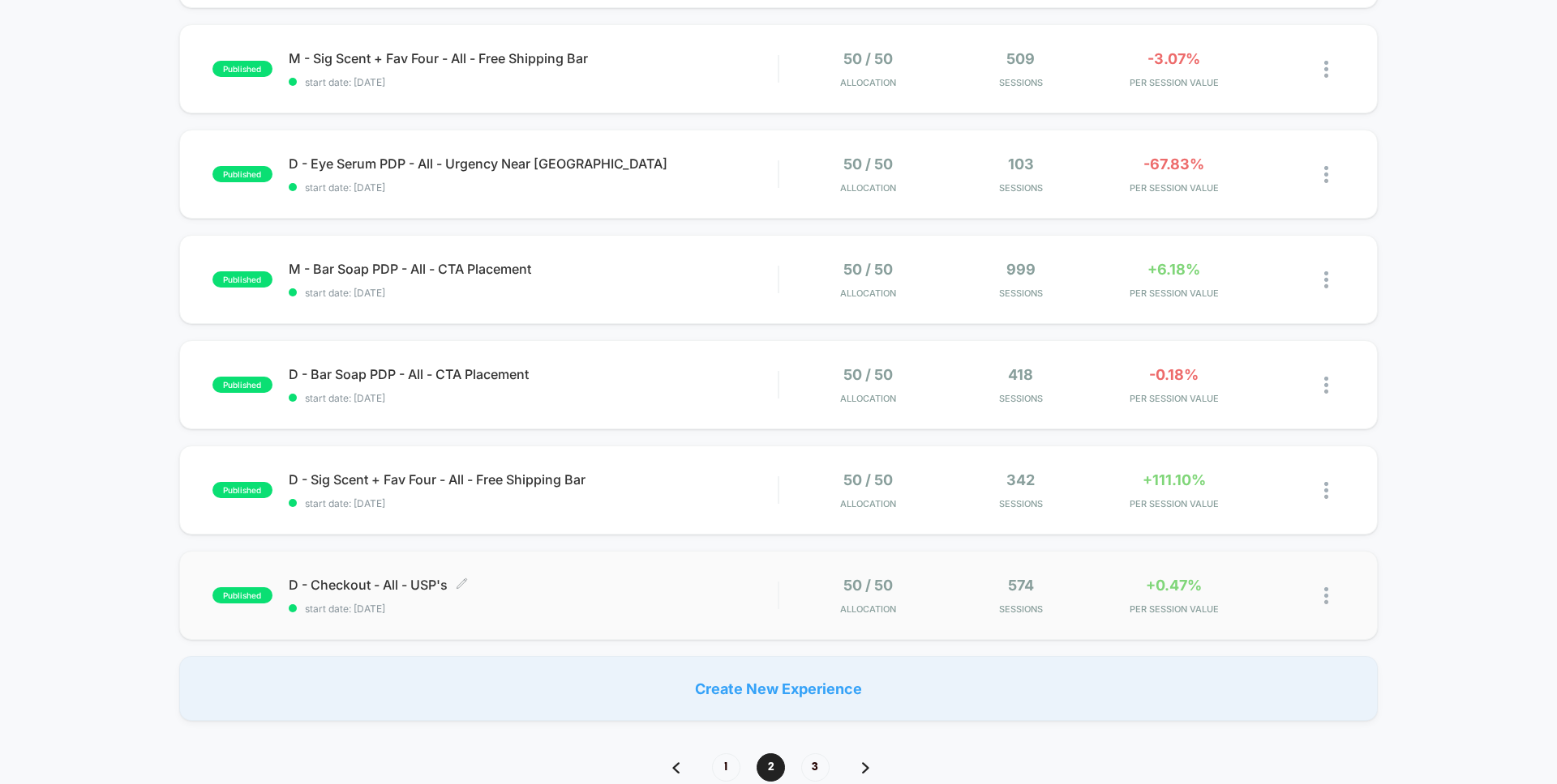
click at [688, 597] on div "D - Checkout - All - USP's Click to edit experience details Click to edit exper…" at bounding box center [533, 596] width 489 height 38
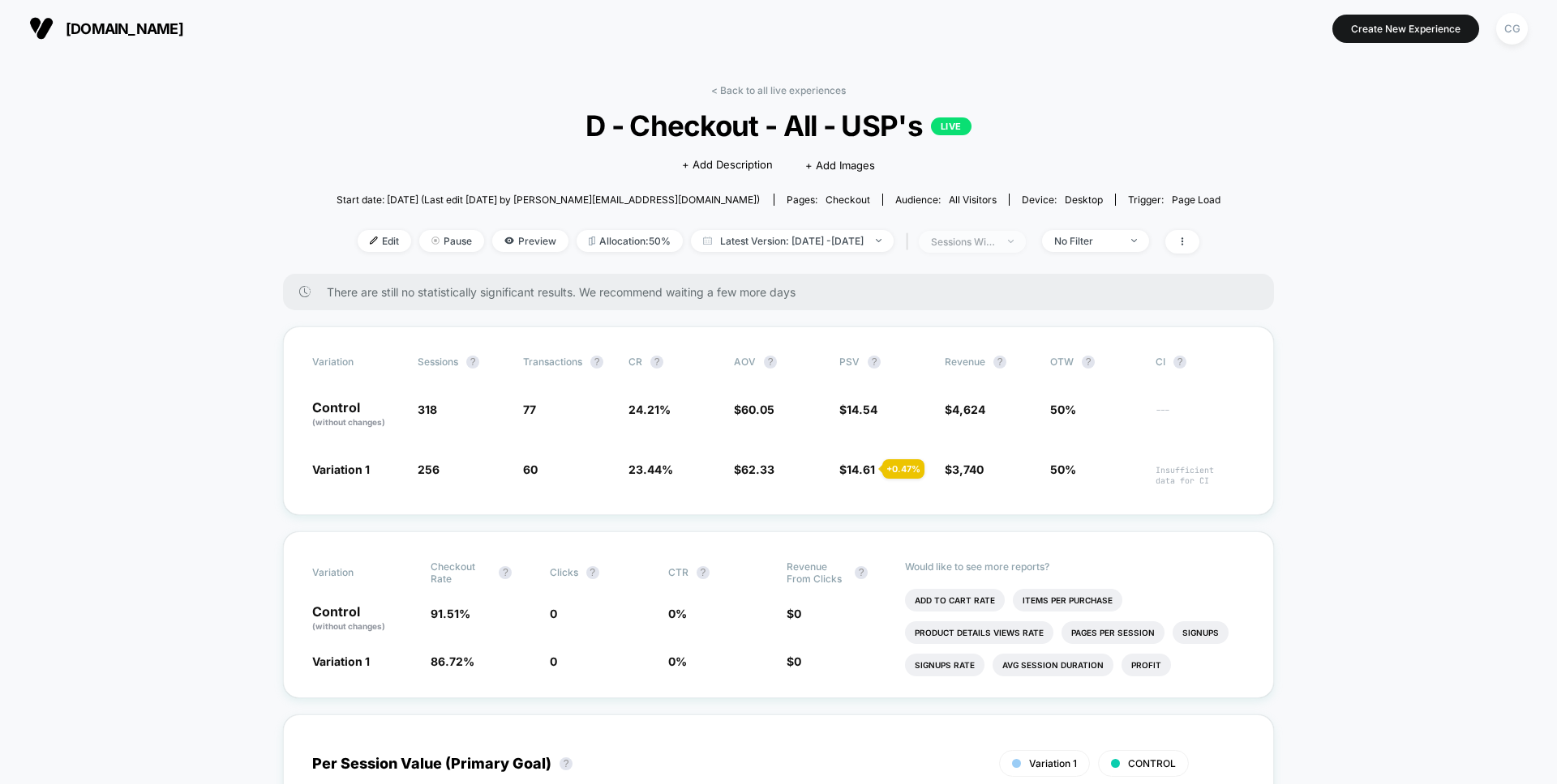
click at [989, 247] on div "sessions with impression" at bounding box center [963, 242] width 64 height 12
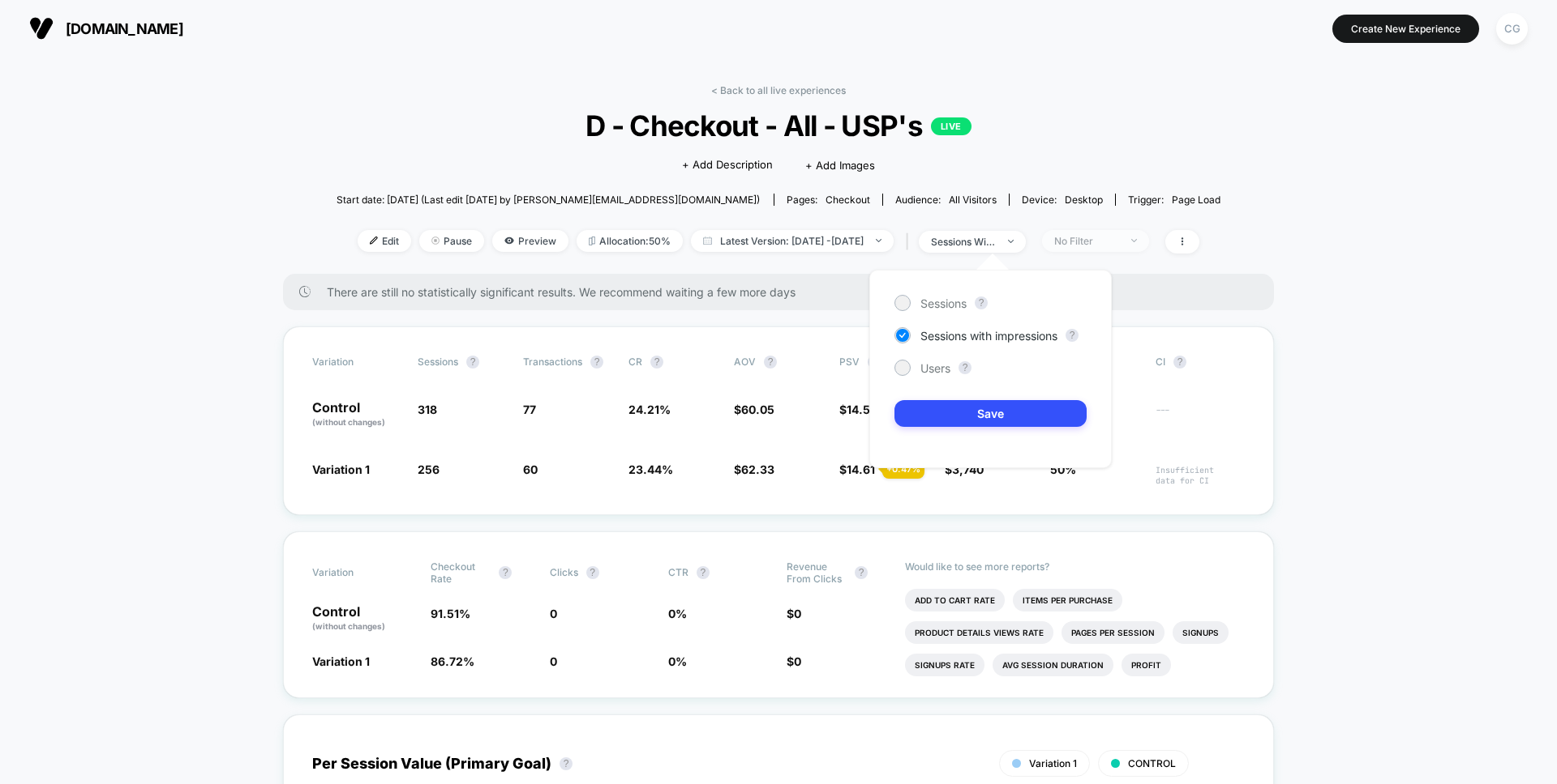
click at [1143, 247] on span "No Filter" at bounding box center [1095, 241] width 107 height 22
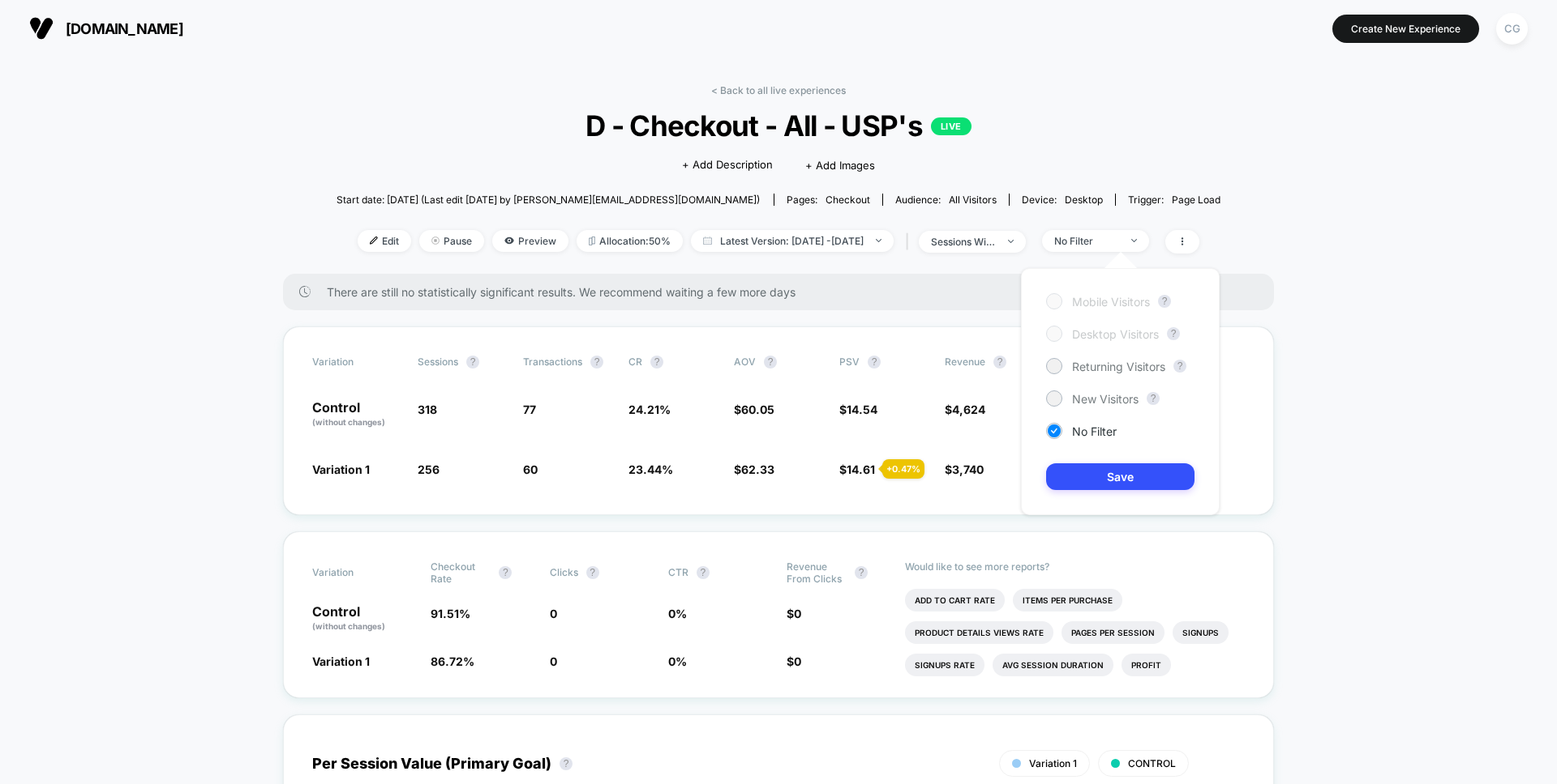
click at [1119, 374] on div "Mobile Visitors ? Desktop Visitors ? Returning Visitors ? New Visitors ? No Fil…" at bounding box center [1120, 392] width 199 height 247
click at [1118, 368] on span "Returning Visitors" at bounding box center [1118, 366] width 93 height 14
click at [1121, 478] on button "Save" at bounding box center [1120, 476] width 149 height 27
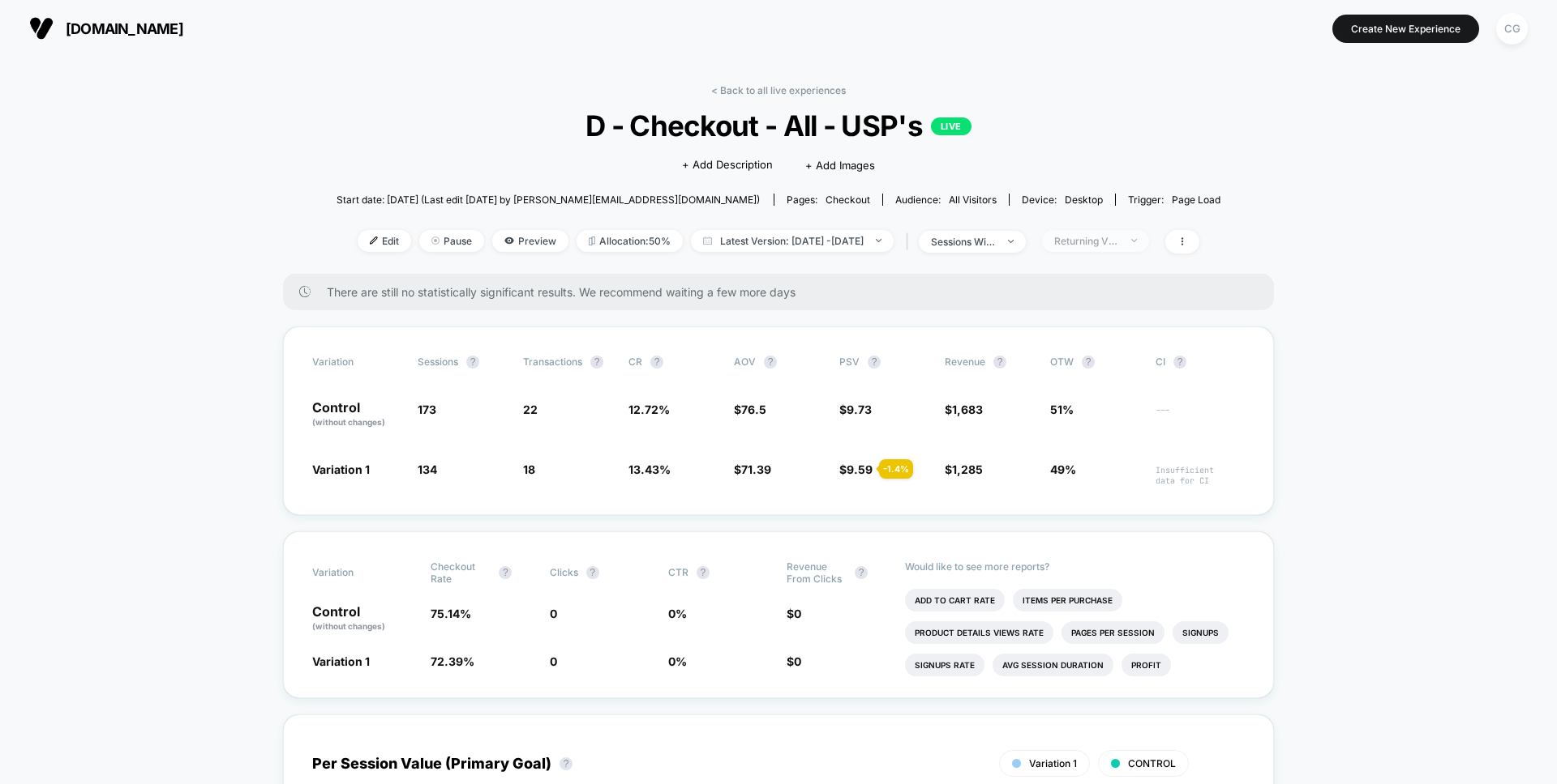
click at [1124, 250] on span "Returning Visitors" at bounding box center [1095, 241] width 107 height 22
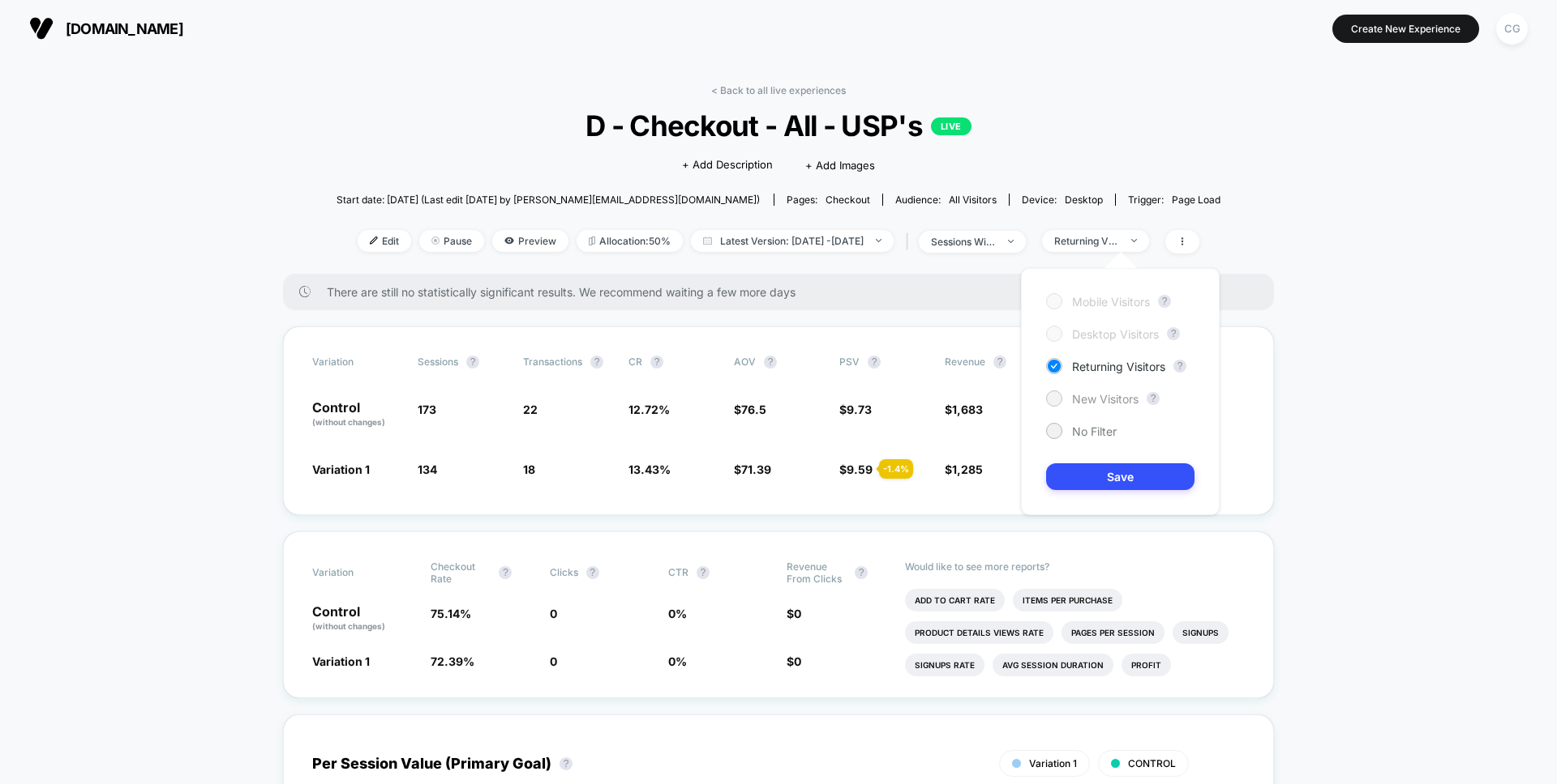
click at [1074, 396] on span "New Visitors" at bounding box center [1104, 399] width 66 height 14
click at [1070, 475] on button "Save" at bounding box center [1120, 476] width 149 height 27
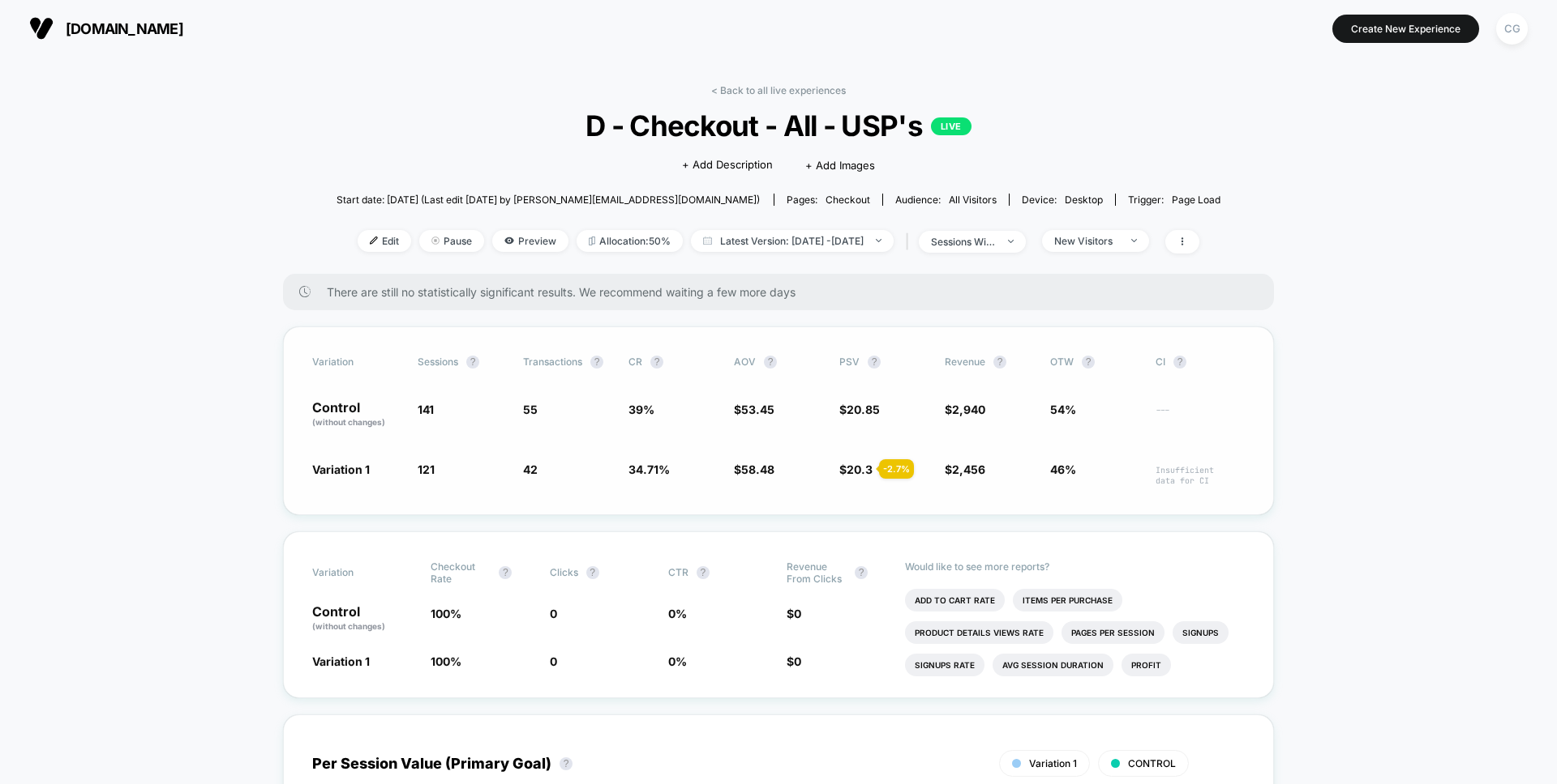
click at [544, 475] on span "42 - 11 %" at bounding box center [568, 473] width 89 height 25
click at [677, 477] on span "34.71 % - 11 %" at bounding box center [673, 473] width 89 height 25
click at [504, 238] on icon at bounding box center [508, 241] width 9 height 7
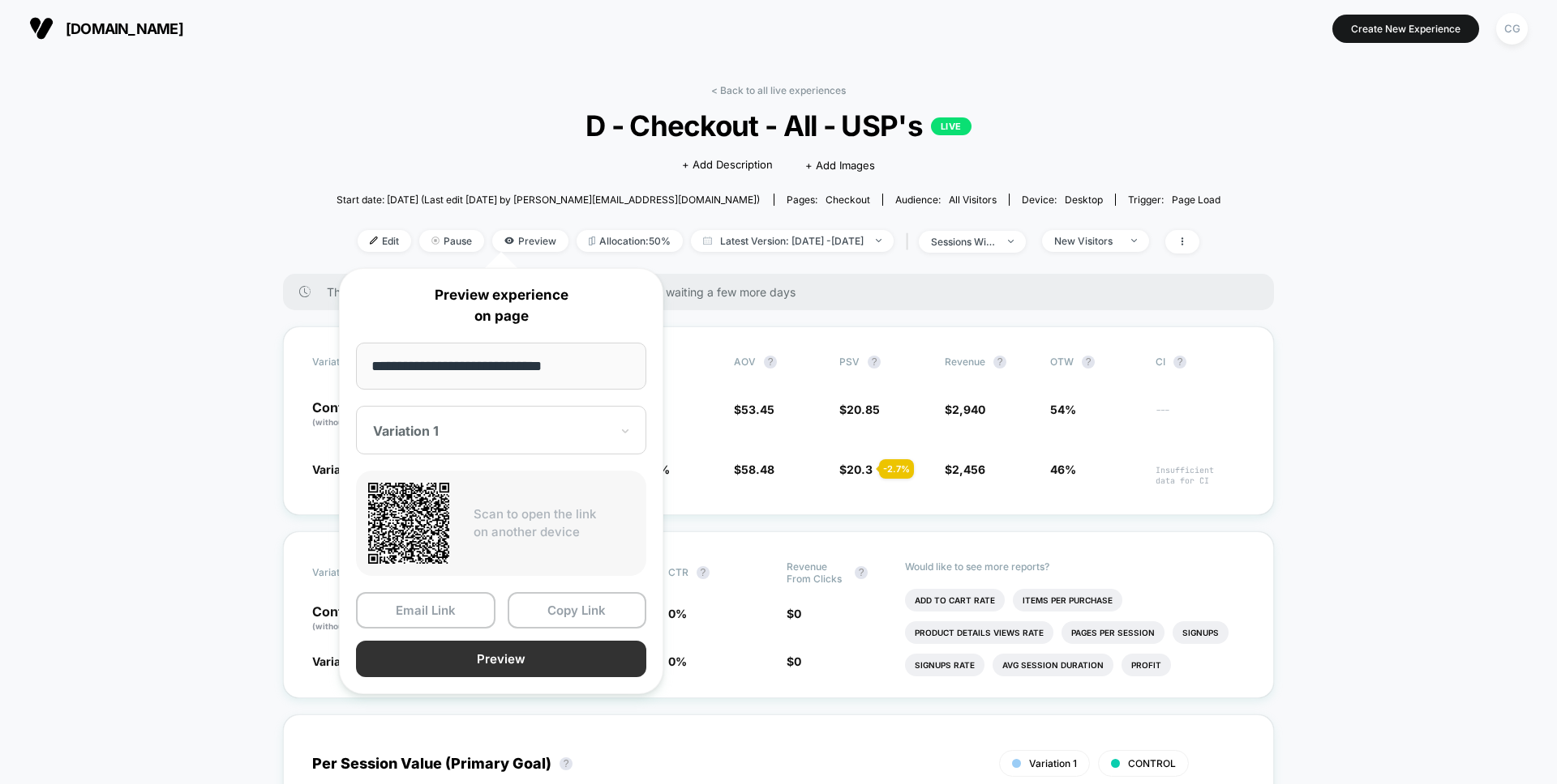
click at [486, 670] on button "Preview" at bounding box center [500, 658] width 290 height 37
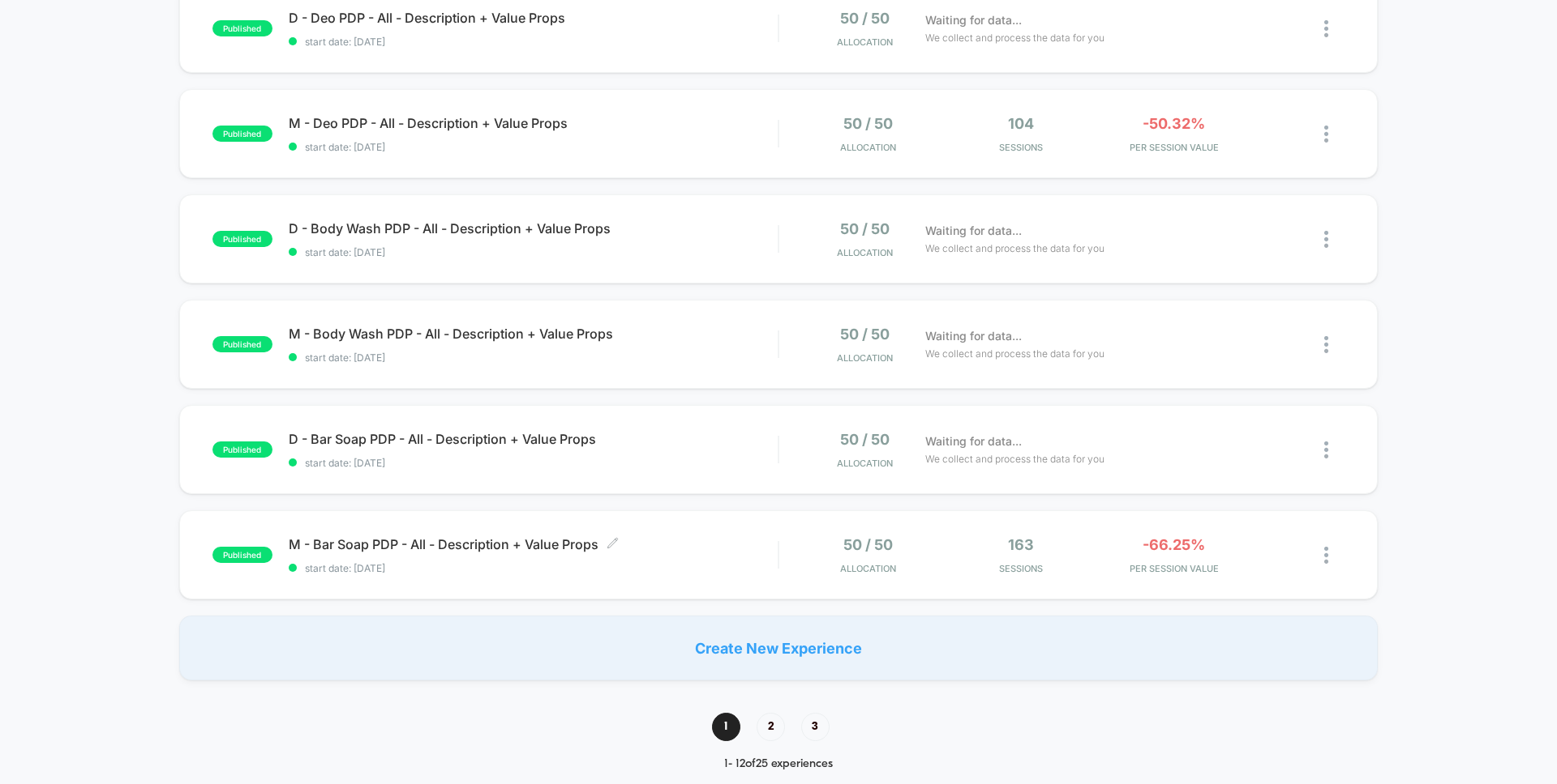
scroll to position [927, 0]
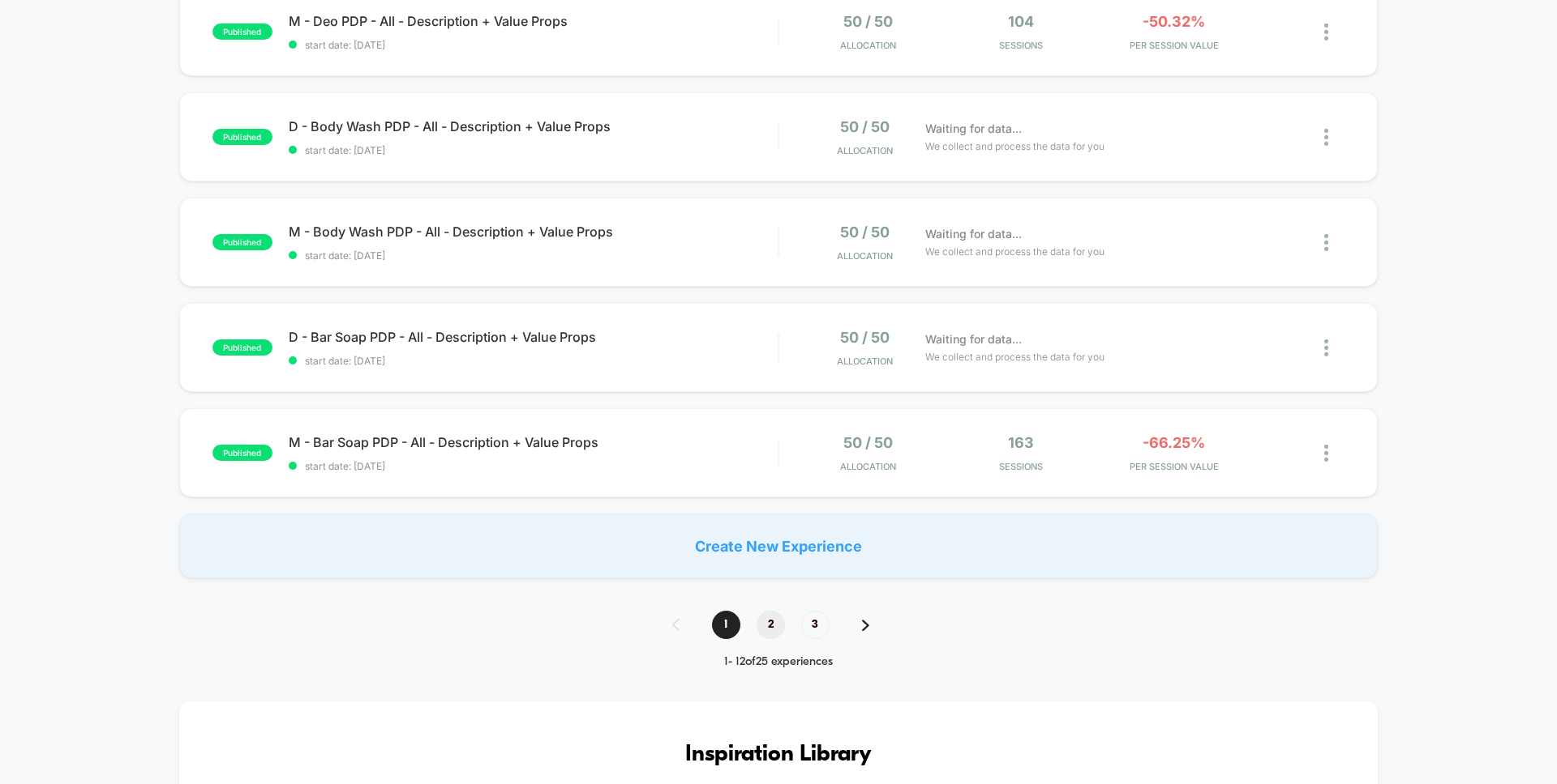
click at [772, 622] on span "2" at bounding box center [771, 625] width 29 height 29
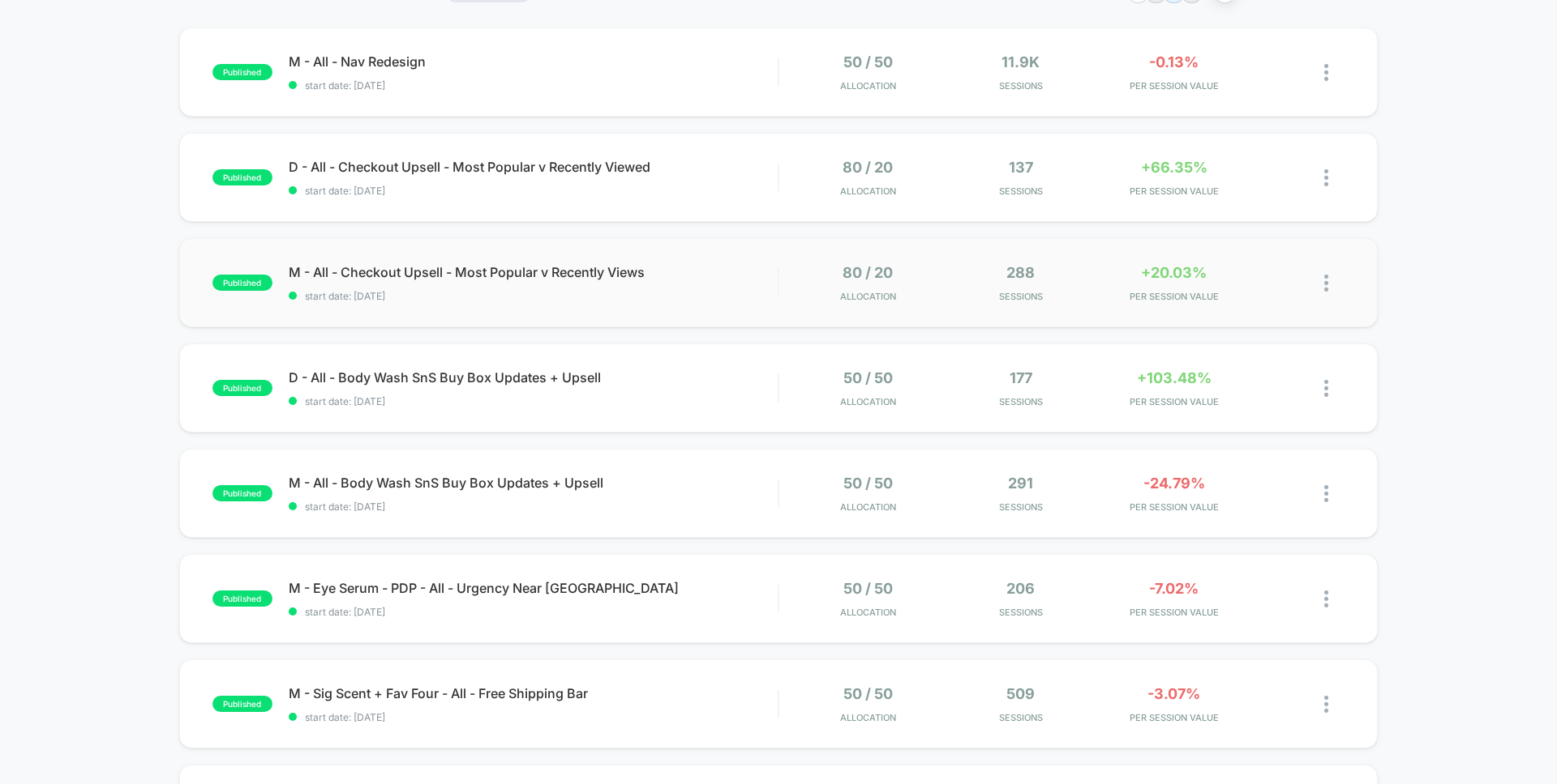
scroll to position [200, 0]
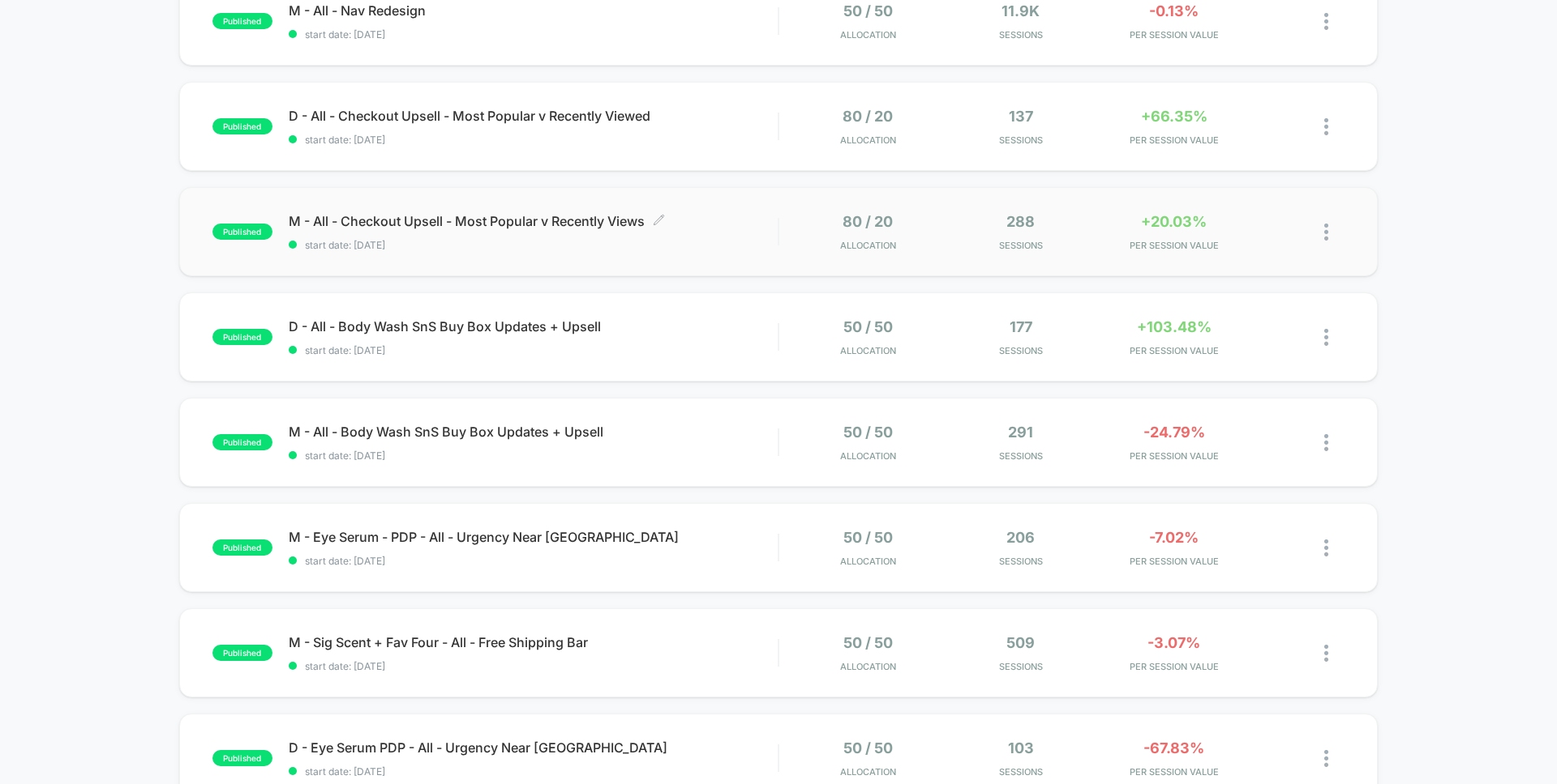
click at [706, 232] on div "M - All - Checkout Upsell - Most Popular v Recently Views Click to edit experie…" at bounding box center [533, 232] width 489 height 38
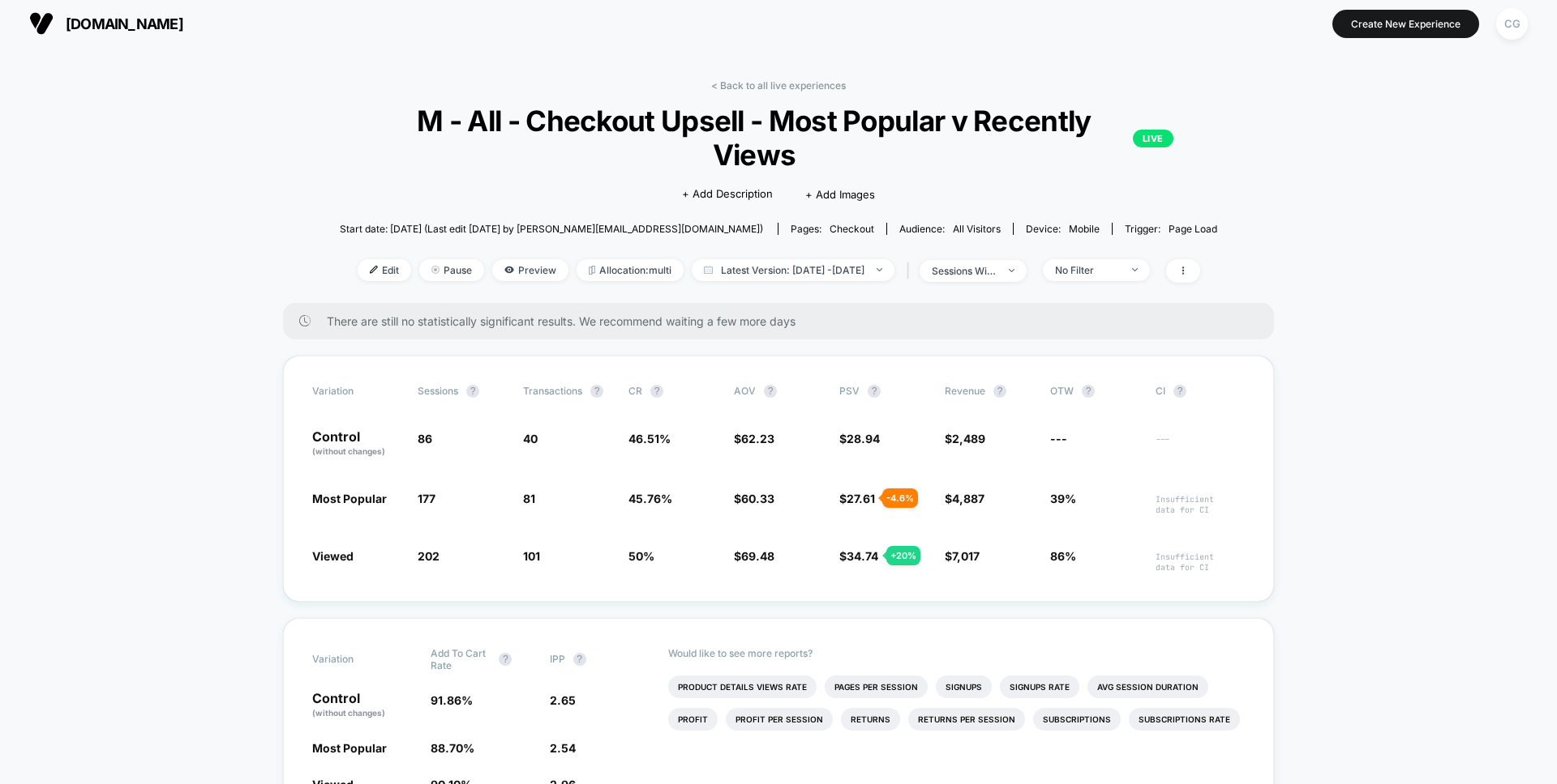
scroll to position [2, 0]
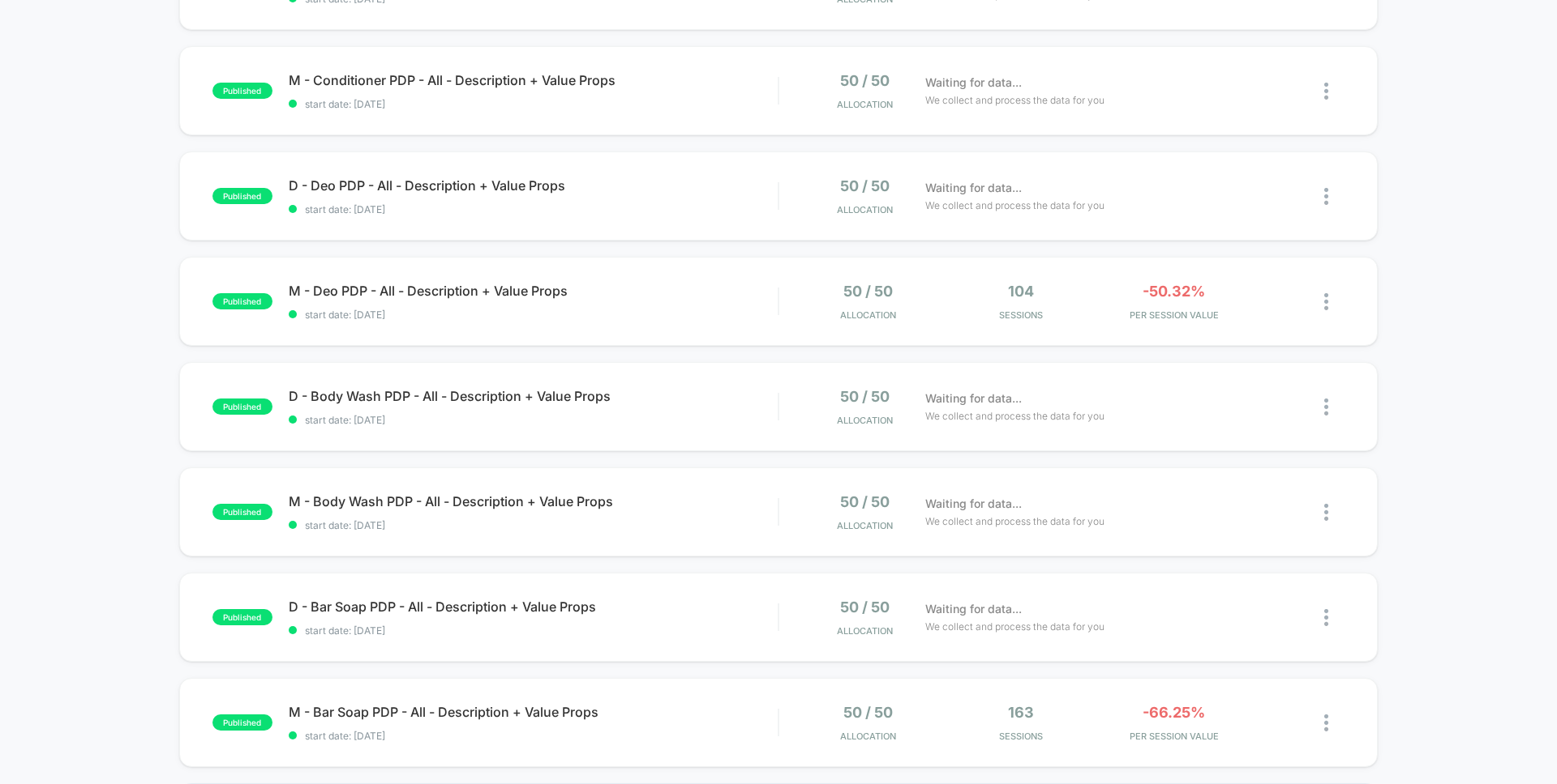
scroll to position [796, 0]
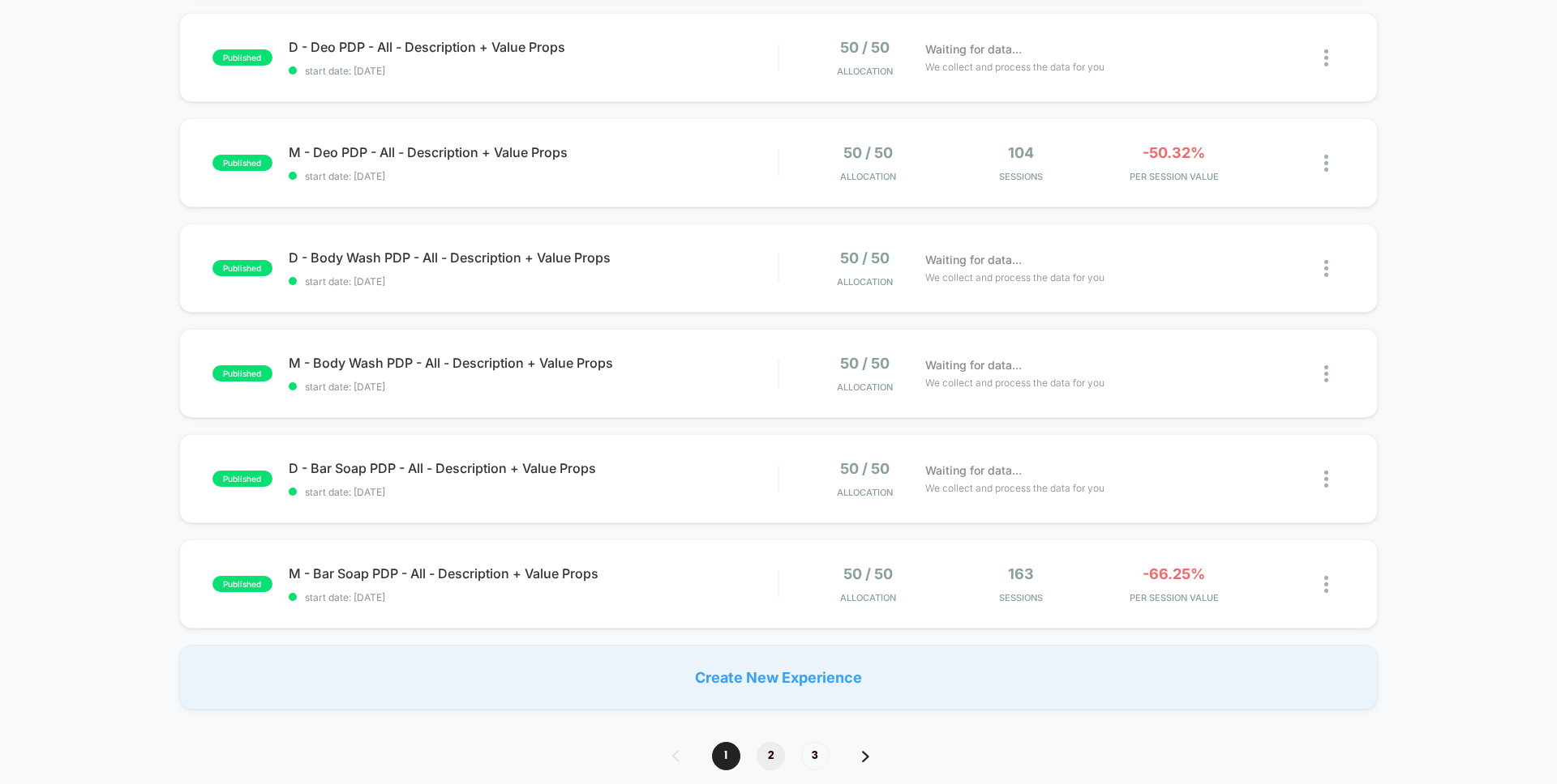
click at [776, 761] on span "2" at bounding box center [771, 756] width 29 height 29
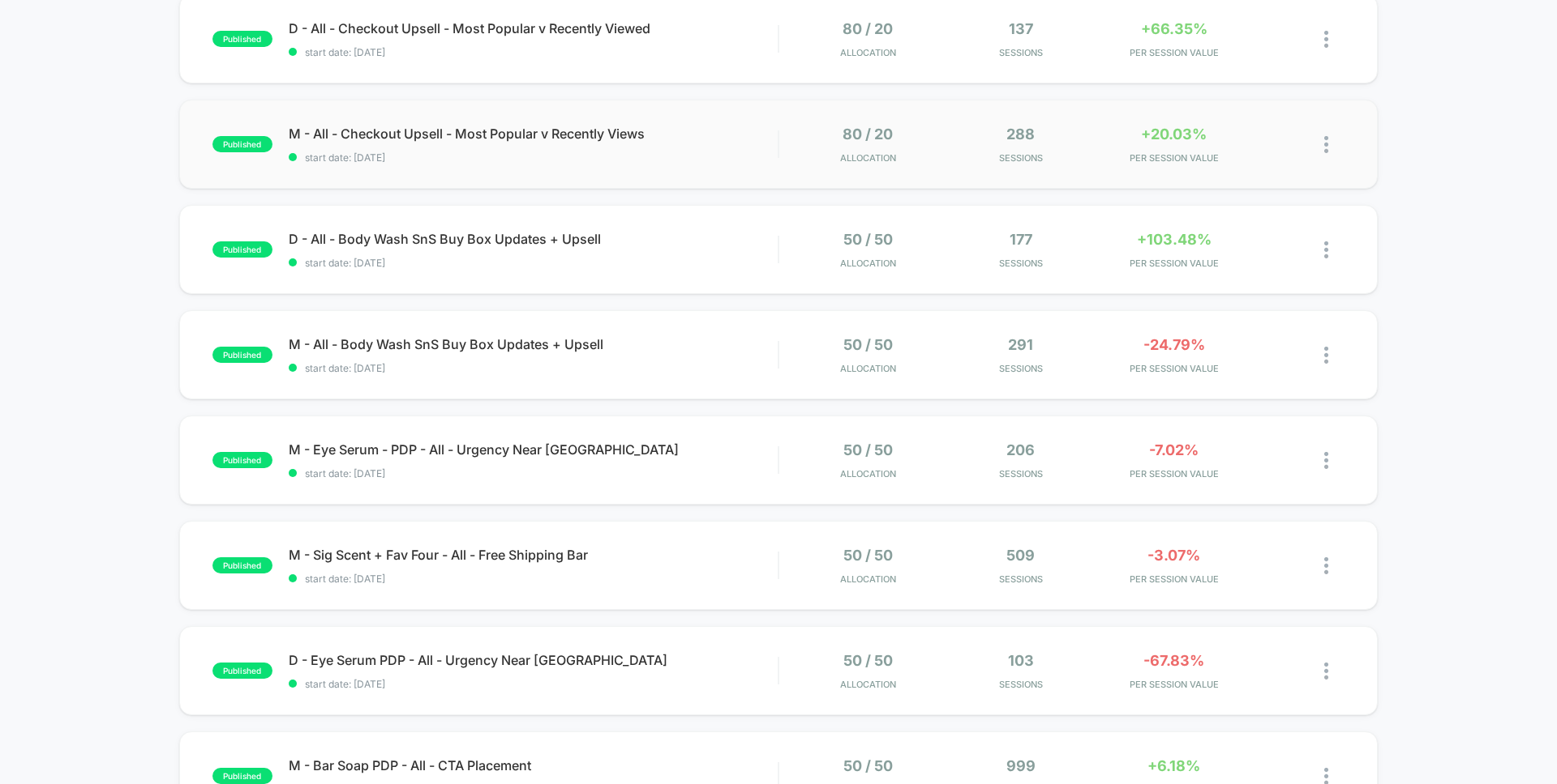
scroll to position [415, 0]
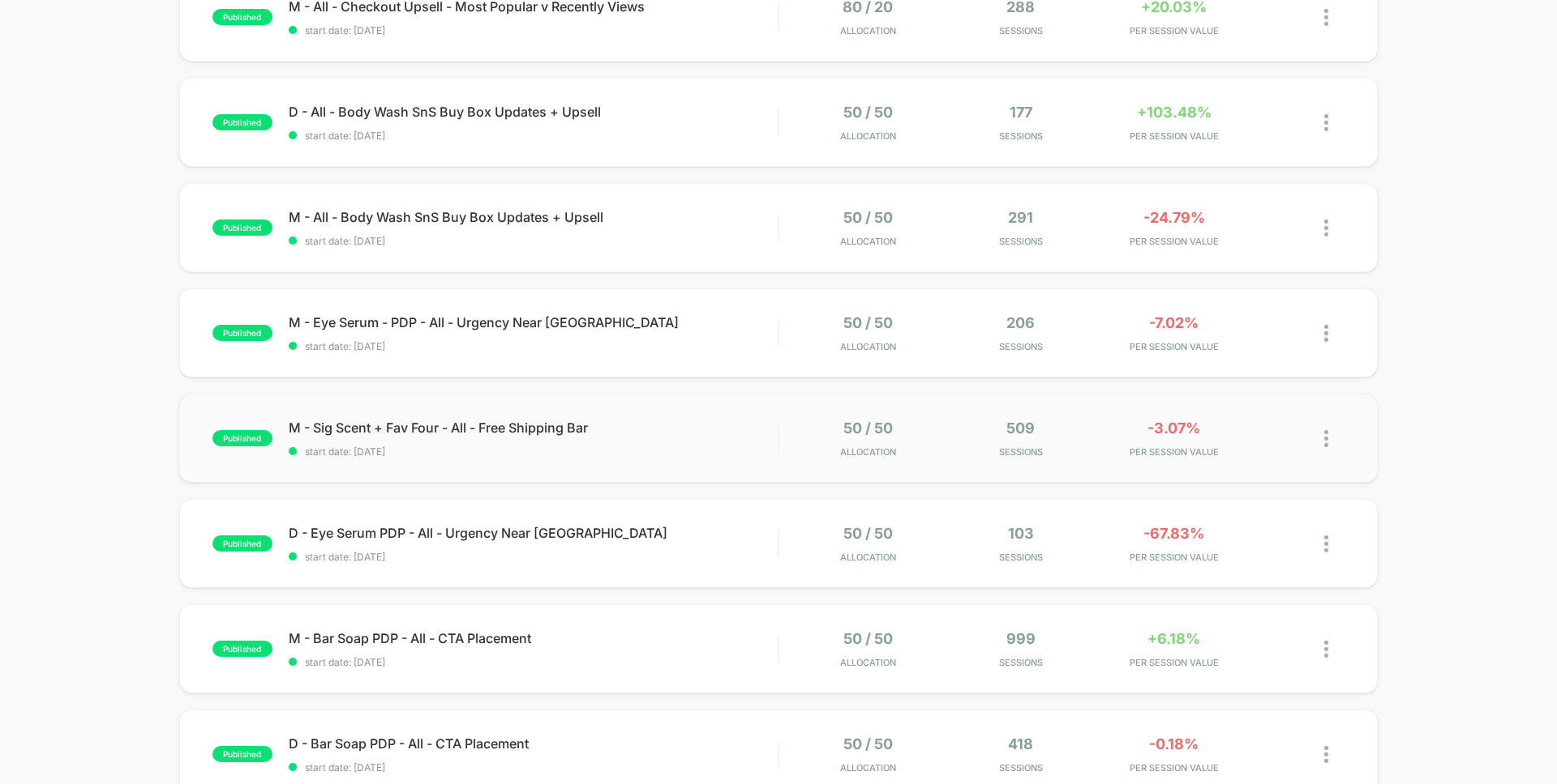
click at [538, 413] on div "published M - Sig Scent + Fav Four - All - Free Shipping Bar start date: 9/4/20…" at bounding box center [778, 439] width 1198 height 89
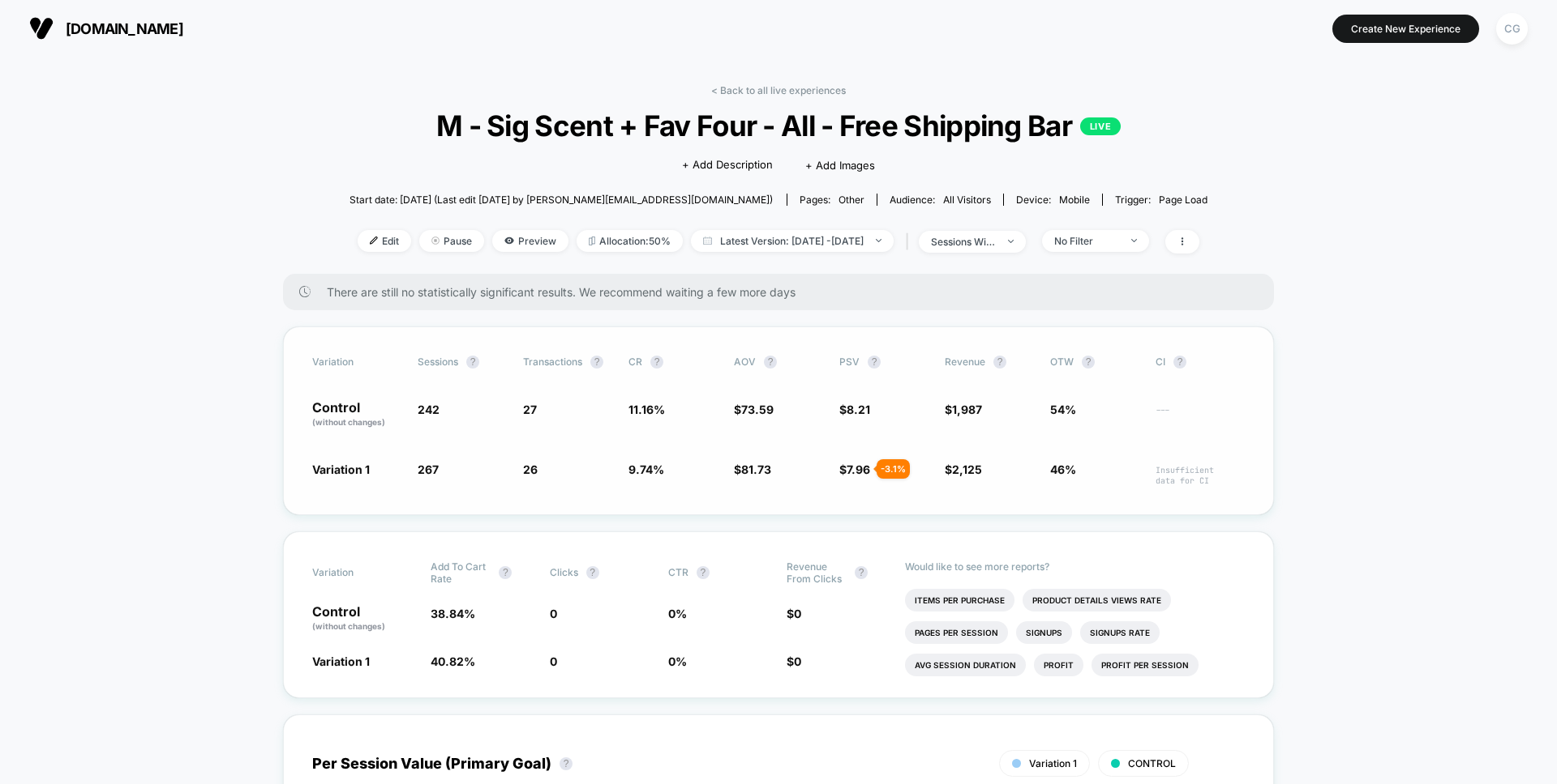
scroll to position [3, 0]
